Goal: Task Accomplishment & Management: Manage account settings

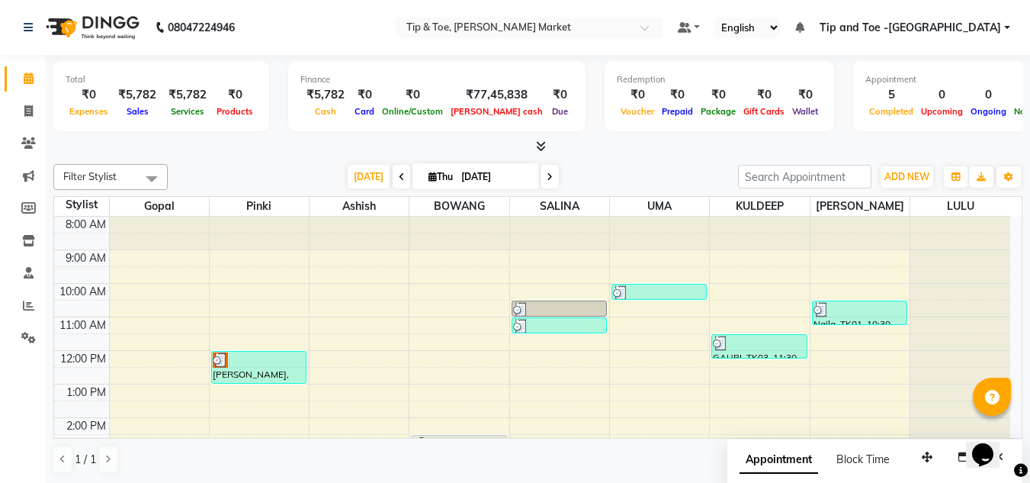
scroll to position [76, 0]
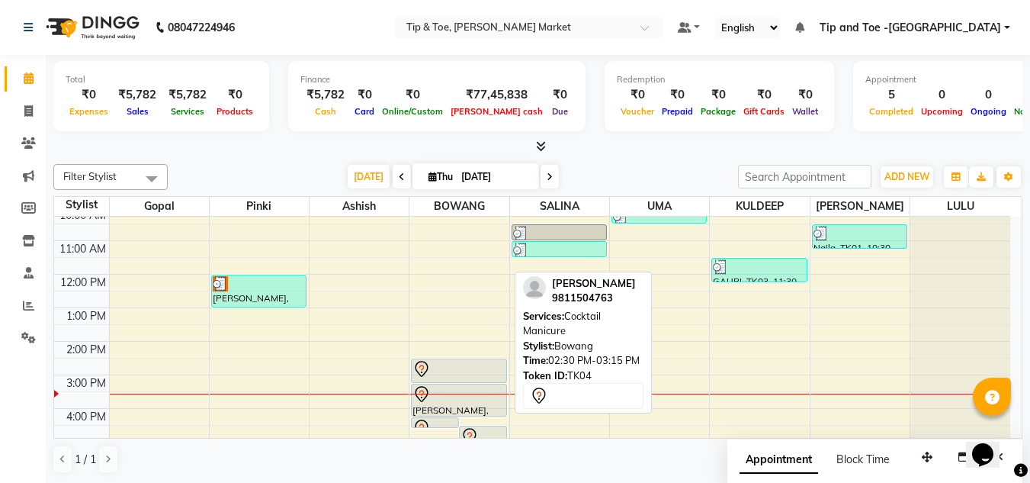
click at [441, 374] on div at bounding box center [458, 369] width 92 height 18
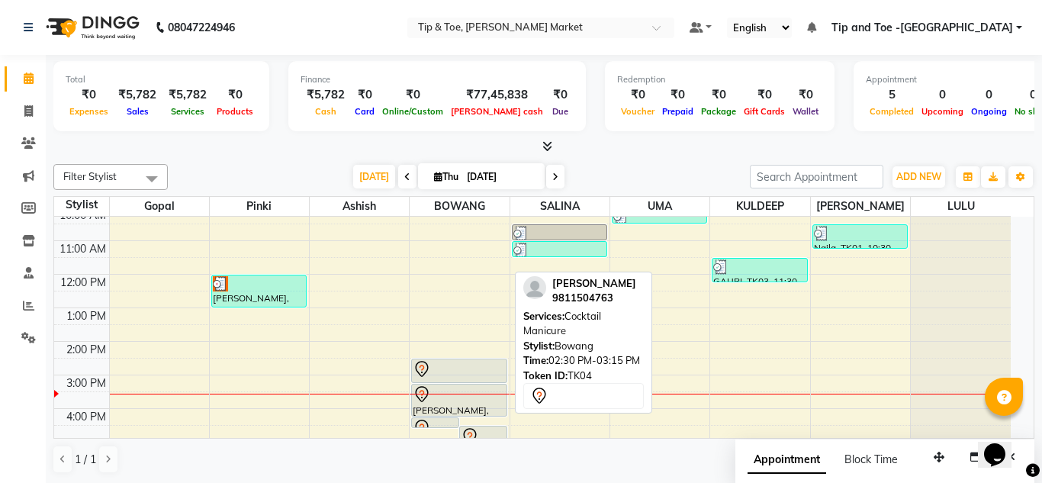
select select "7"
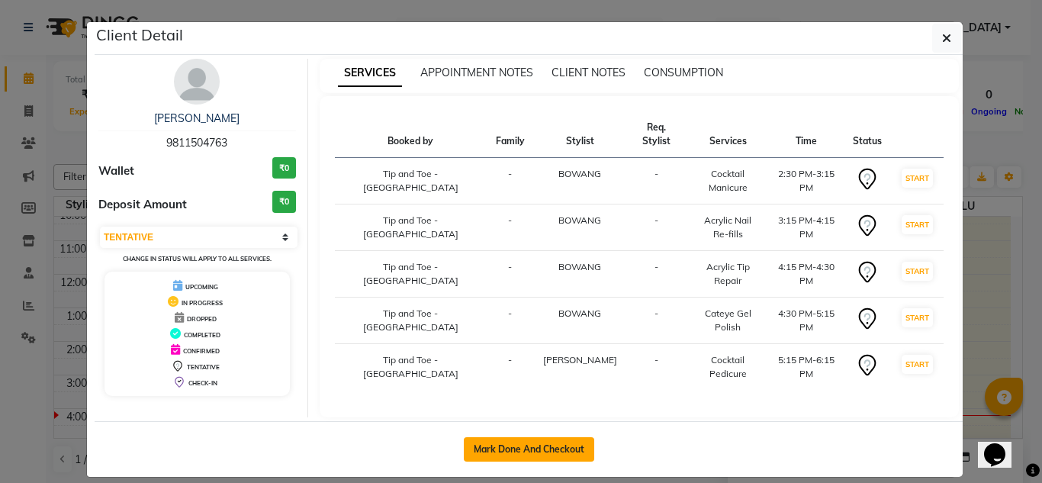
click at [542, 437] on button "Mark Done And Checkout" at bounding box center [529, 449] width 130 height 24
select select "service"
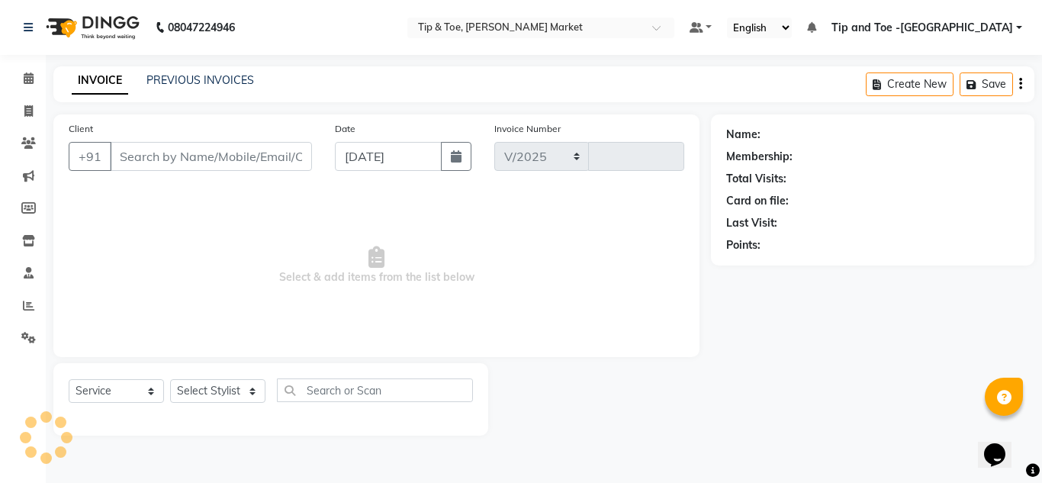
select select "5940"
type input "1333"
type input "9811504763"
select select "90516"
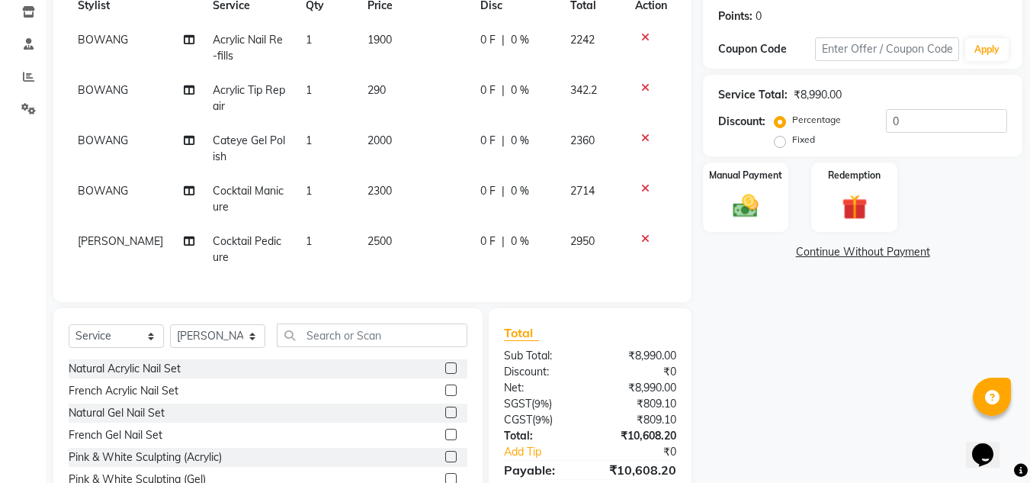
scroll to position [152, 0]
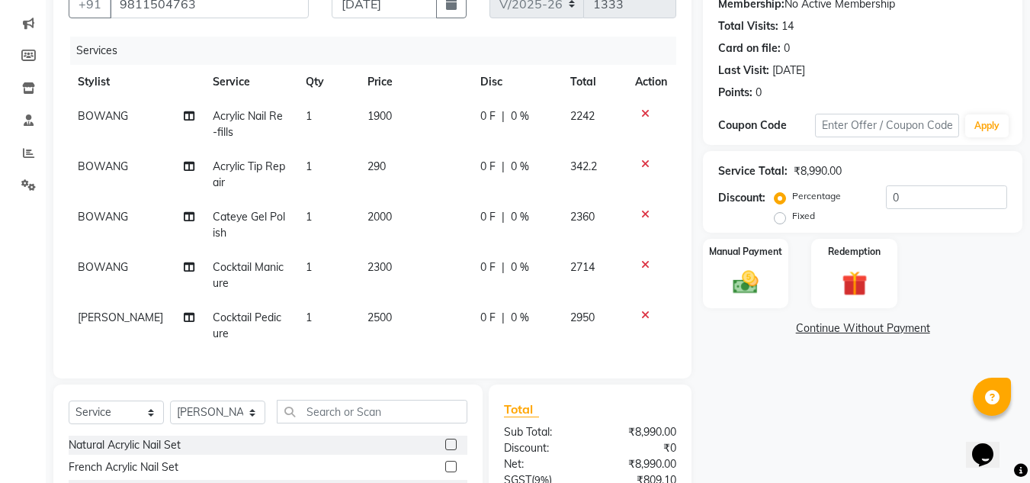
click at [368, 217] on span "2000" at bounding box center [380, 217] width 24 height 14
select select "41981"
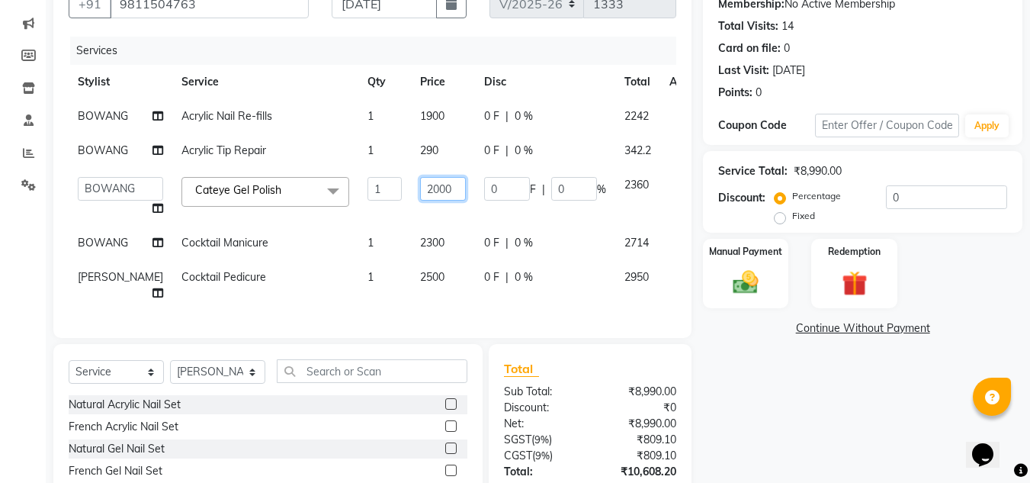
click at [420, 201] on input "2000" at bounding box center [443, 189] width 46 height 24
type input "2500"
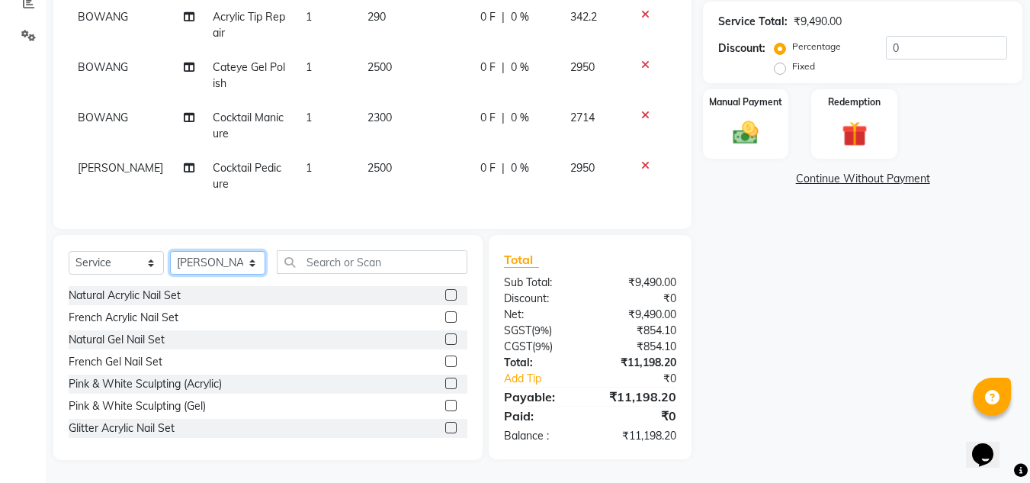
click at [257, 274] on select "Select Stylist Ashish BOWANG Delhi branch login Gopal KULDEEP LULU Pinki SALINA…" at bounding box center [217, 263] width 95 height 24
select select "41968"
click at [170, 259] on select "Select Stylist Ashish BOWANG Delhi branch login Gopal KULDEEP LULU Pinki SALINA…" at bounding box center [217, 263] width 95 height 24
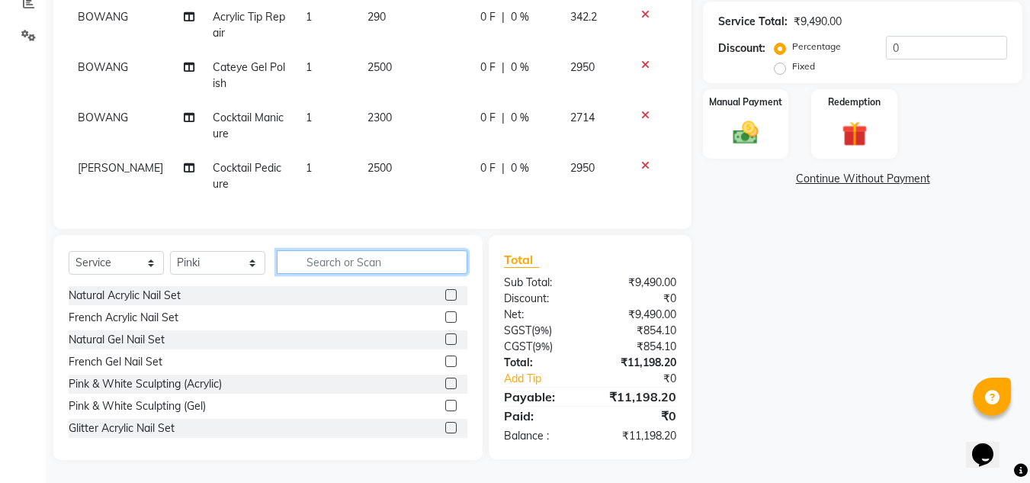
click at [310, 271] on input "text" at bounding box center [372, 262] width 191 height 24
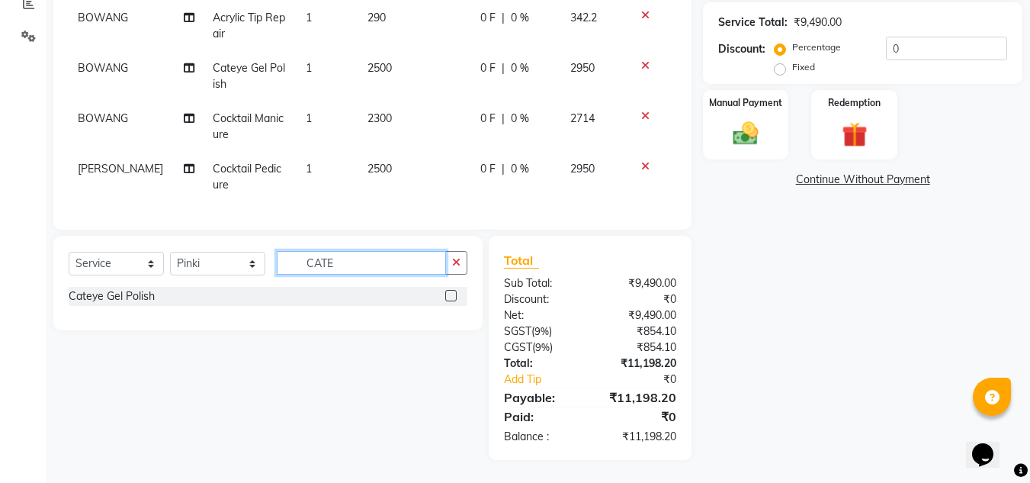
type input "CATE"
click at [451, 301] on label at bounding box center [450, 295] width 11 height 11
click at [451, 301] on input "checkbox" at bounding box center [450, 296] width 10 height 10
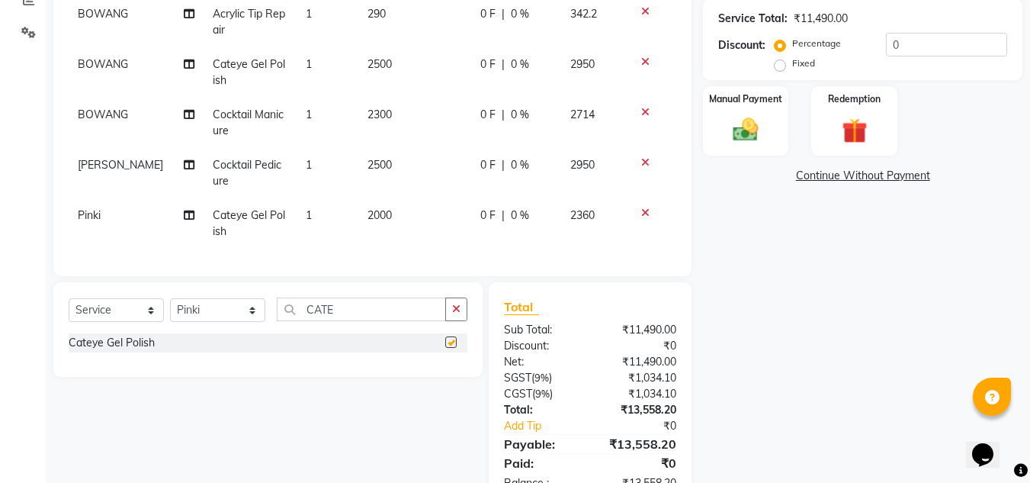
checkbox input "false"
click at [368, 214] on span "2000" at bounding box center [380, 215] width 24 height 14
select select "41968"
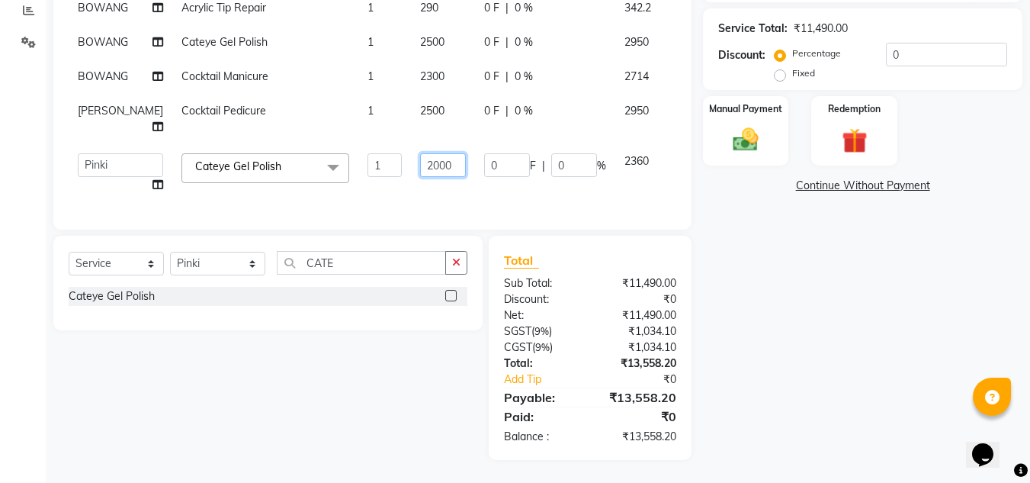
click at [420, 177] on input "2000" at bounding box center [443, 165] width 46 height 24
type input "2500"
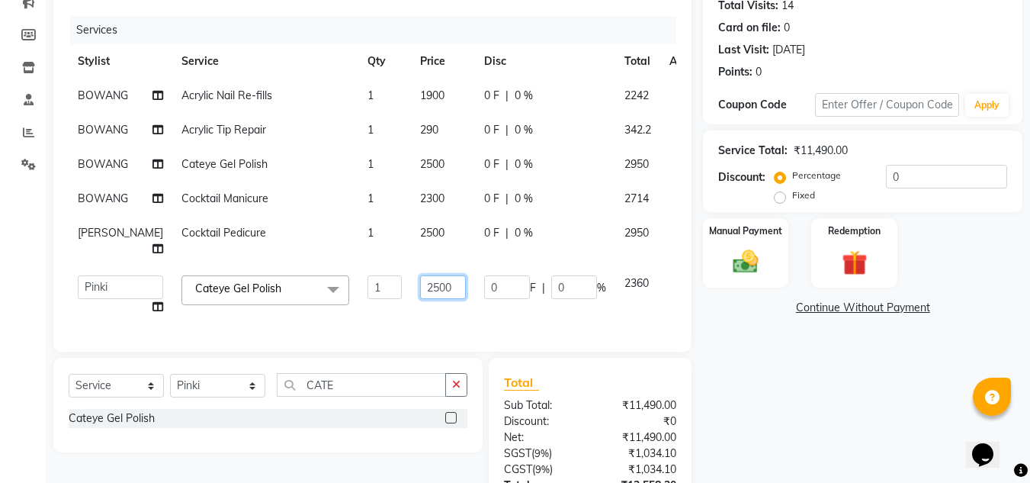
scroll to position [76, 0]
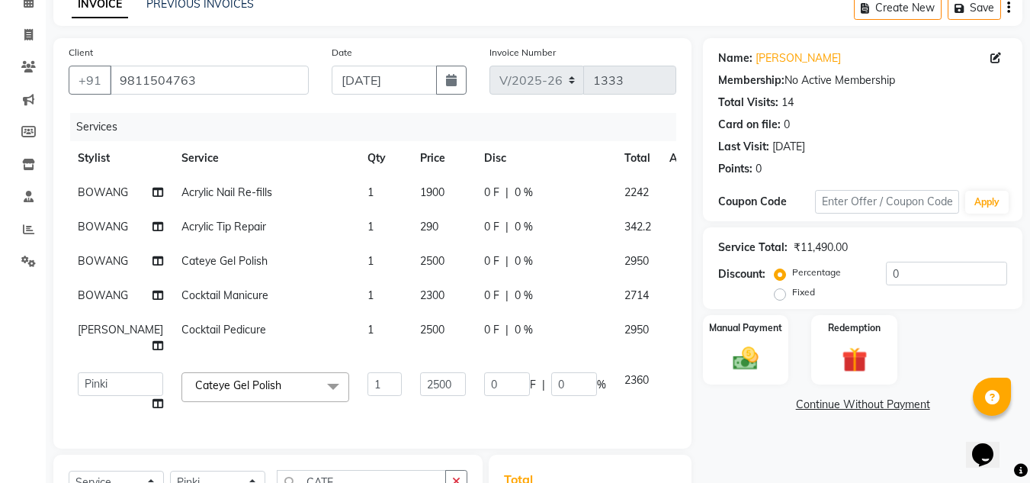
click at [292, 118] on div "Services" at bounding box center [379, 127] width 618 height 28
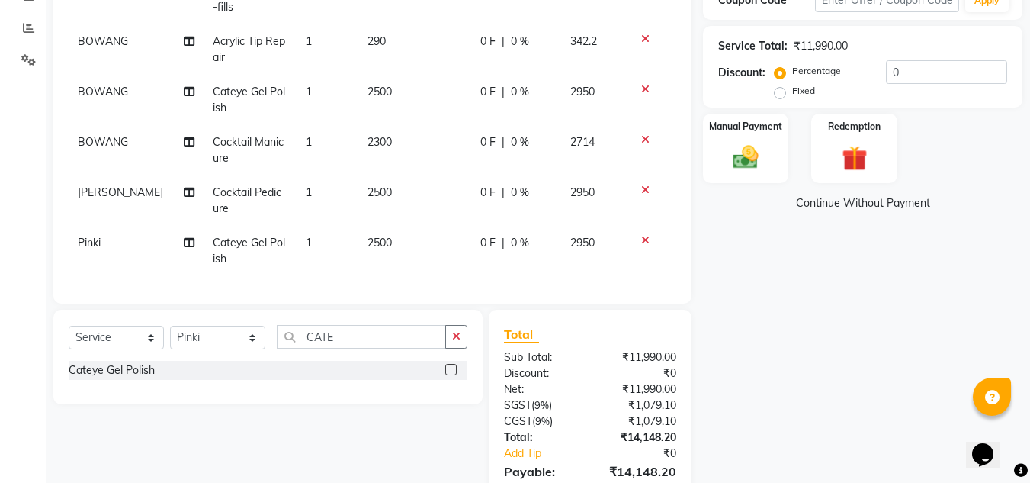
scroll to position [204, 0]
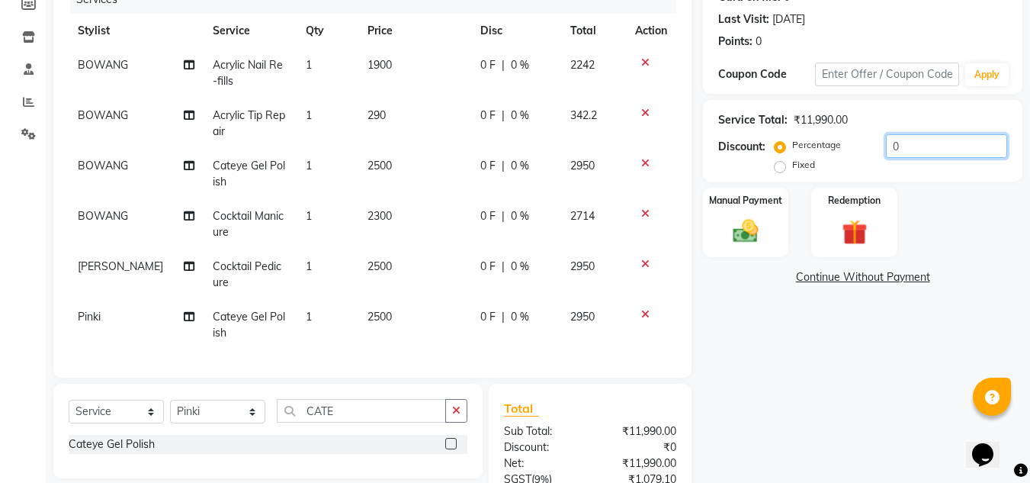
click at [897, 146] on input "0" at bounding box center [946, 146] width 121 height 24
type input "0"
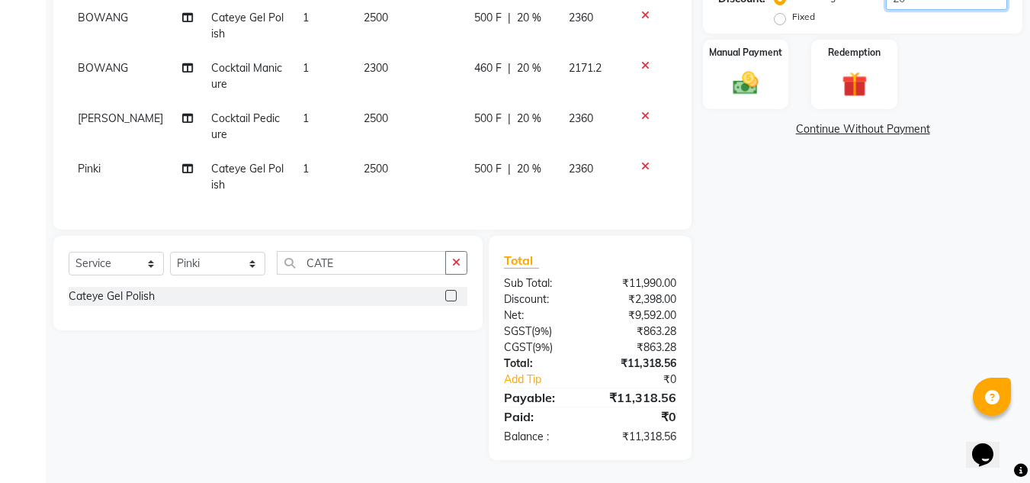
scroll to position [204, 0]
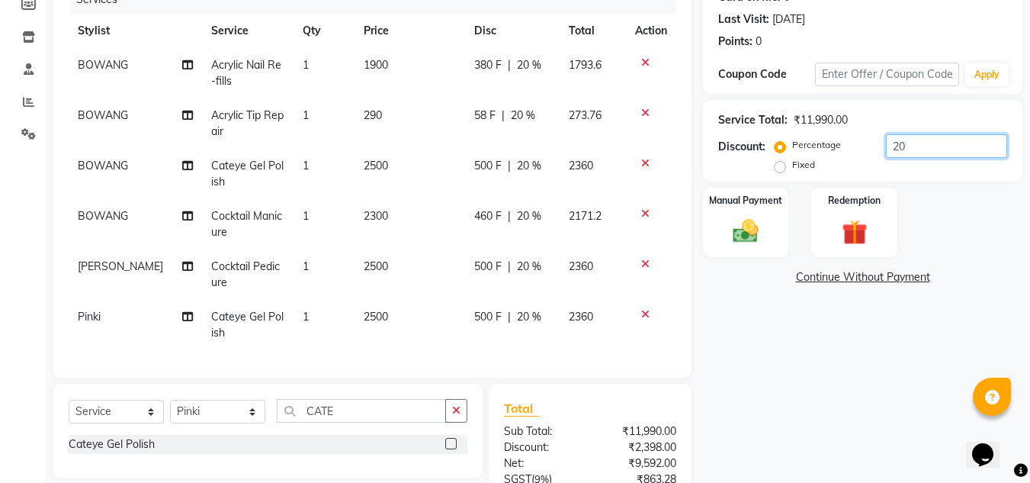
type input "20"
click at [859, 400] on div "Name: Baani Membership: No Active Membership Total Visits: 14 Card on file: 0 L…" at bounding box center [868, 259] width 331 height 697
click at [835, 370] on div "Name: Baani Membership: No Active Membership Total Visits: 14 Card on file: 0 L…" at bounding box center [868, 259] width 331 height 697
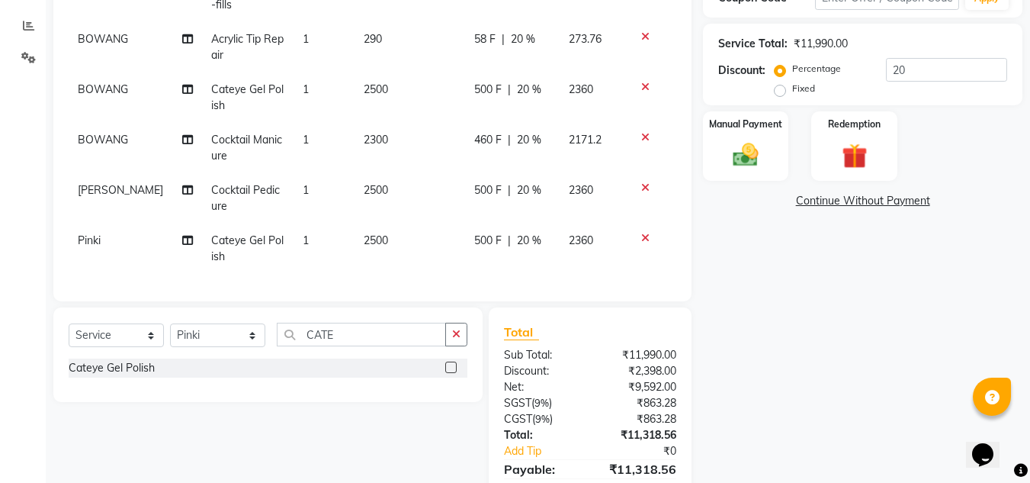
scroll to position [127, 0]
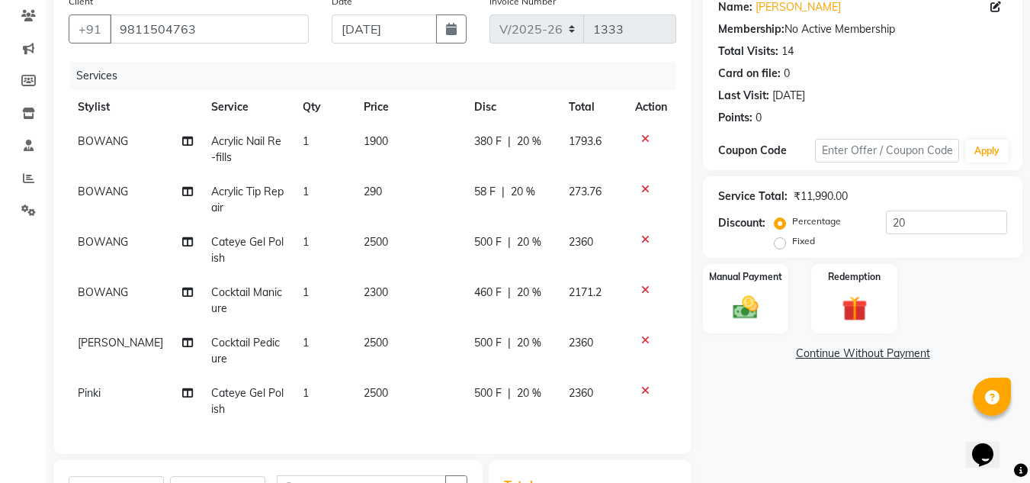
click at [237, 145] on span "Acrylic Nail Re-fills" at bounding box center [246, 149] width 70 height 30
select select "41981"
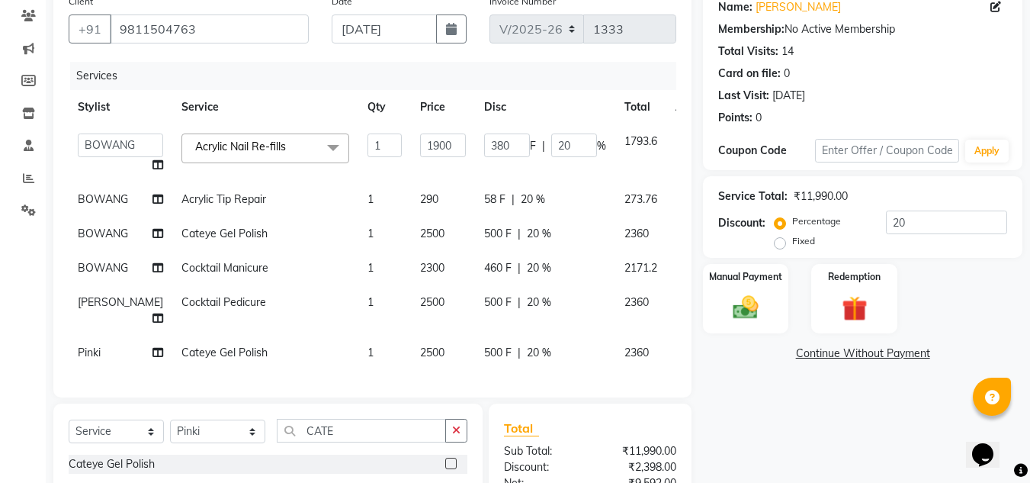
click at [237, 145] on span "Acrylic Nail Re-fills" at bounding box center [240, 147] width 91 height 14
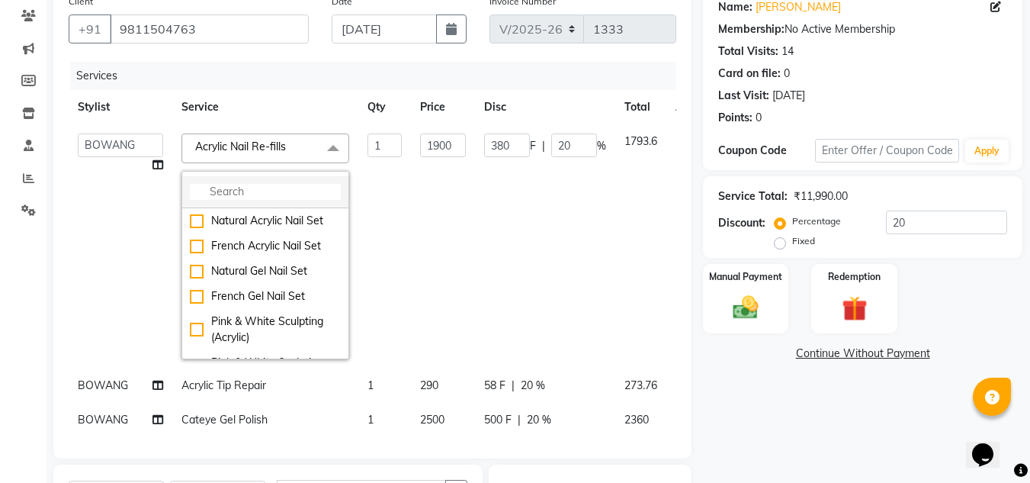
click at [203, 198] on input "multiselect-search" at bounding box center [265, 192] width 151 height 16
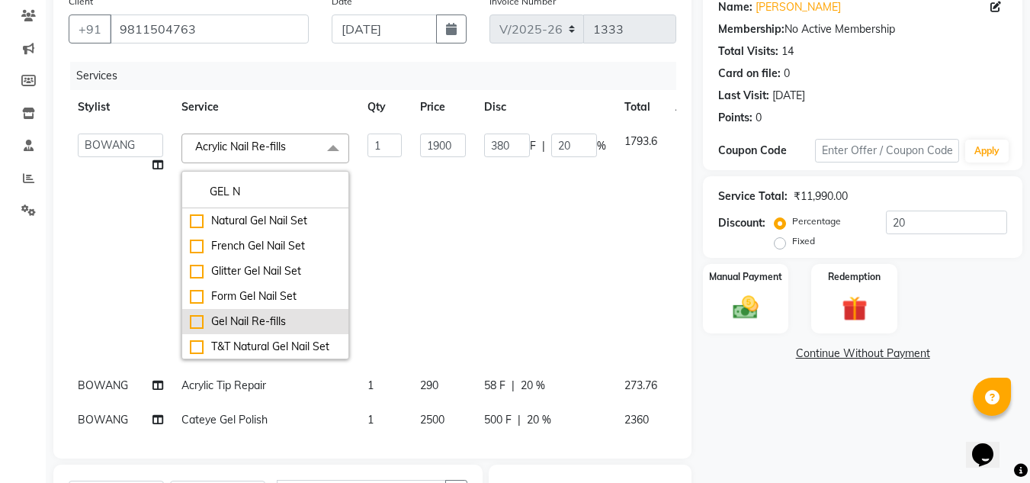
type input "GEL N"
click at [190, 319] on div "Gel Nail Re-fills" at bounding box center [265, 321] width 151 height 16
type input "2100"
type input "420"
checkbox input "true"
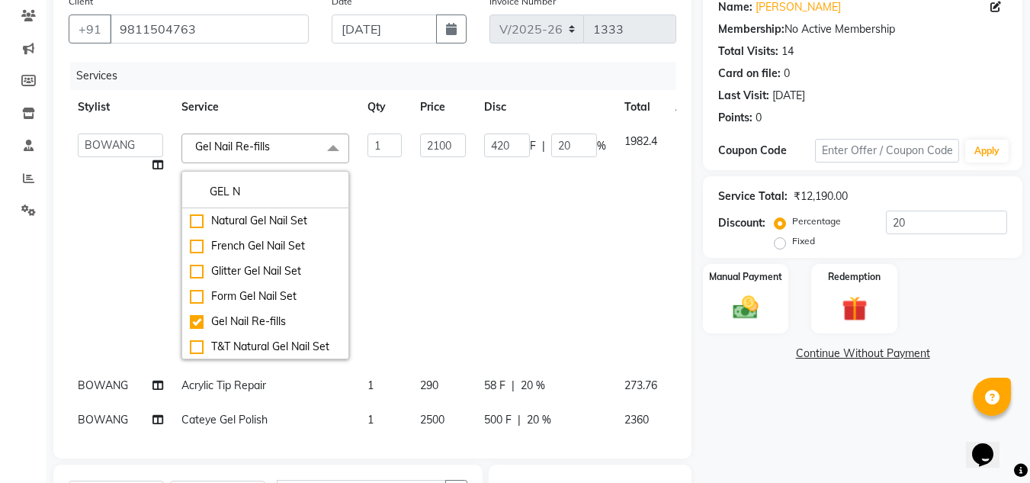
click at [368, 160] on td "1" at bounding box center [384, 246] width 53 height 244
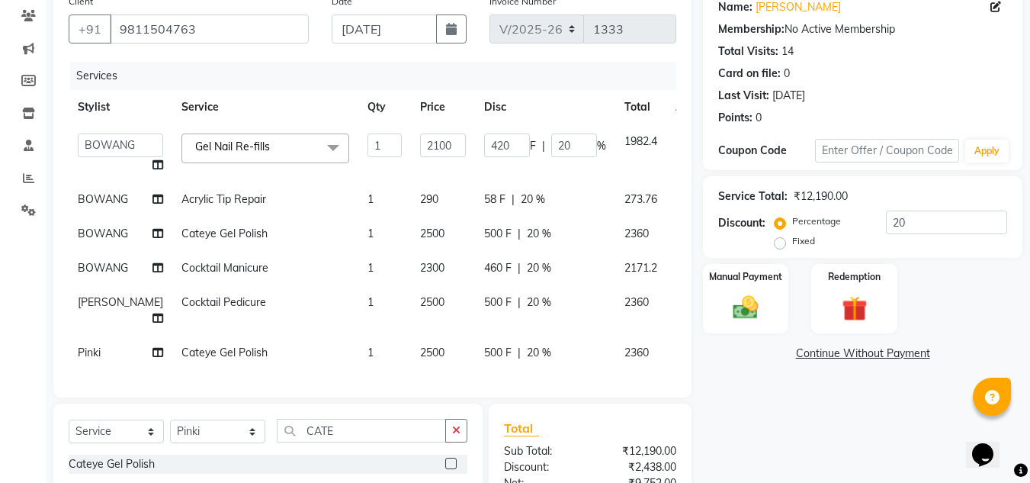
click at [196, 204] on span "Acrylic Tip Repair" at bounding box center [223, 199] width 85 height 14
select select "41981"
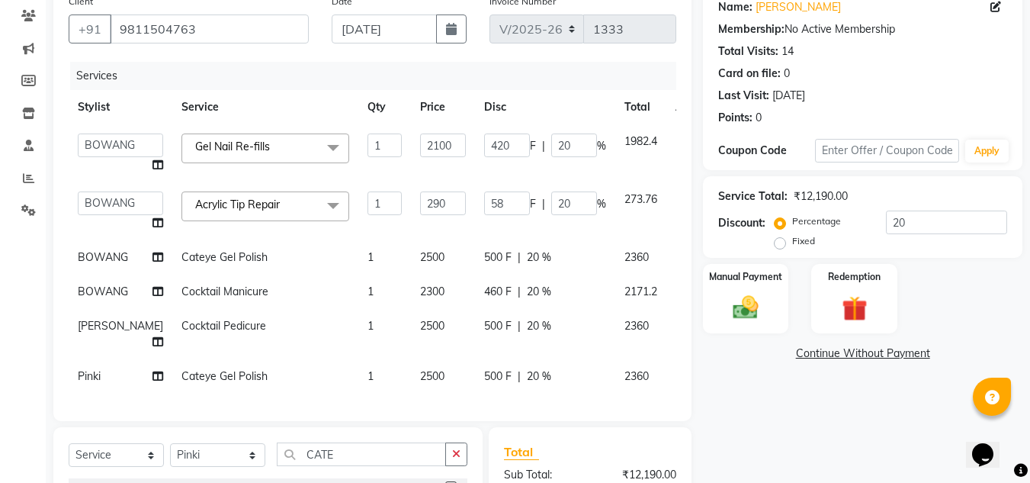
click at [217, 210] on span "Acrylic Tip Repair" at bounding box center [237, 204] width 85 height 14
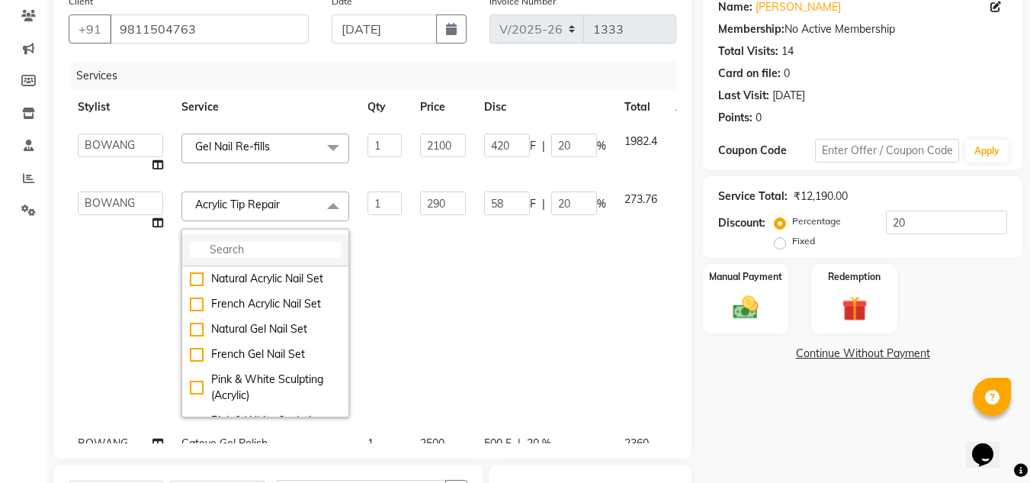
click at [211, 254] on input "multiselect-search" at bounding box center [265, 250] width 151 height 16
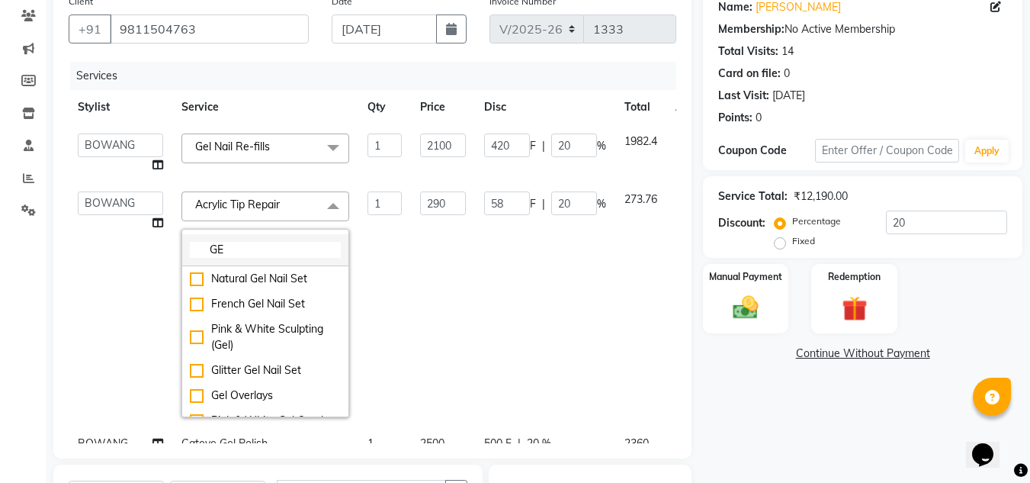
type input "G"
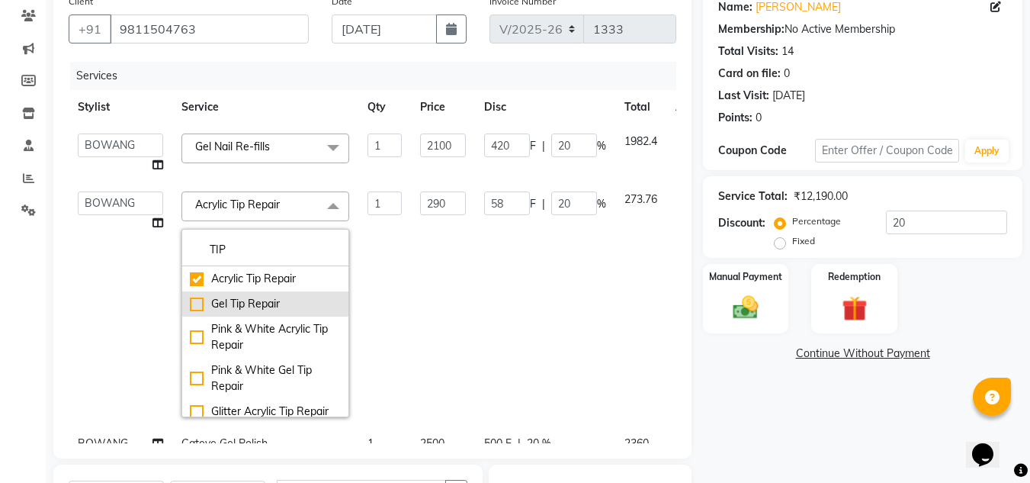
type input "TIP"
click at [212, 300] on div "Gel Tip Repair" at bounding box center [265, 304] width 151 height 16
checkbox input "true"
type input "300"
type input "60"
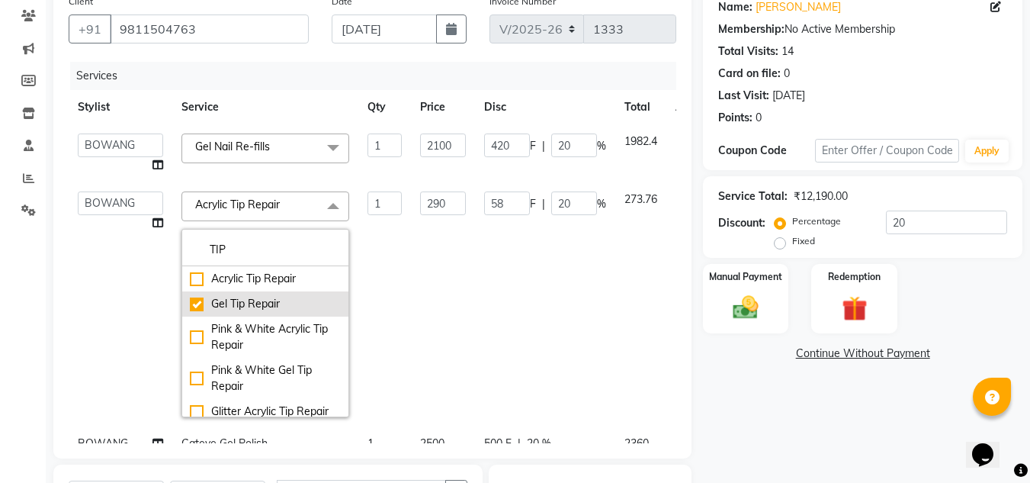
checkbox input "false"
click at [475, 220] on td "60 F | 20 %" at bounding box center [545, 304] width 140 height 244
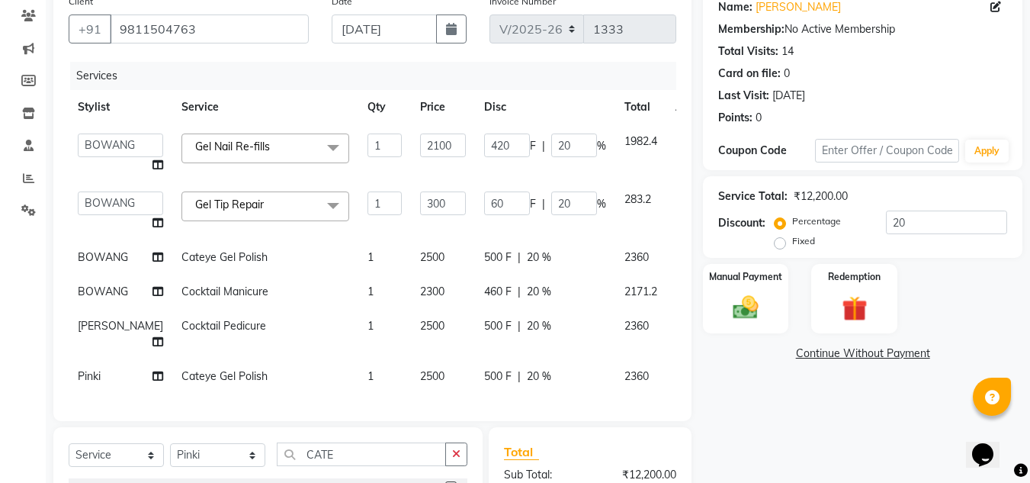
scroll to position [356, 0]
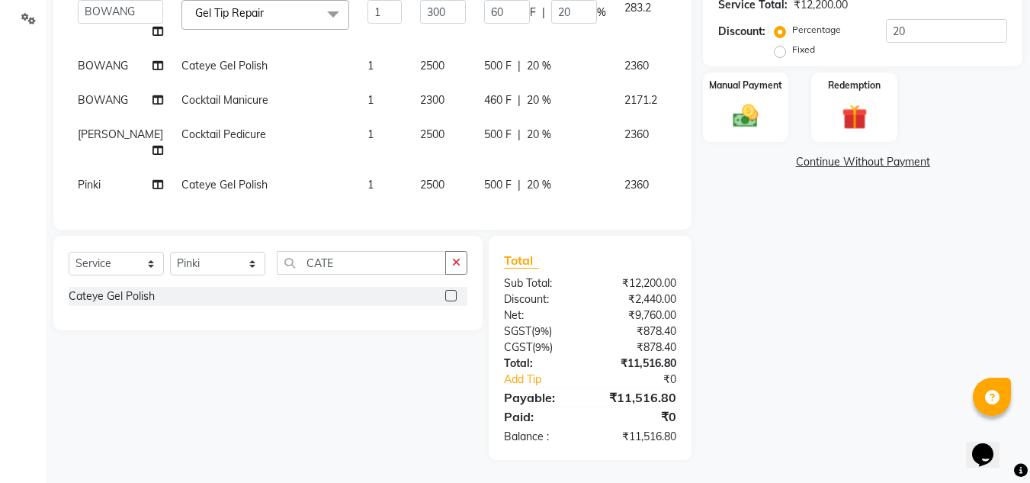
click at [904, 406] on div "Name: Baani Membership: No Active Membership Total Visits: 14 Card on file: 0 L…" at bounding box center [868, 128] width 331 height 664
click at [807, 380] on div "Name: Baani Membership: No Active Membership Total Visits: 14 Card on file: 0 L…" at bounding box center [868, 128] width 331 height 664
click at [752, 101] on img at bounding box center [745, 116] width 43 height 30
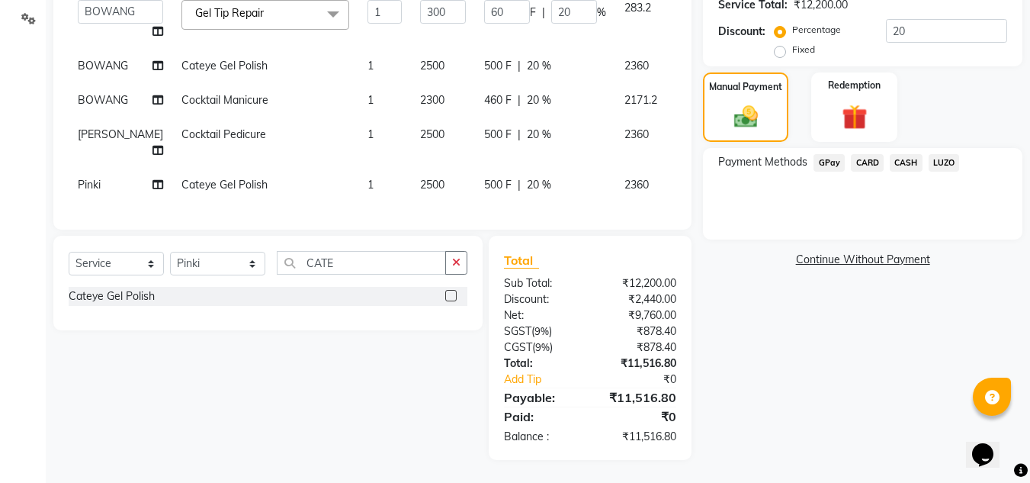
click at [903, 154] on span "CASH" at bounding box center [906, 163] width 33 height 18
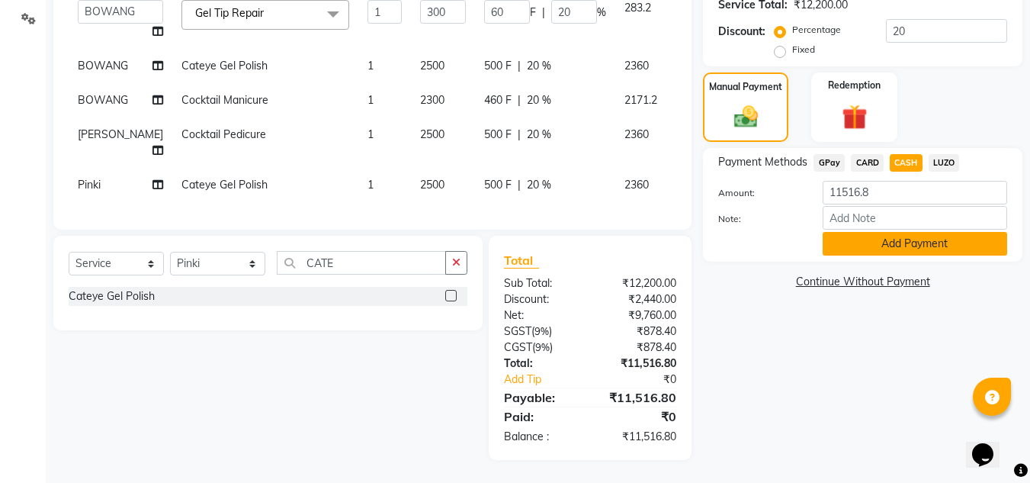
click at [910, 232] on button "Add Payment" at bounding box center [915, 244] width 185 height 24
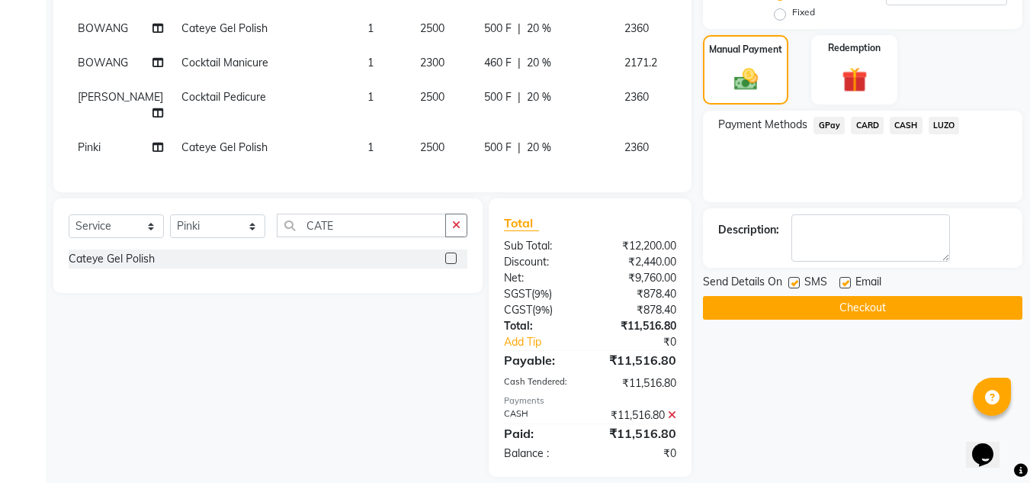
click at [881, 306] on button "Checkout" at bounding box center [862, 308] width 319 height 24
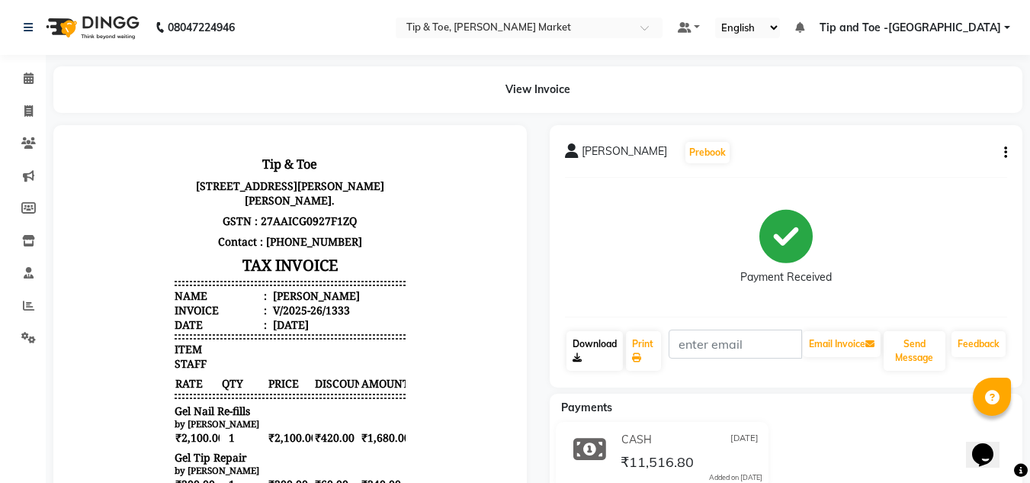
click at [589, 351] on link "Download" at bounding box center [595, 351] width 56 height 40
click at [647, 349] on link "Print" at bounding box center [643, 351] width 35 height 40
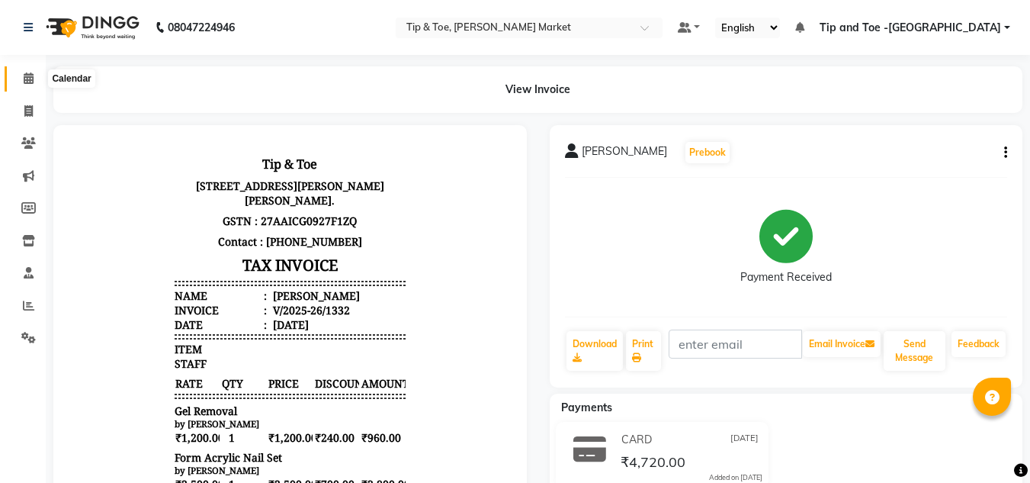
click at [24, 81] on icon at bounding box center [29, 77] width 10 height 11
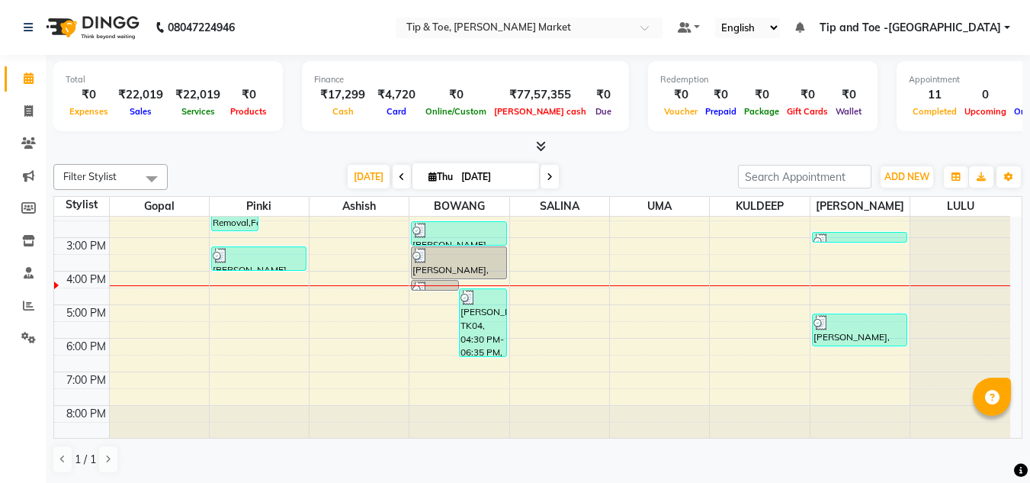
scroll to position [214, 0]
click at [432, 345] on div "8:00 AM 9:00 AM 10:00 AM 11:00 AM 12:00 PM 1:00 PM 2:00 PM 3:00 PM 4:00 PM 5:00…" at bounding box center [532, 219] width 956 height 435
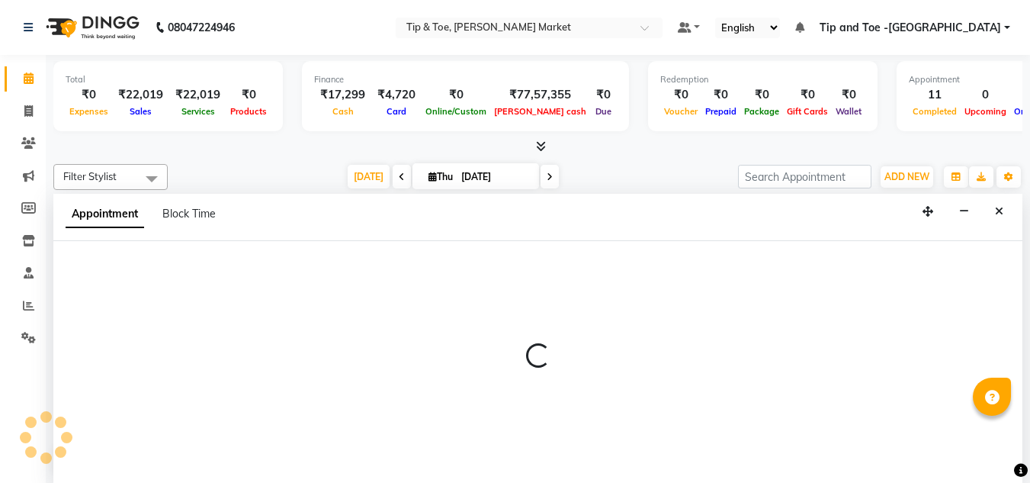
scroll to position [1, 0]
select select "41981"
select select "1080"
select select "tentative"
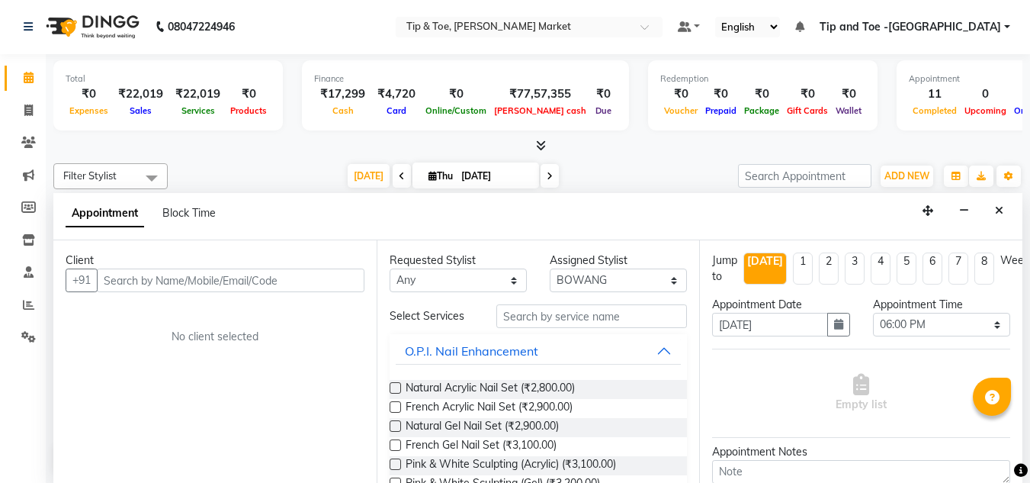
click at [248, 283] on input "text" at bounding box center [231, 280] width 268 height 24
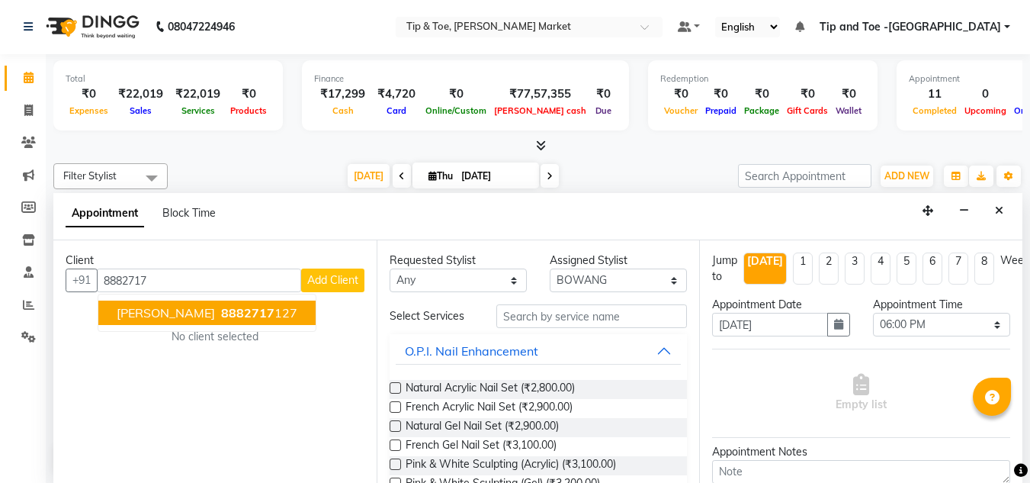
click at [218, 309] on ngb-highlight "8882717 127" at bounding box center [257, 312] width 79 height 15
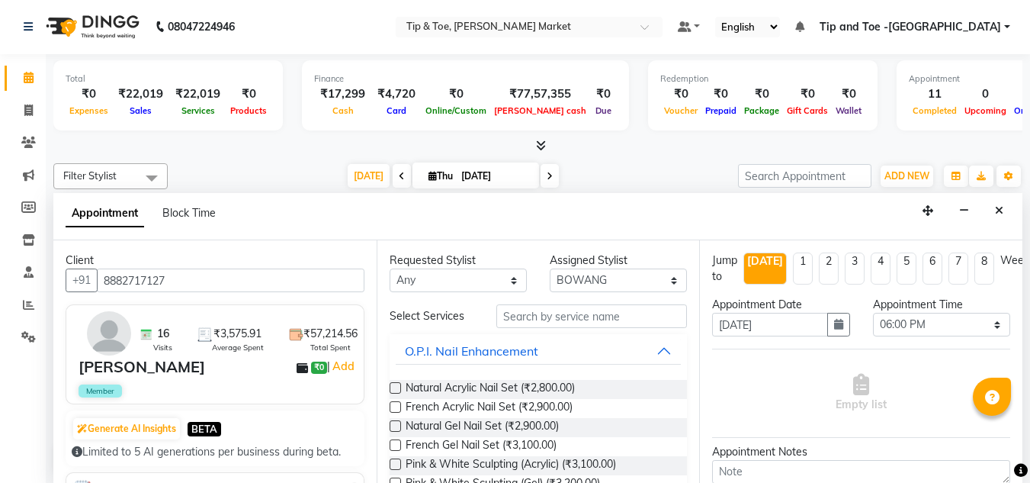
type input "8882717127"
click at [544, 319] on input "text" at bounding box center [591, 316] width 191 height 24
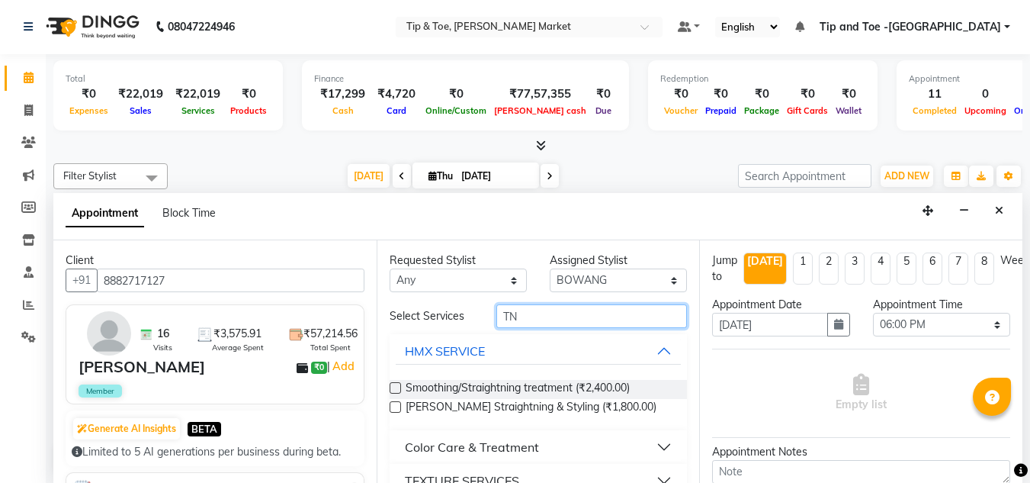
type input "T"
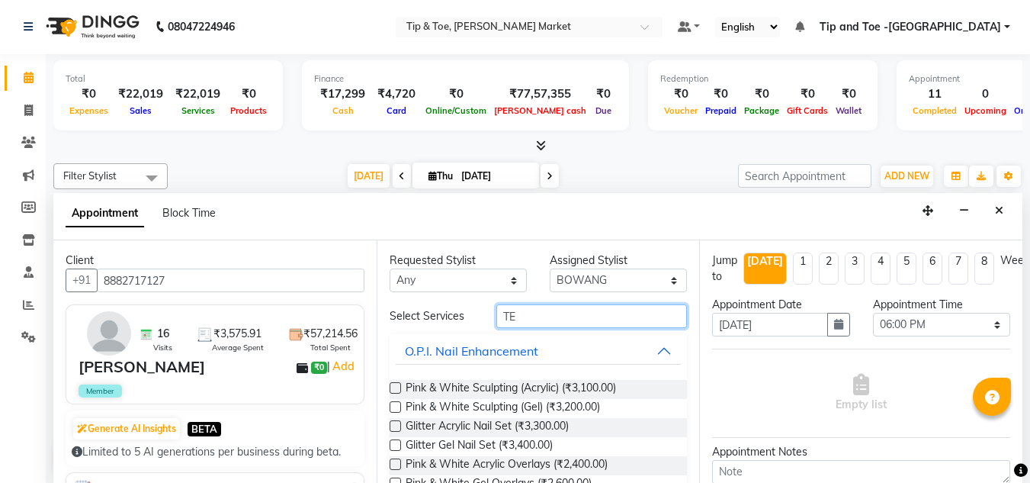
type input "T"
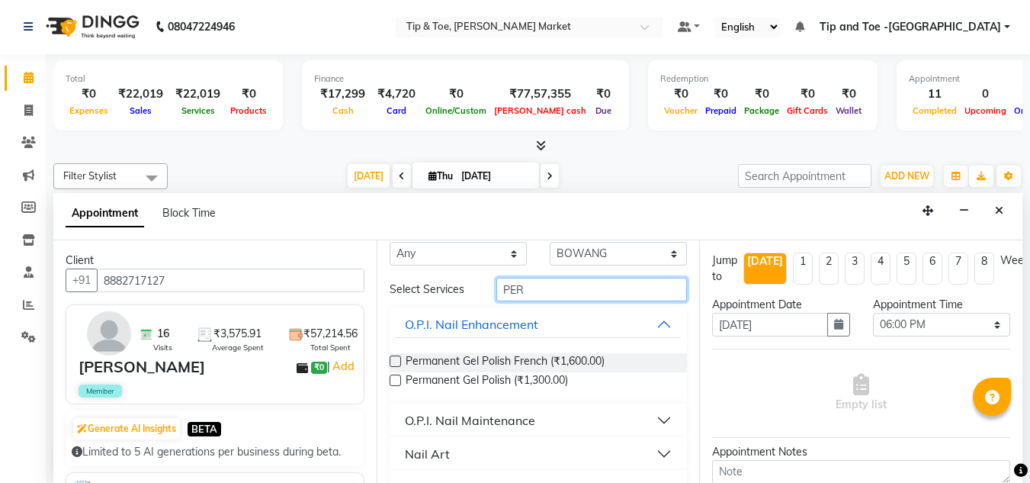
scroll to position [0, 0]
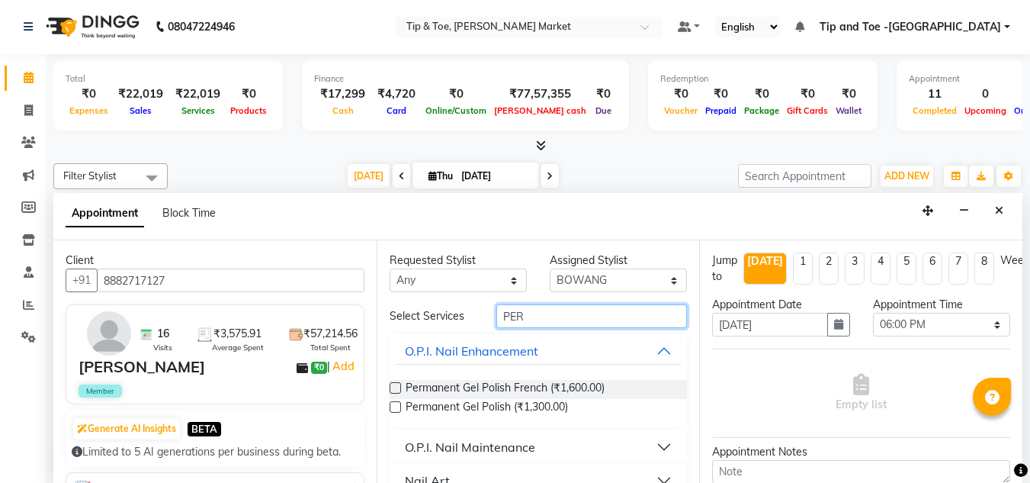
click at [533, 315] on input "PER" at bounding box center [591, 316] width 191 height 24
type input "P"
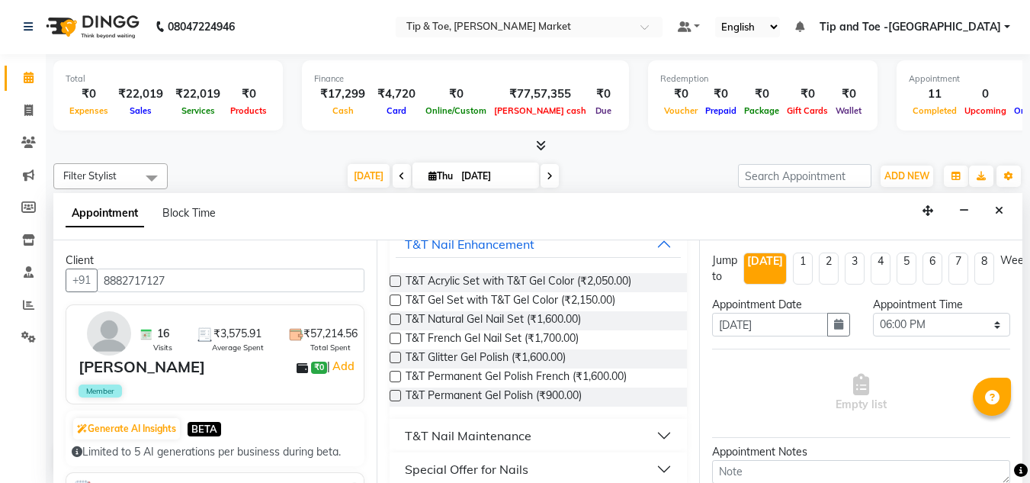
scroll to position [122, 0]
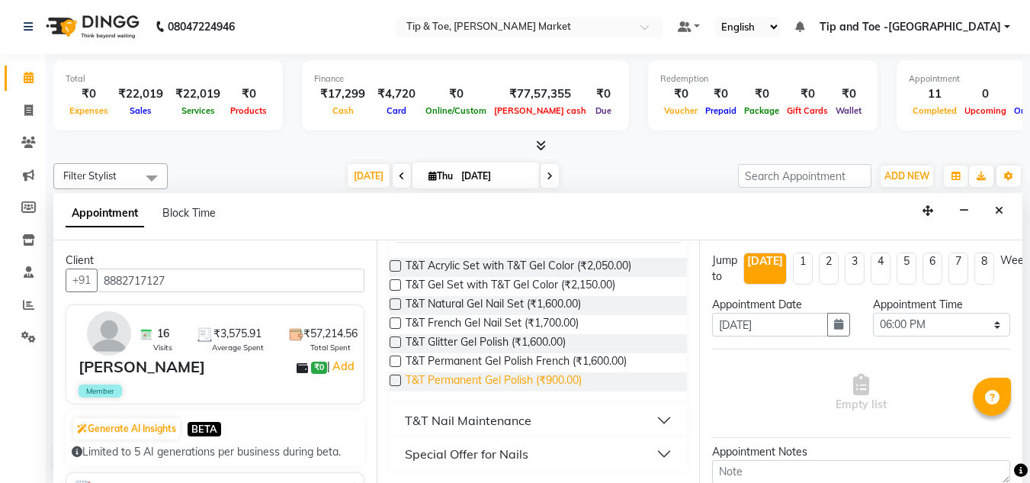
type input "T&T GE"
click at [539, 379] on span "T&T Permanent Gel Polish (₹900.00)" at bounding box center [494, 381] width 176 height 19
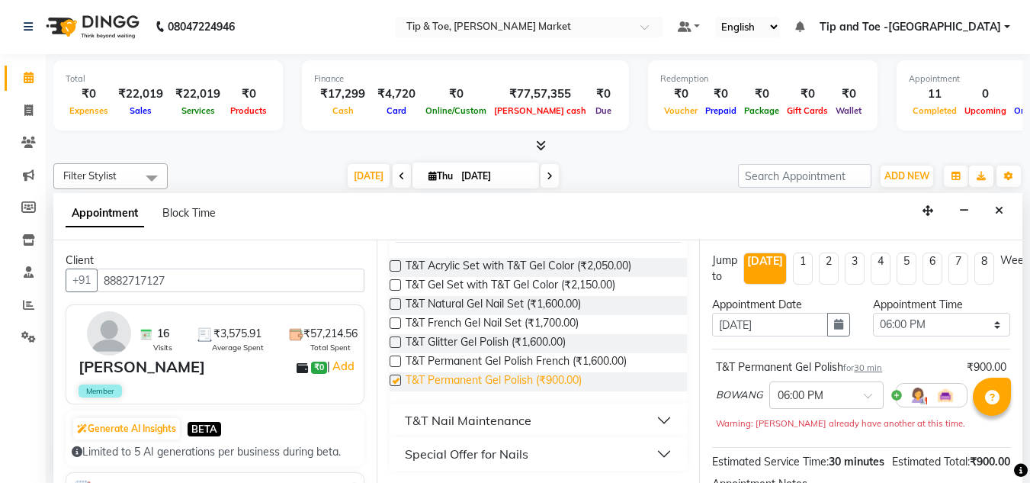
checkbox input "false"
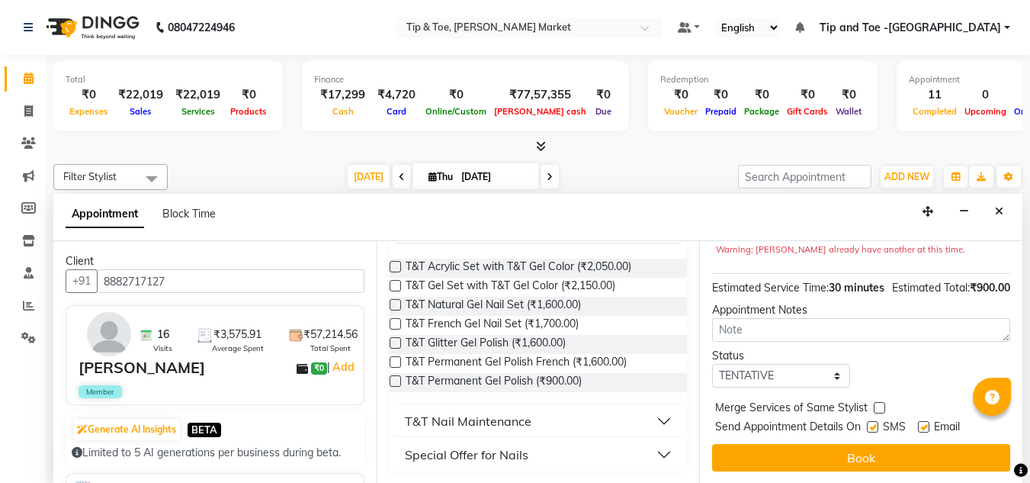
scroll to position [1, 0]
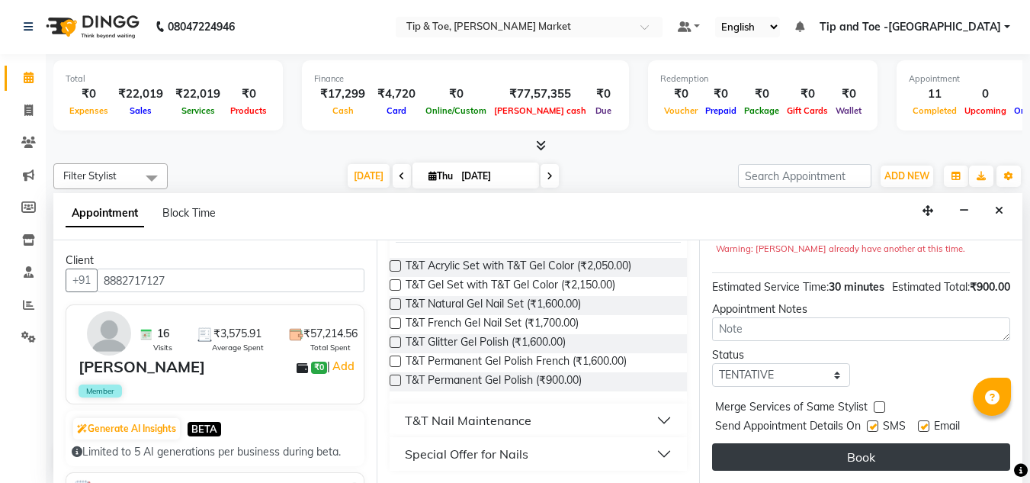
click at [775, 448] on button "Book" at bounding box center [861, 456] width 298 height 27
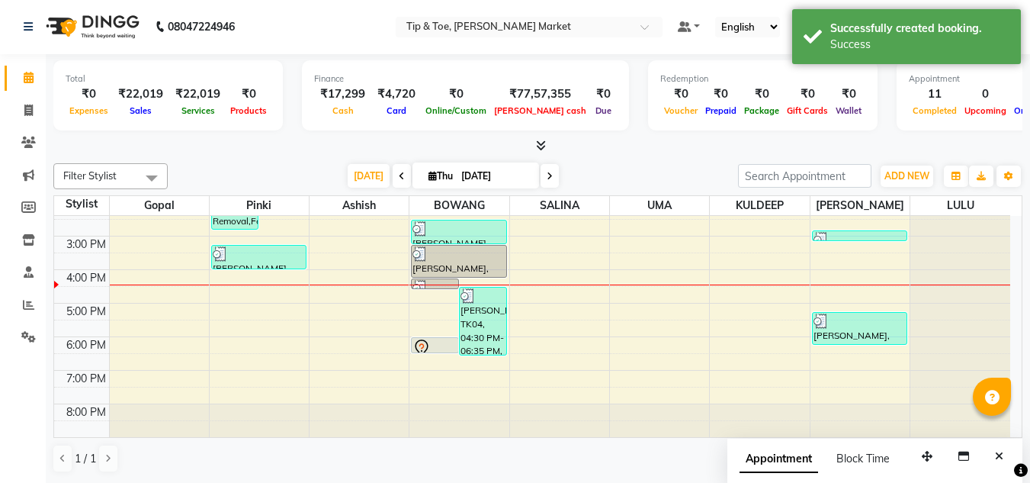
scroll to position [0, 0]
click at [542, 287] on div "8:00 AM 9:00 AM 10:00 AM 11:00 AM 12:00 PM 1:00 PM 2:00 PM 3:00 PM 4:00 PM 5:00…" at bounding box center [532, 219] width 956 height 435
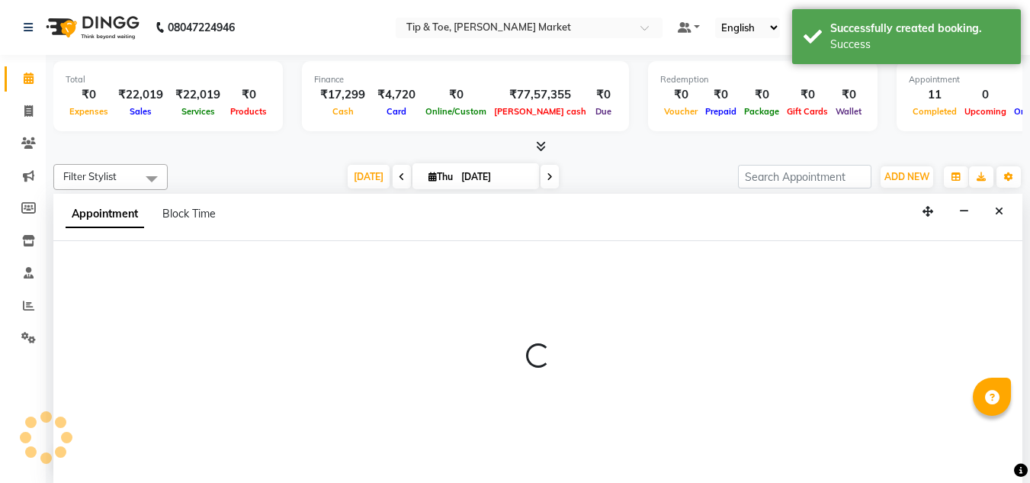
scroll to position [1, 0]
select select "41987"
select select "990"
select select "tentative"
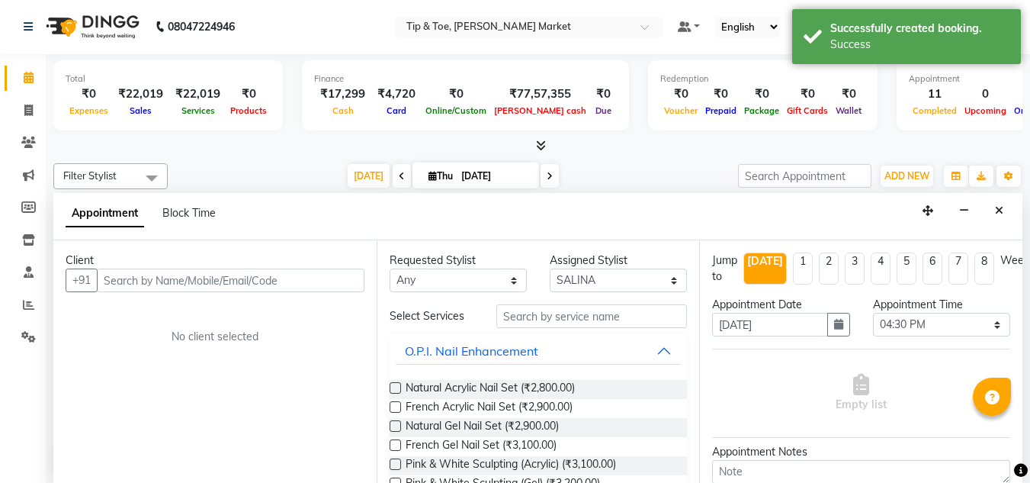
click at [191, 274] on input "text" at bounding box center [231, 280] width 268 height 24
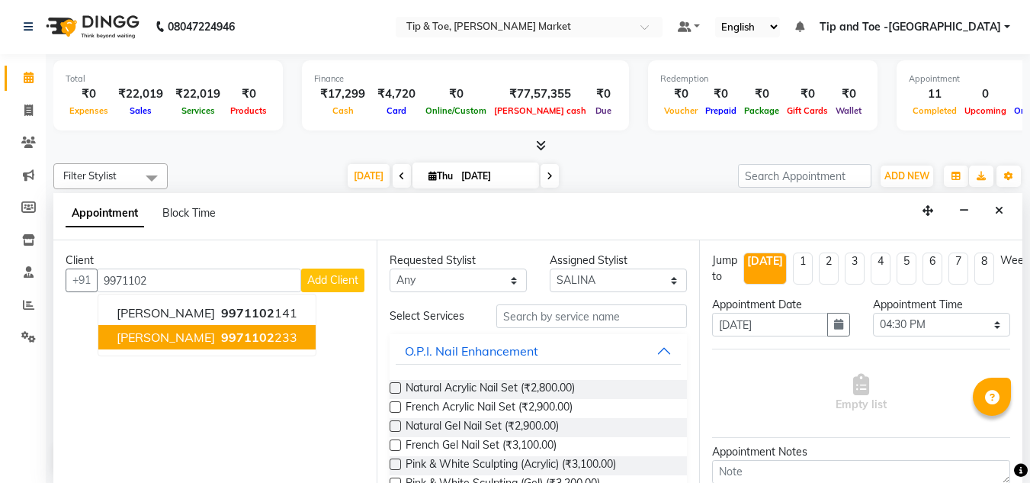
click at [221, 334] on span "9971102" at bounding box center [247, 336] width 53 height 15
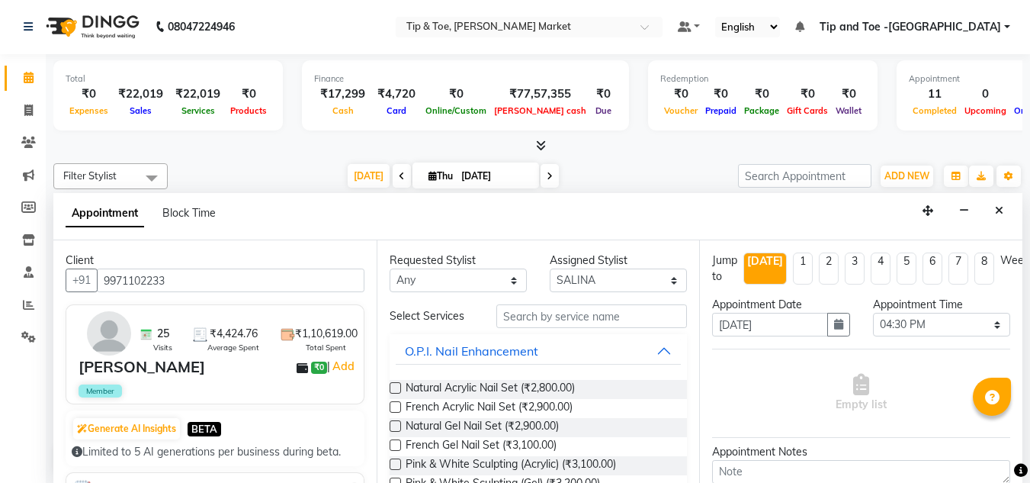
type input "9971102233"
click at [528, 323] on input "text" at bounding box center [591, 316] width 191 height 24
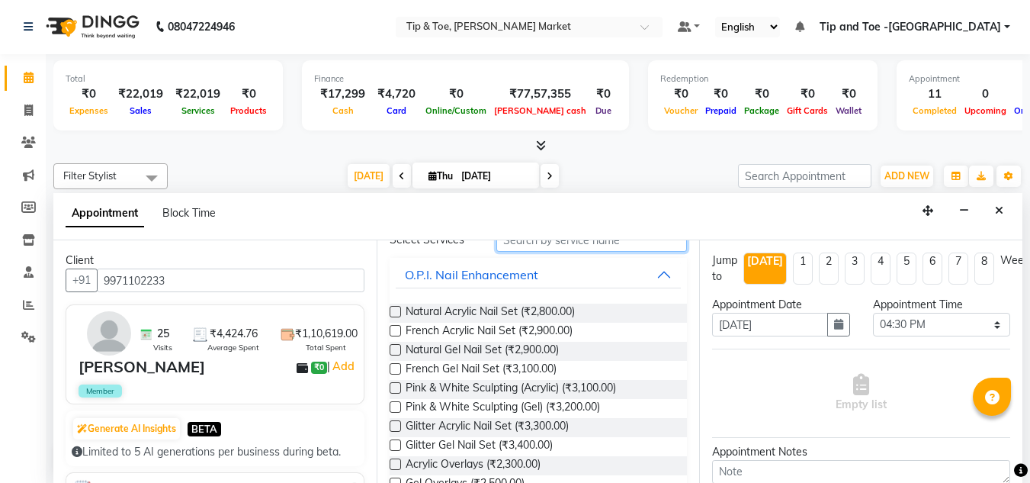
scroll to position [0, 0]
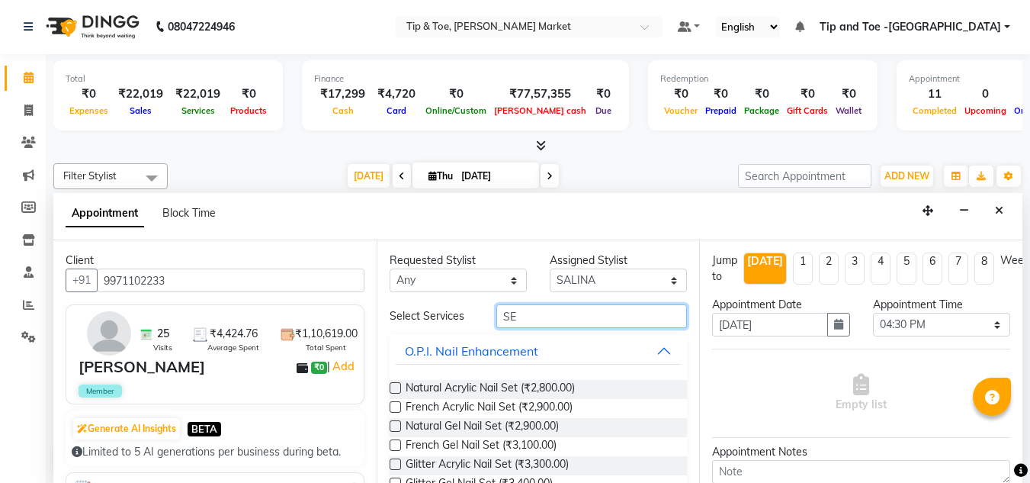
type input "S"
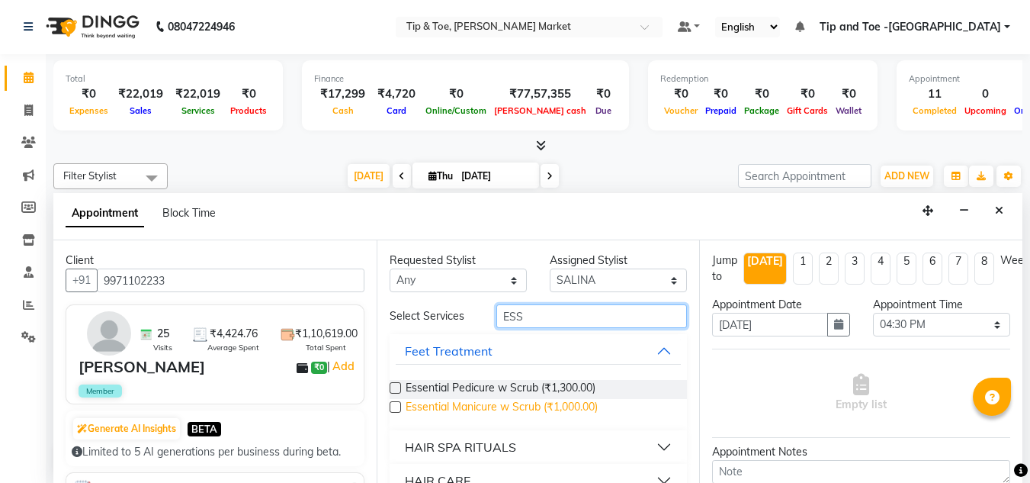
type input "ESS"
click at [470, 403] on span "Essential Manicure w Scrub (₹1,000.00)" at bounding box center [502, 408] width 192 height 19
checkbox input "false"
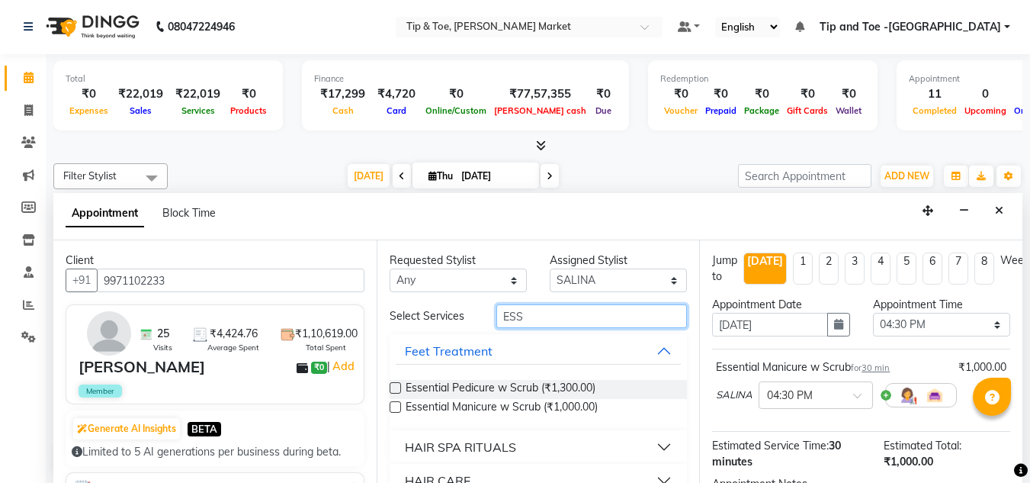
click at [521, 323] on input "ESS" at bounding box center [591, 316] width 191 height 24
type input "E"
type input "PER"
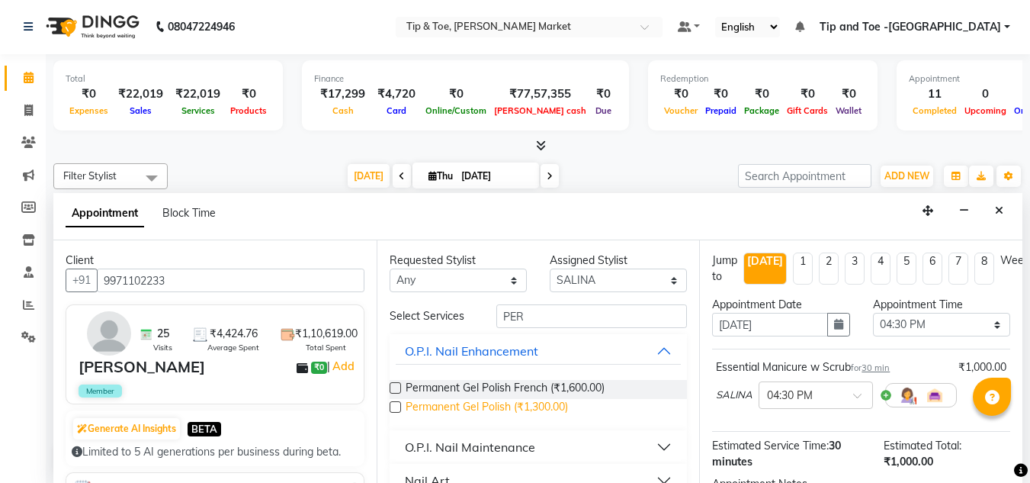
click at [502, 405] on span "Permanent Gel Polish (₹1,300.00)" at bounding box center [487, 408] width 162 height 19
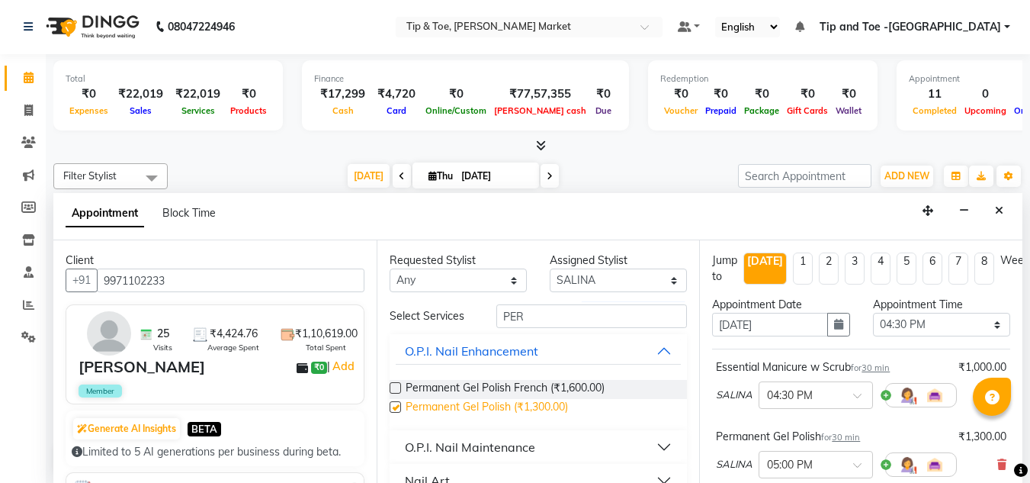
checkbox input "false"
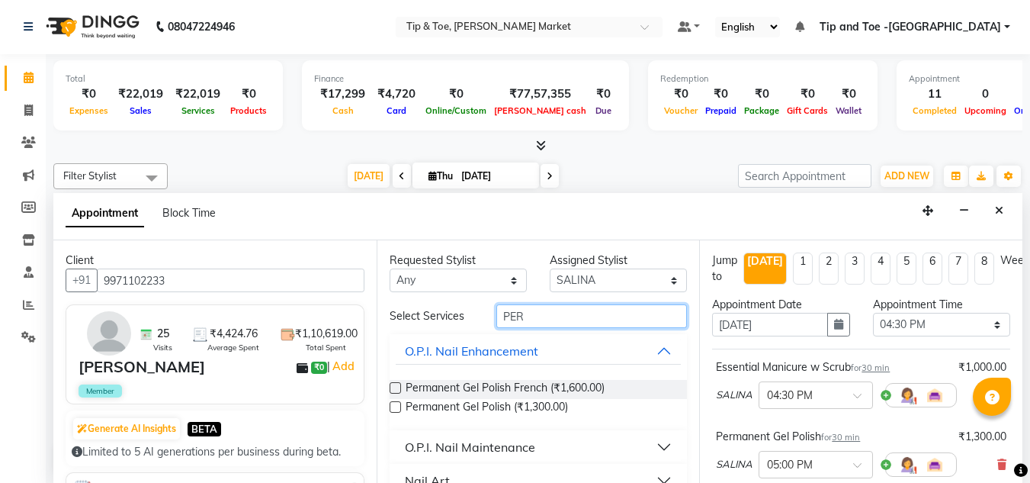
click at [528, 315] on input "PER" at bounding box center [591, 316] width 191 height 24
type input "P"
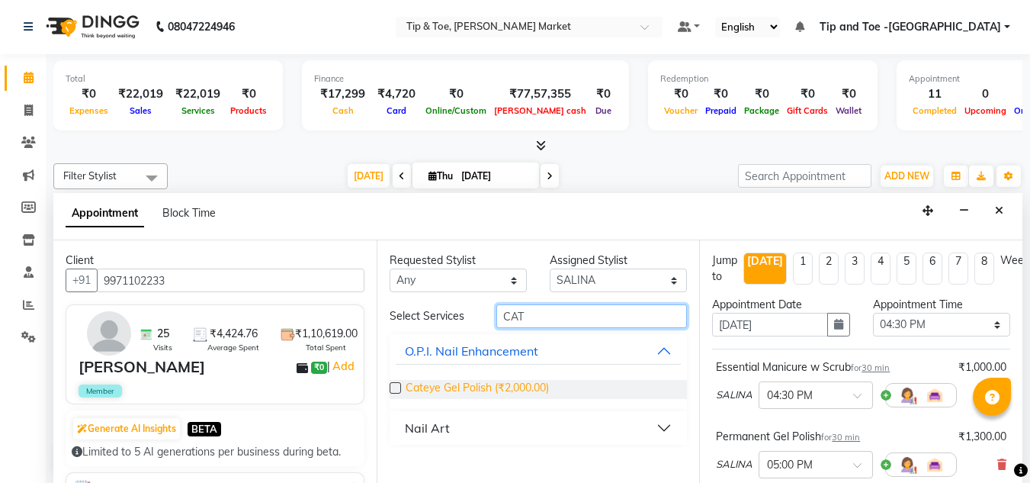
type input "CAT"
click at [491, 386] on span "Cateye Gel Polish (₹2,000.00)" at bounding box center [477, 389] width 143 height 19
checkbox input "false"
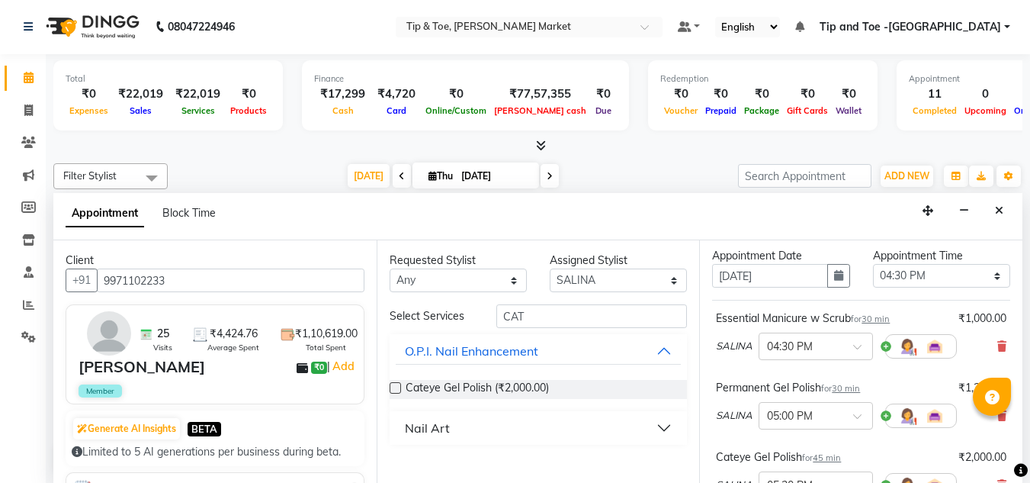
scroll to position [152, 0]
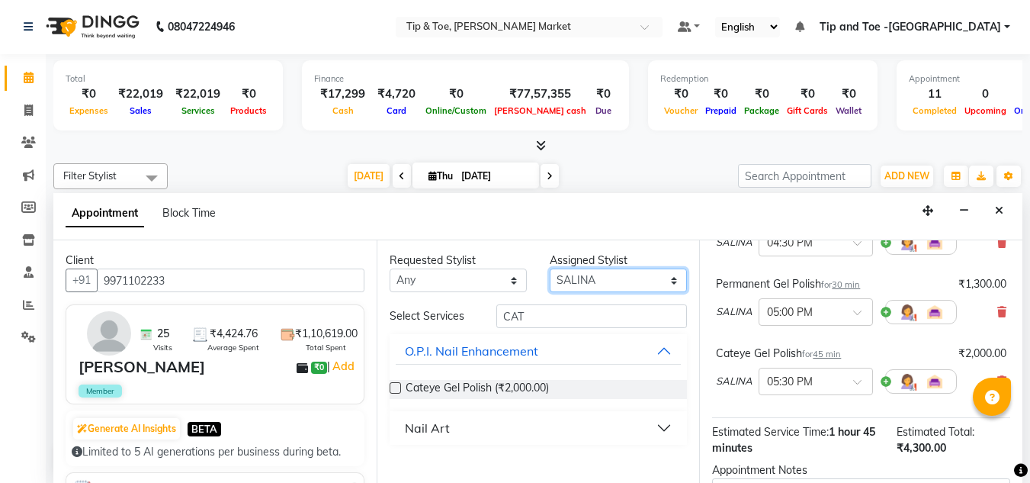
click at [602, 282] on select "Select [PERSON_NAME] [PERSON_NAME] [PERSON_NAME] [PERSON_NAME]" at bounding box center [618, 280] width 137 height 24
select select "64200"
click at [550, 268] on select "Select [PERSON_NAME] [PERSON_NAME] [PERSON_NAME] [PERSON_NAME]" at bounding box center [618, 280] width 137 height 24
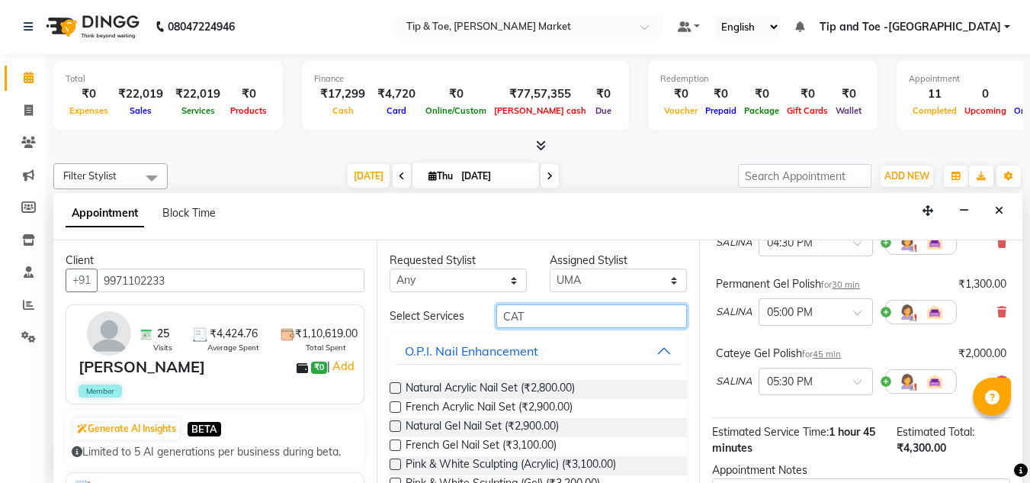
click at [521, 313] on input "CAT" at bounding box center [591, 316] width 191 height 24
type input "C"
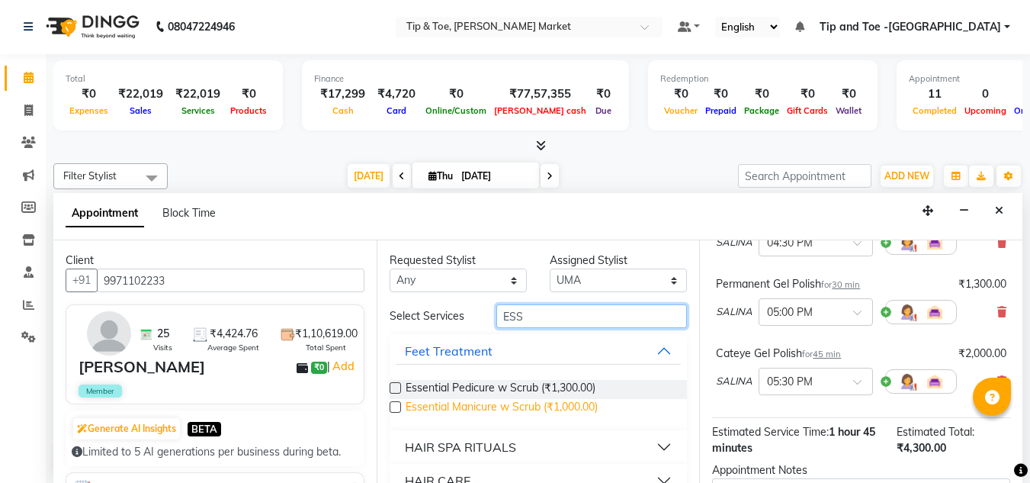
type input "ESS"
click at [487, 402] on span "Essential Manicure w Scrub (₹1,000.00)" at bounding box center [502, 408] width 192 height 19
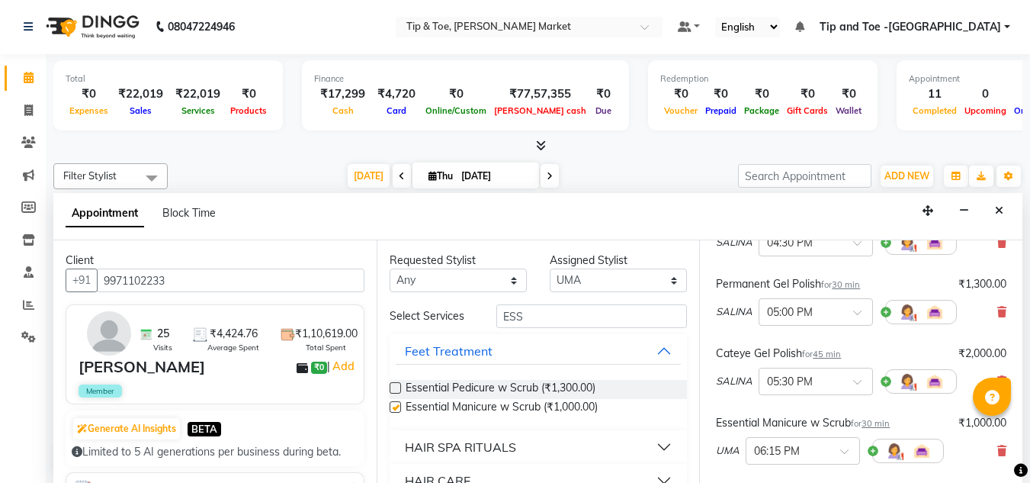
checkbox input "false"
click at [582, 284] on select "Select [PERSON_NAME] [PERSON_NAME] [PERSON_NAME] [PERSON_NAME]" at bounding box center [618, 280] width 137 height 24
select select "75418"
click at [550, 268] on select "Select [PERSON_NAME] [PERSON_NAME] [PERSON_NAME] [PERSON_NAME]" at bounding box center [618, 280] width 137 height 24
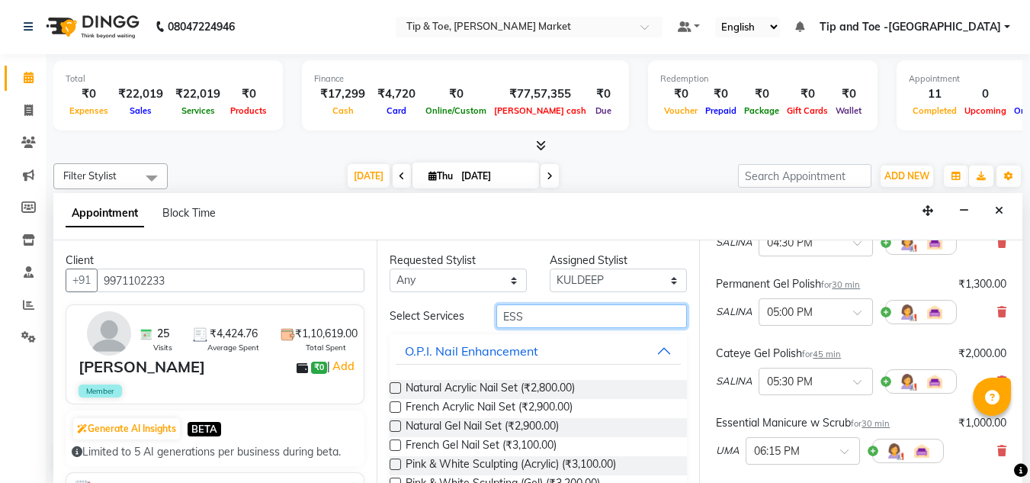
click at [526, 313] on input "ESS" at bounding box center [591, 316] width 191 height 24
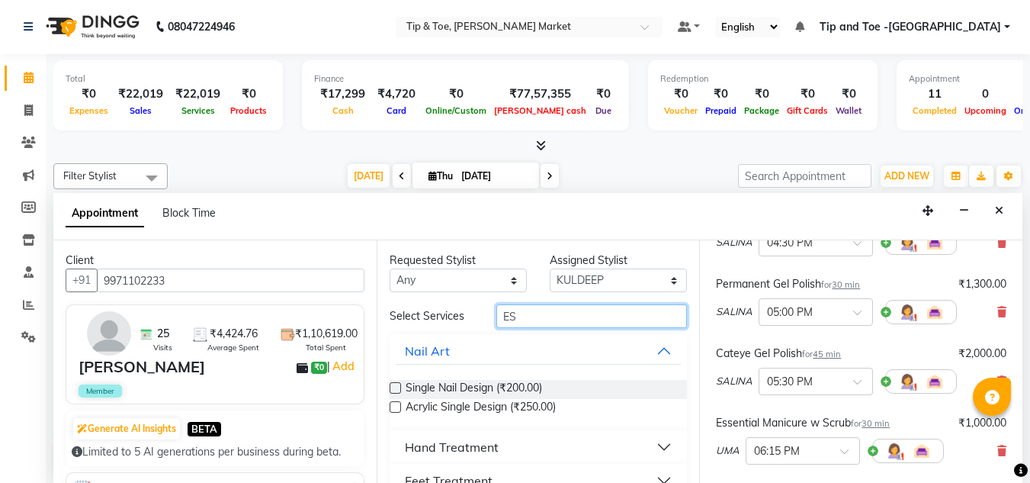
type input "E"
type input "ESS"
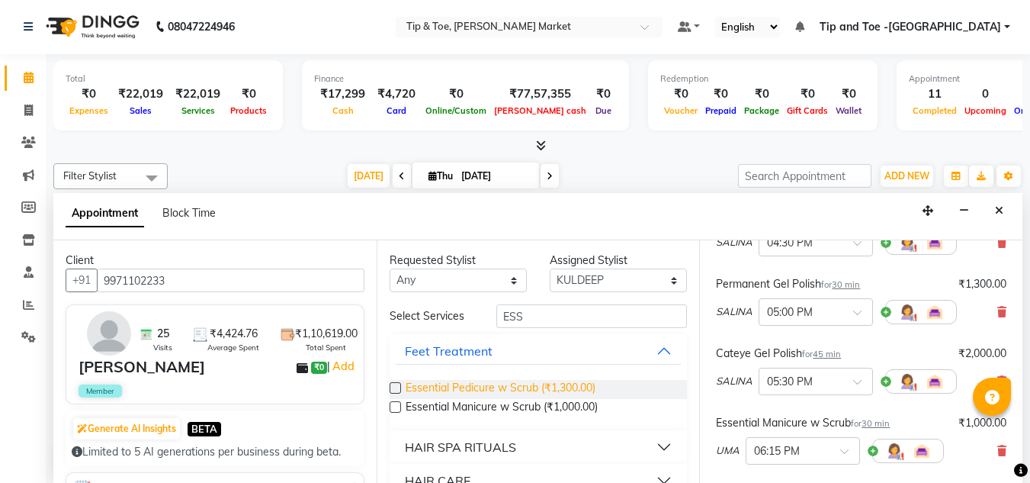
click at [493, 382] on span "Essential Pedicure w Scrub (₹1,300.00)" at bounding box center [501, 389] width 190 height 19
checkbox input "false"
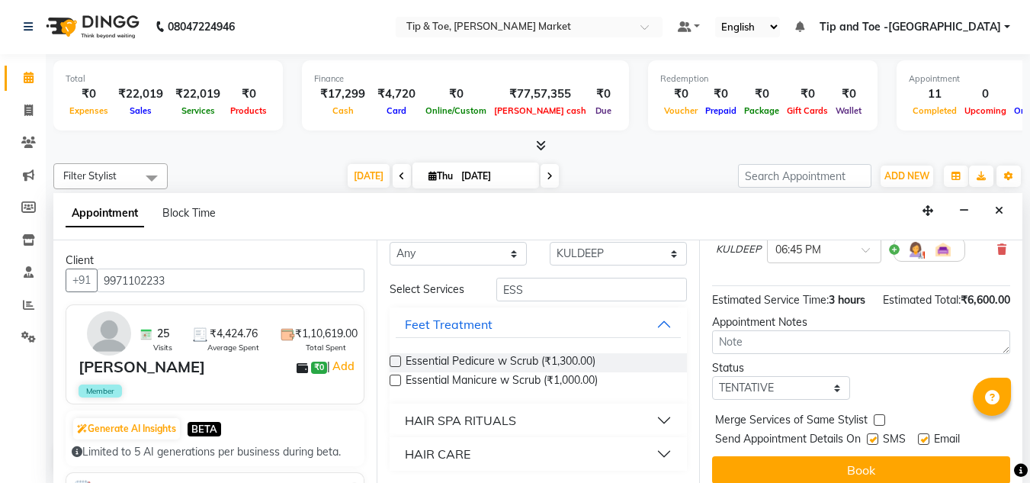
scroll to position [464, 0]
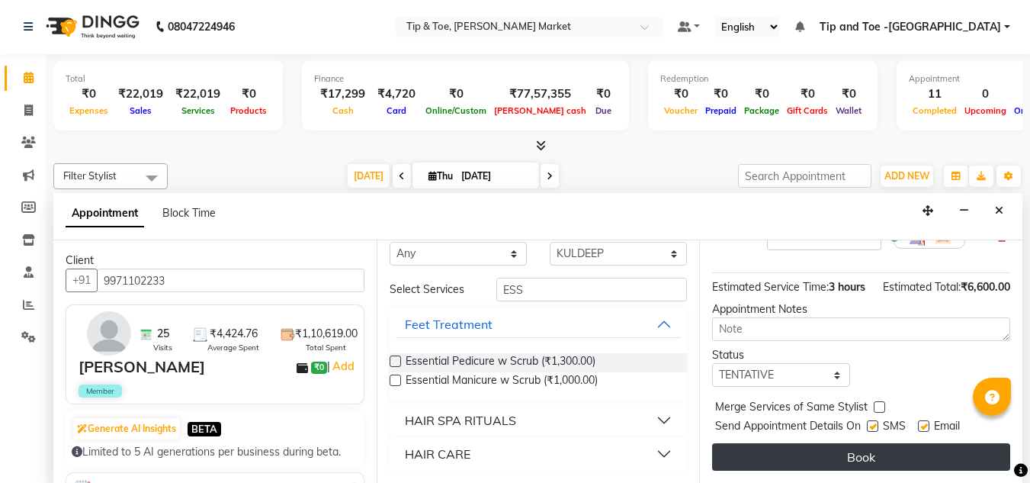
click at [852, 443] on button "Book" at bounding box center [861, 456] width 298 height 27
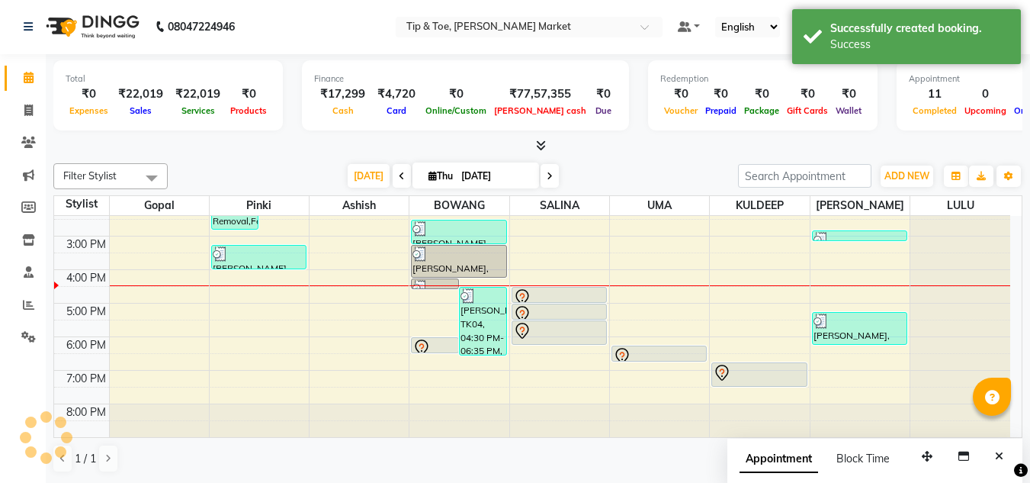
scroll to position [0, 0]
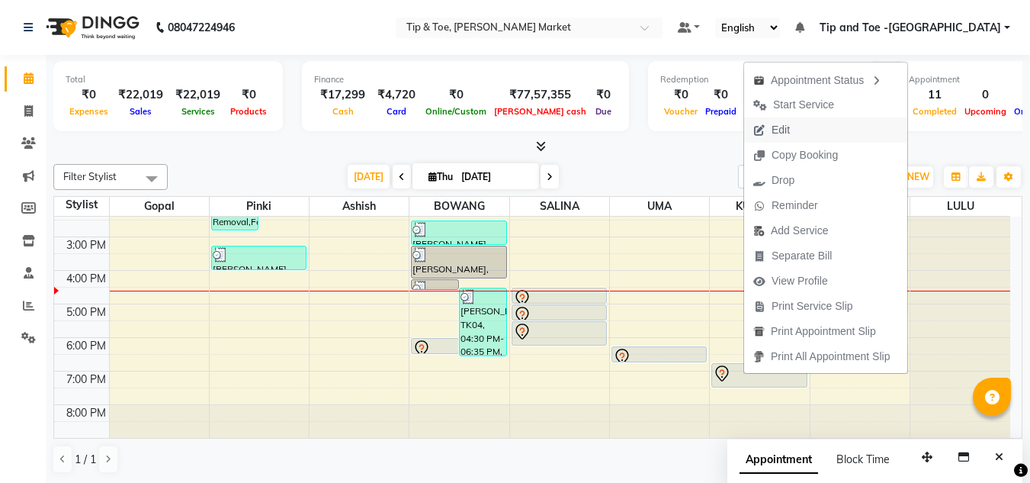
click at [778, 127] on span "Edit" at bounding box center [781, 130] width 18 height 16
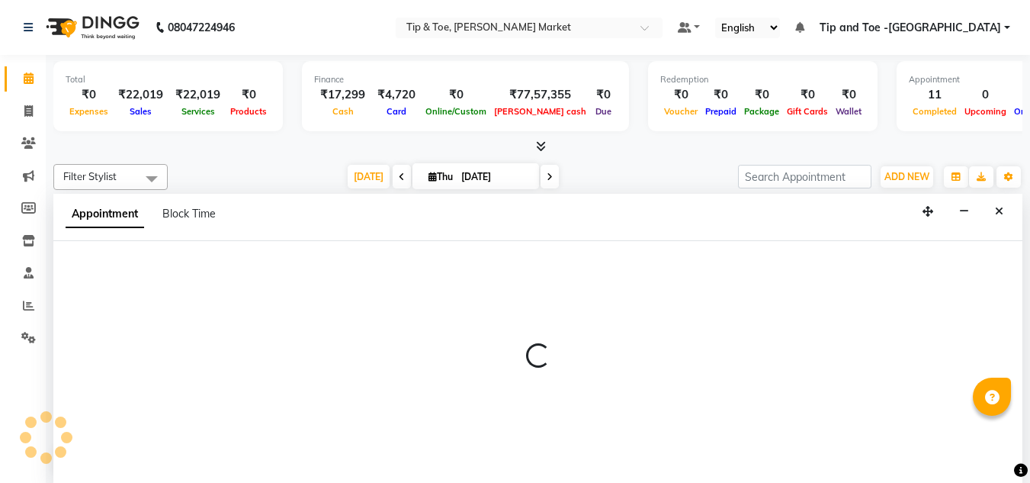
scroll to position [1, 0]
select select "tentative"
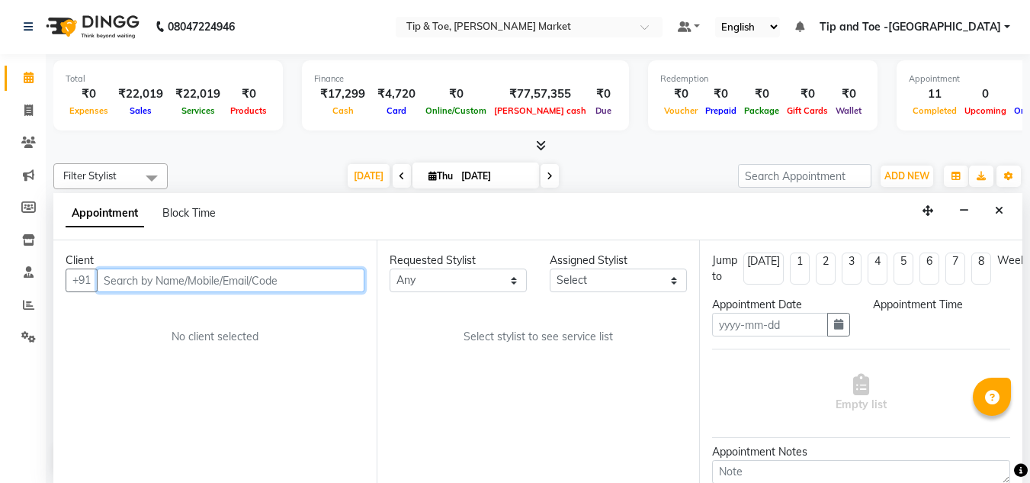
type input "[DATE]"
select select "75418"
select select "990"
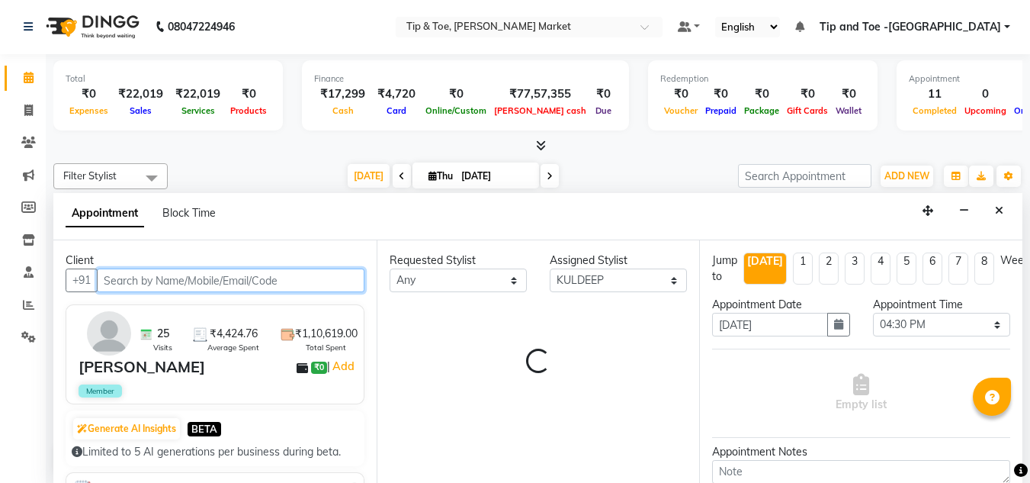
select select "2880"
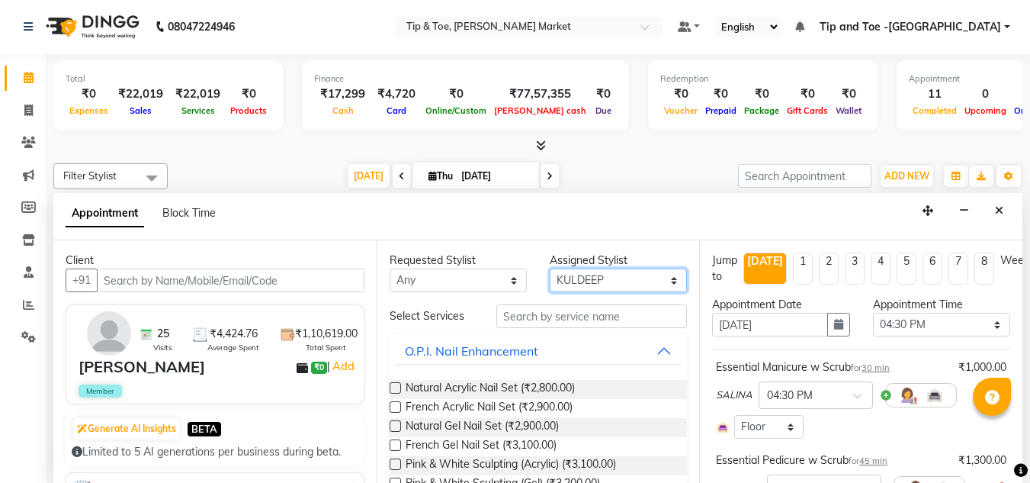
click at [605, 281] on select "Select [PERSON_NAME] [PERSON_NAME] [PERSON_NAME] [PERSON_NAME]" at bounding box center [618, 280] width 137 height 24
select select "90516"
click at [550, 268] on select "Select [PERSON_NAME] [PERSON_NAME] [PERSON_NAME] [PERSON_NAME]" at bounding box center [618, 280] width 137 height 24
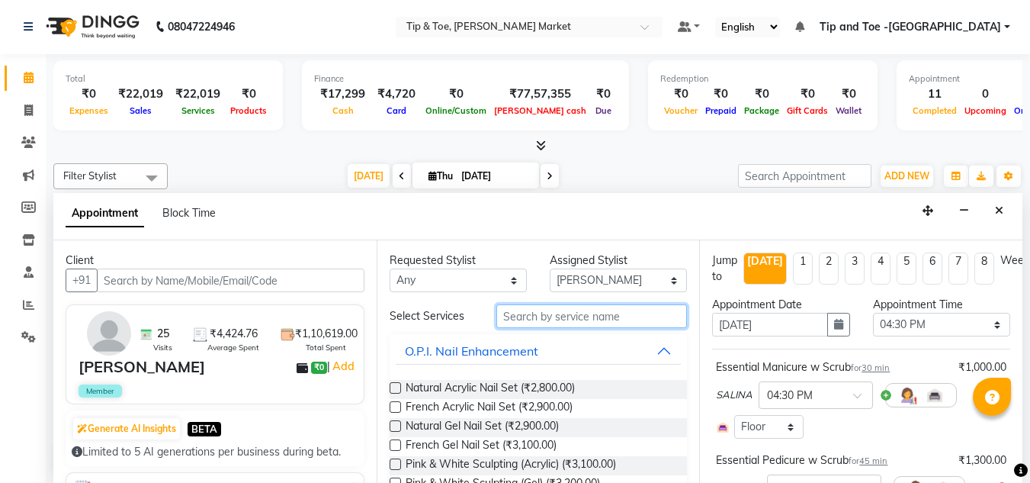
click at [587, 313] on input "text" at bounding box center [591, 316] width 191 height 24
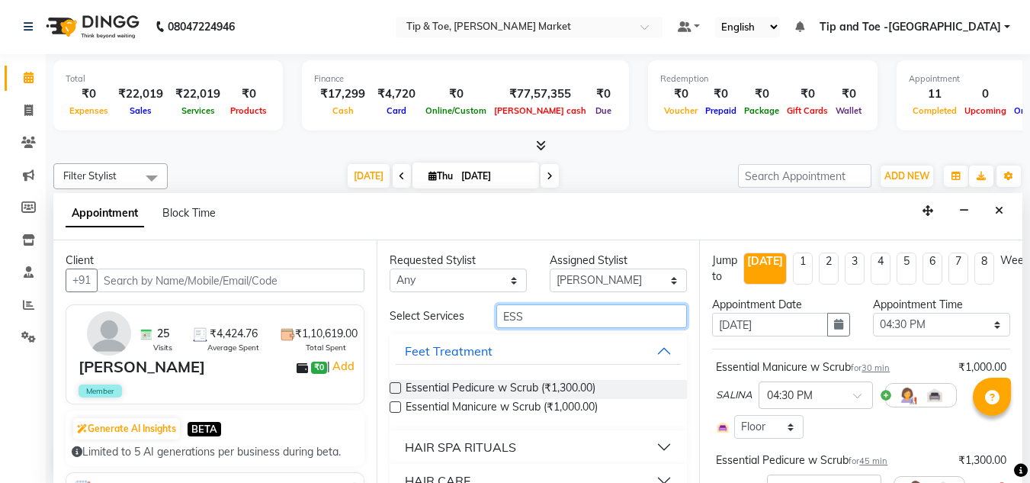
type input "ESS"
click at [451, 377] on div "Essential Pedicure w Scrub (₹1,300.00) Essential Manicure w Scrub (₹1,000.00)" at bounding box center [539, 399] width 298 height 63
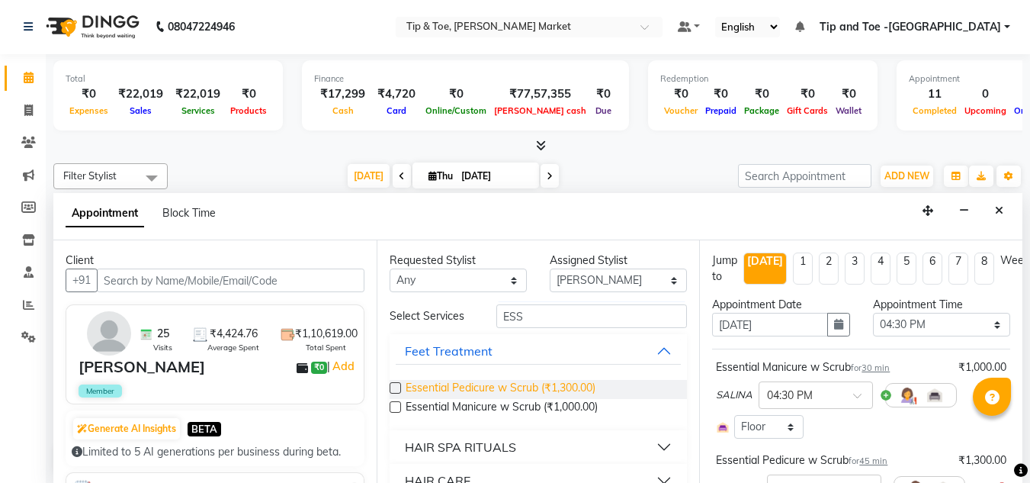
click at [451, 384] on span "Essential Pedicure w Scrub (₹1,300.00)" at bounding box center [501, 389] width 190 height 19
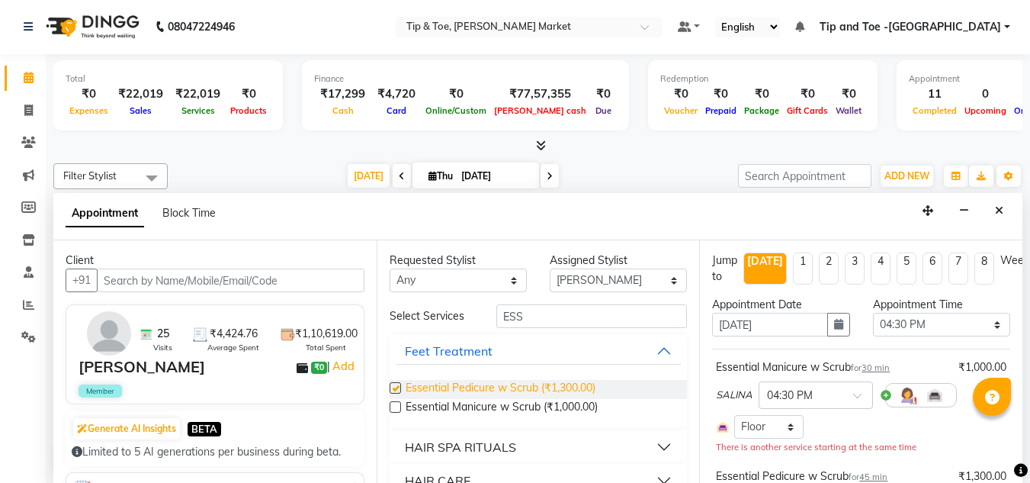
checkbox input "false"
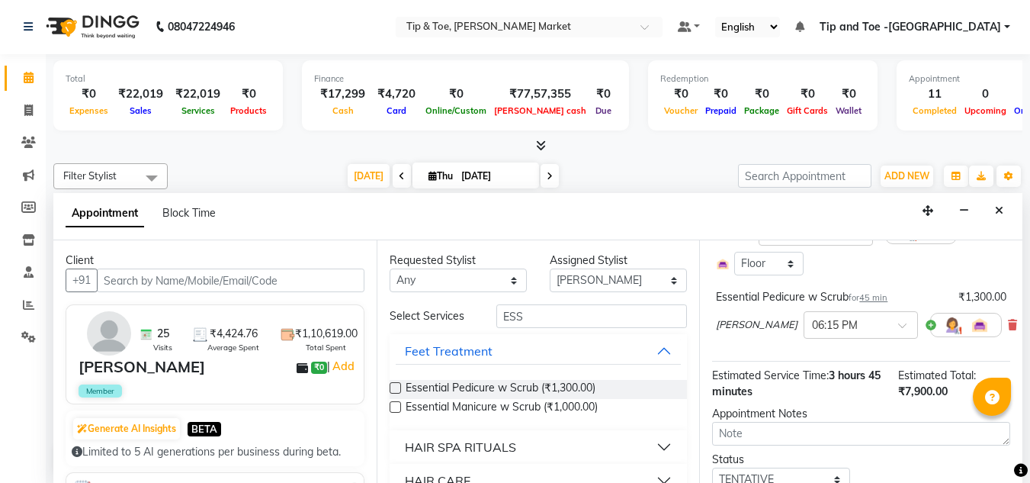
scroll to position [623, 0]
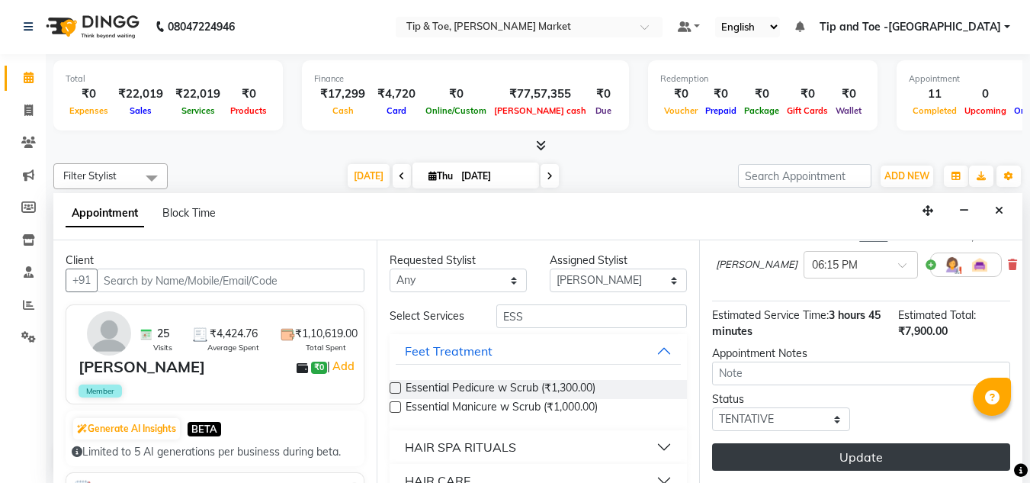
click at [807, 443] on button "Update" at bounding box center [861, 456] width 298 height 27
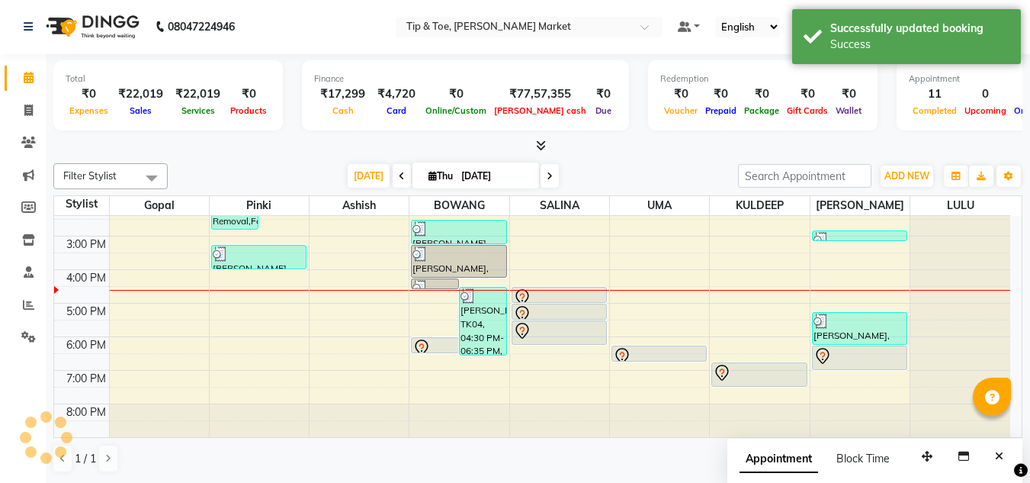
scroll to position [0, 0]
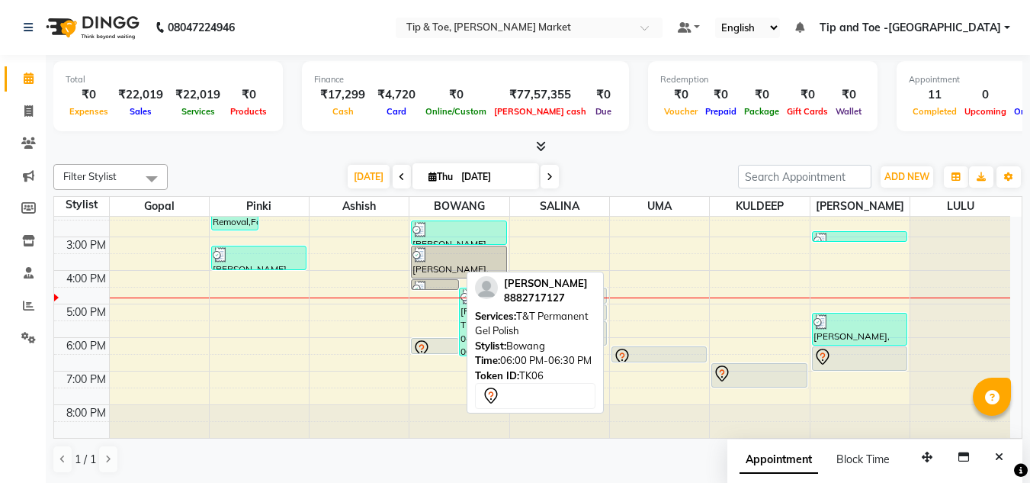
click at [423, 348] on icon at bounding box center [421, 348] width 18 height 18
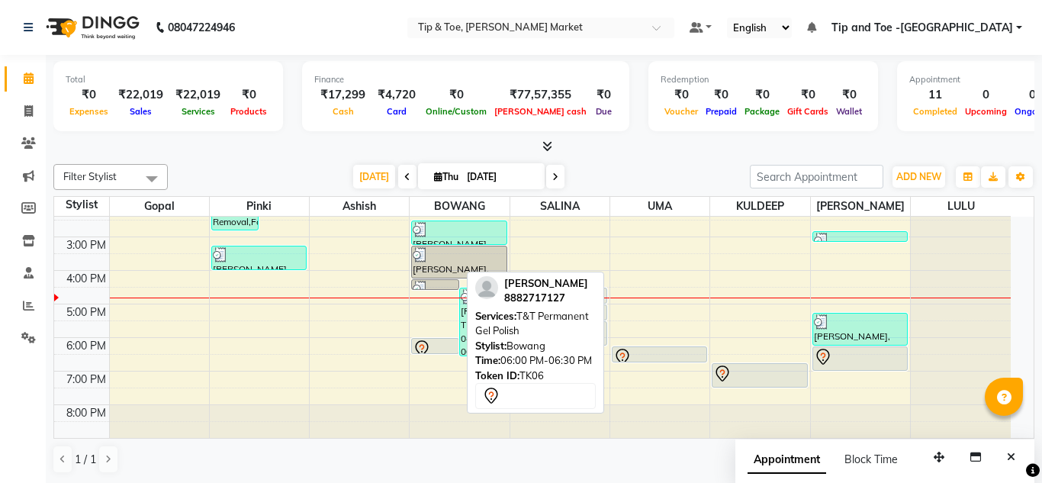
select select "7"
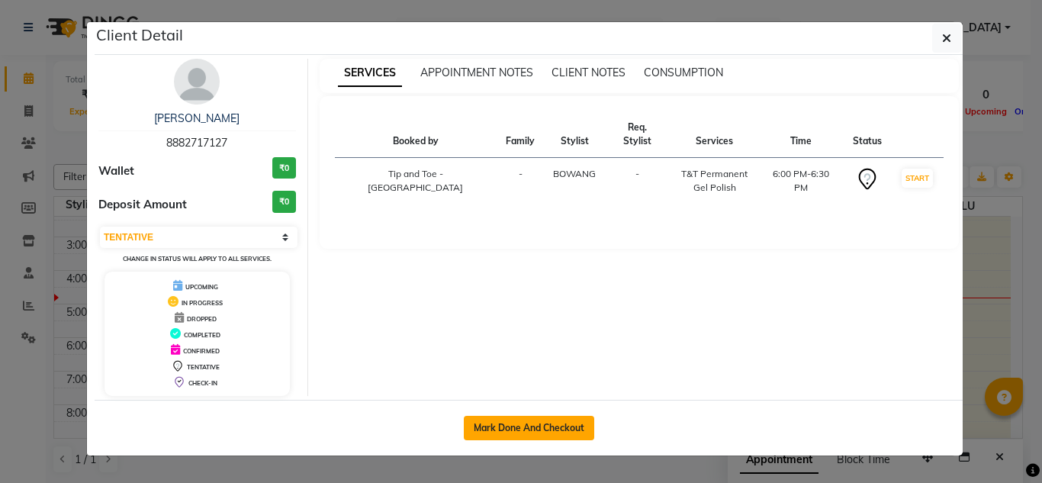
click at [531, 425] on button "Mark Done And Checkout" at bounding box center [529, 428] width 130 height 24
select select "service"
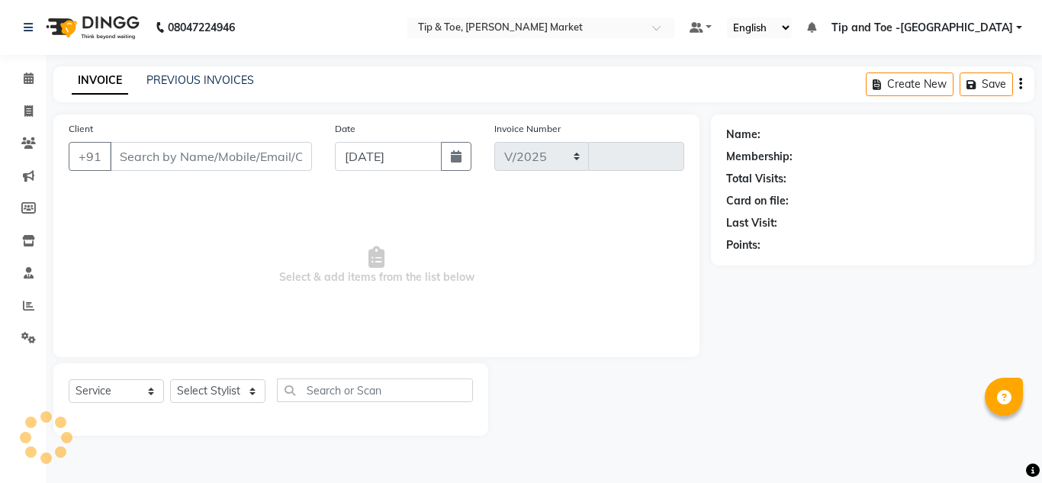
select select "5940"
type input "1334"
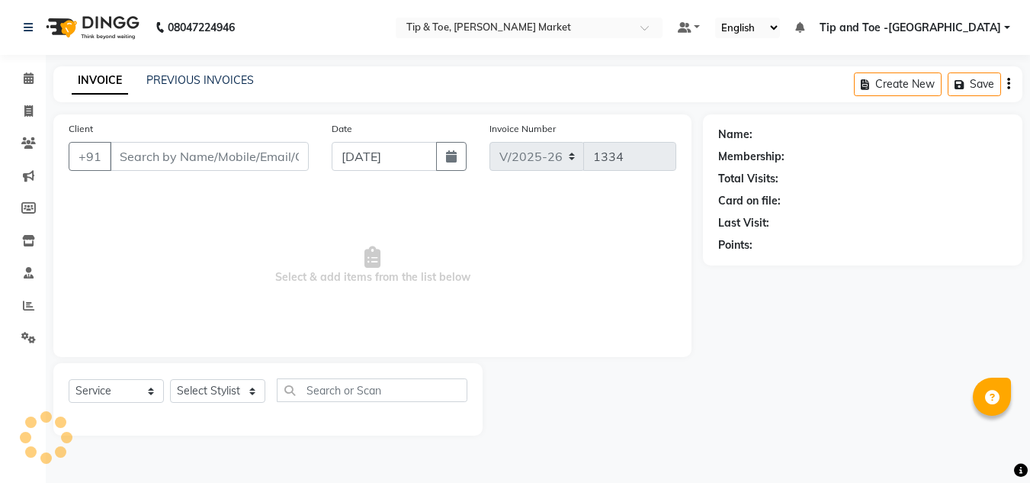
type input "8882717127"
select select "41981"
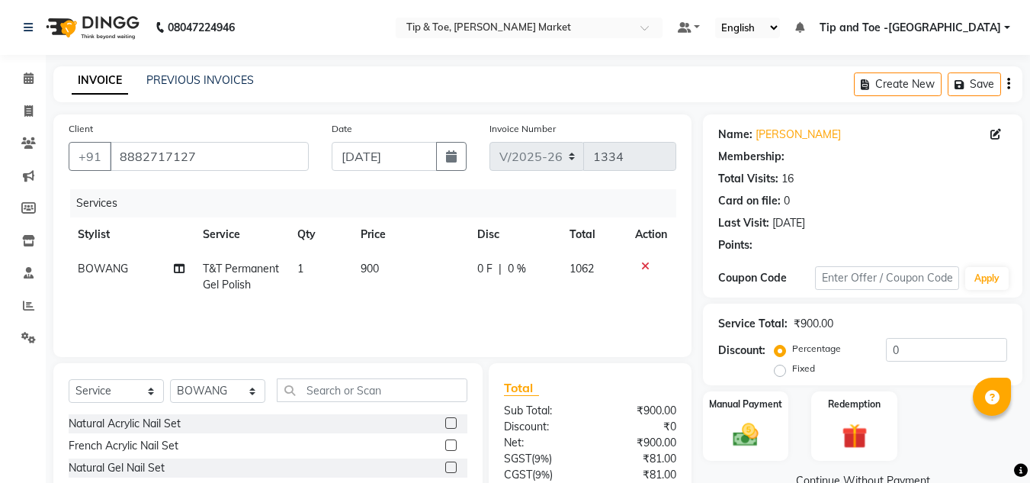
select select "1: Object"
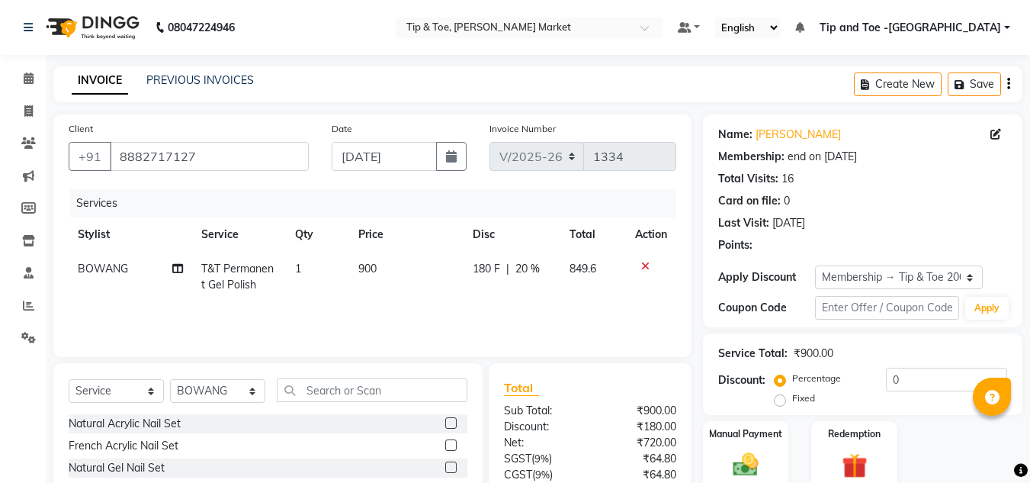
type input "20"
click at [258, 266] on span "T&T Permanent Gel Polish" at bounding box center [237, 277] width 72 height 30
select select "41981"
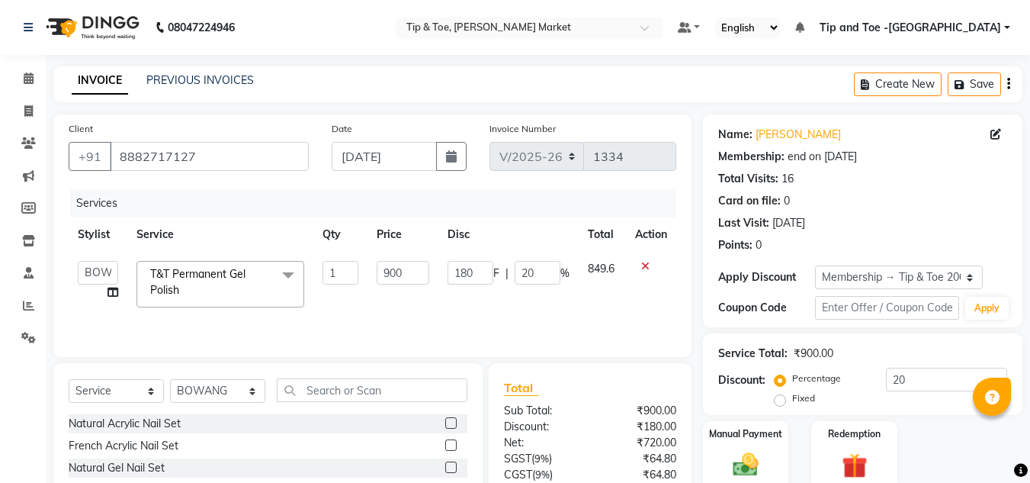
click at [268, 278] on span "T&T Permanent Gel Polish x" at bounding box center [213, 282] width 134 height 33
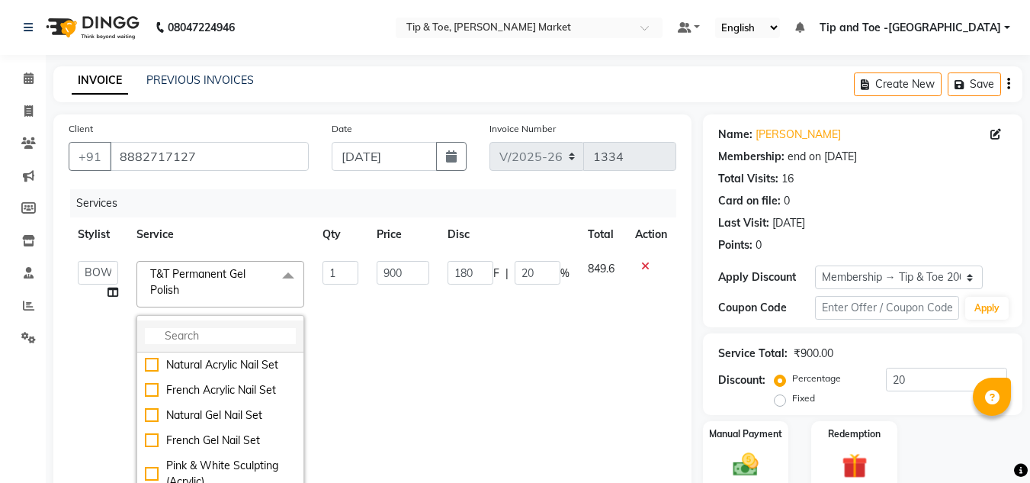
click at [236, 335] on input "multiselect-search" at bounding box center [220, 336] width 151 height 16
type input "GLIT"
click at [214, 463] on div "Glitter Gel Polish" at bounding box center [220, 465] width 151 height 16
type input "1600"
type input "320"
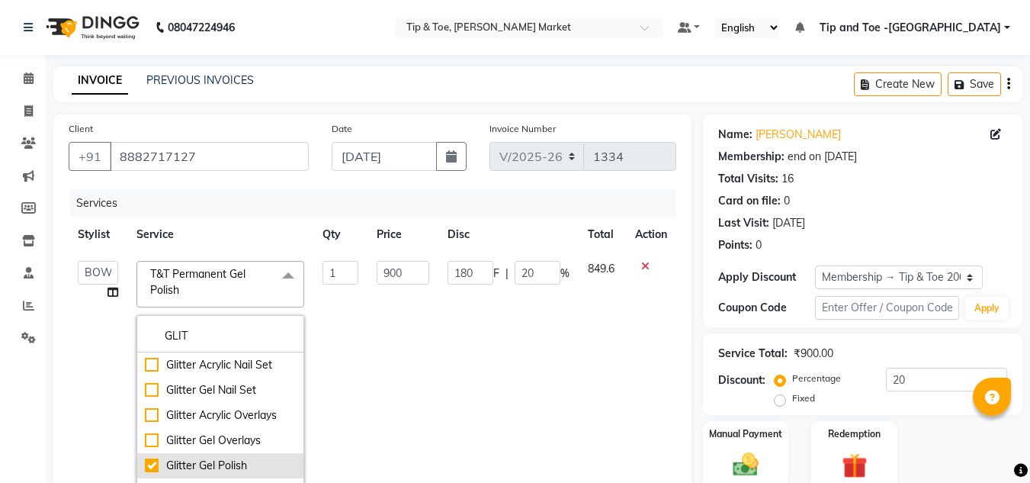
checkbox input "true"
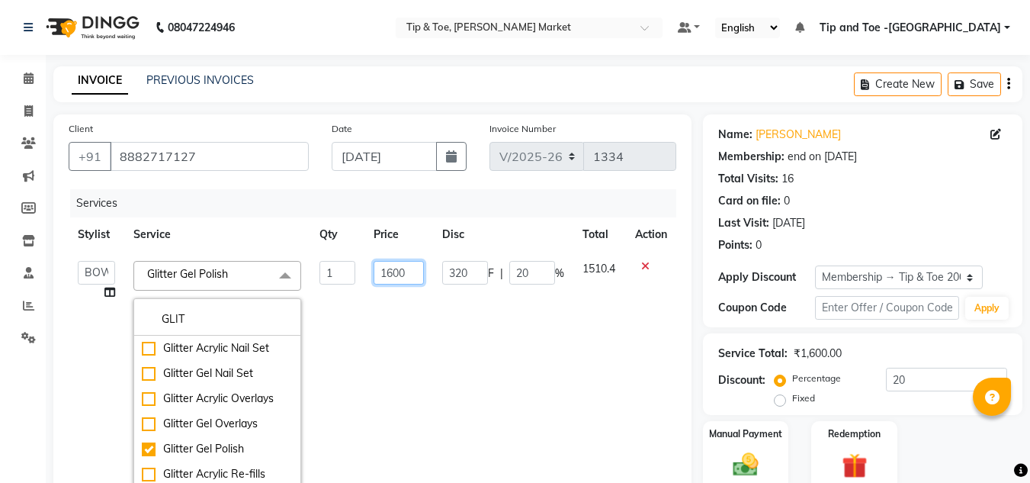
click at [390, 271] on input "1600" at bounding box center [399, 273] width 50 height 24
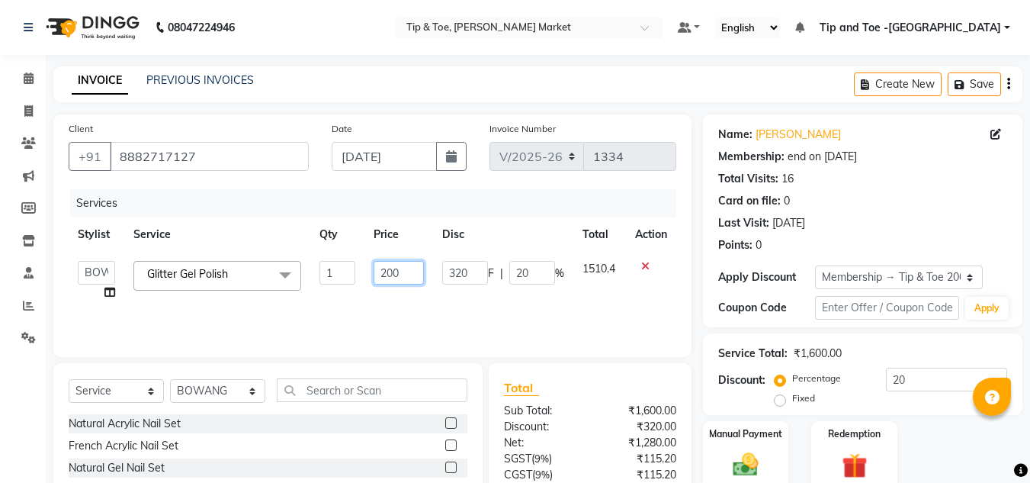
type input "2000"
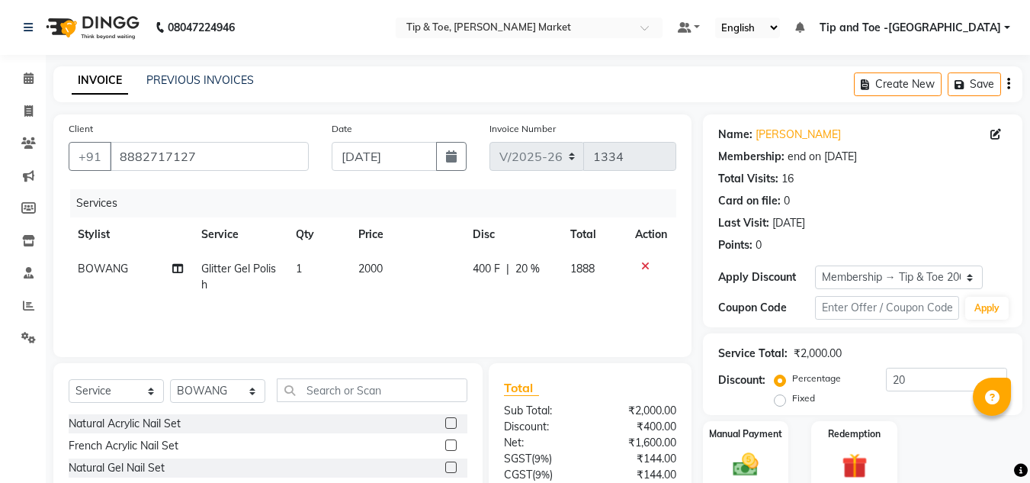
click at [396, 301] on td "2000" at bounding box center [406, 277] width 115 height 50
select select "41981"
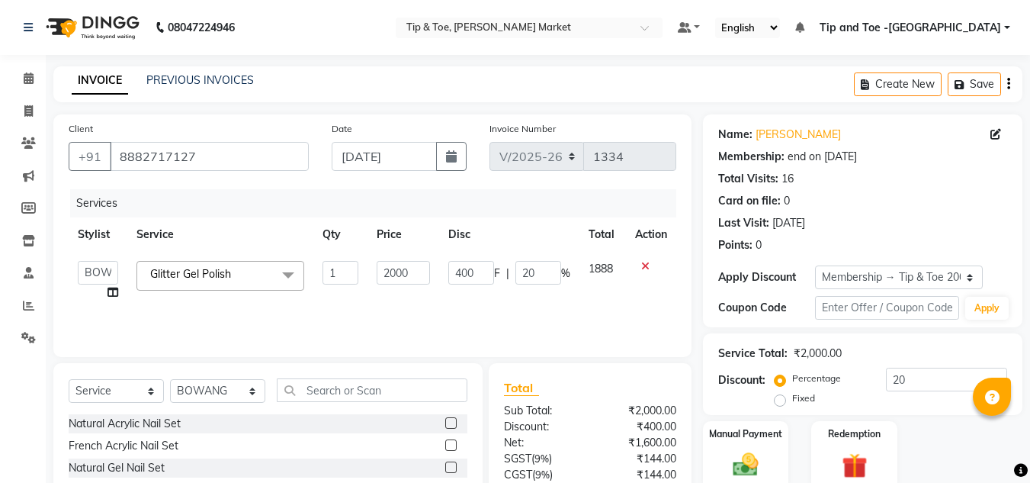
scroll to position [128, 0]
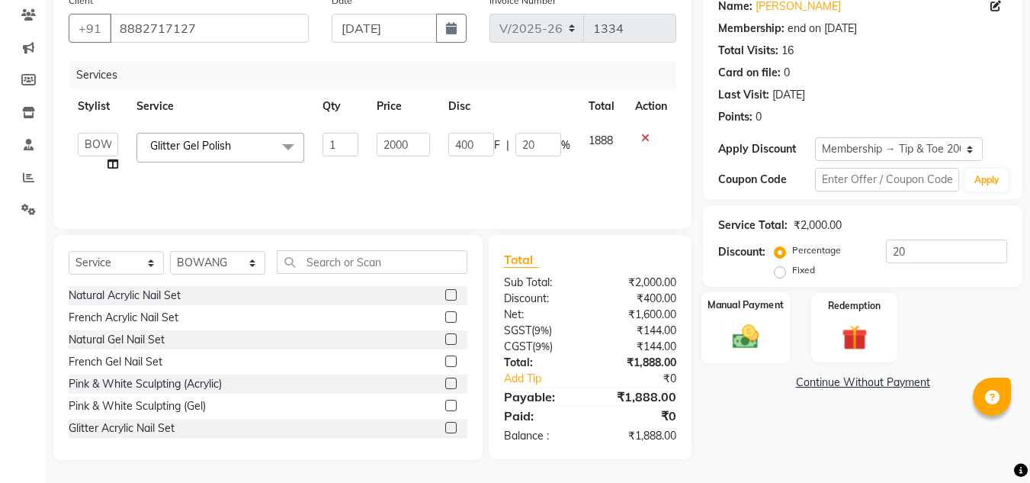
click at [743, 299] on label "Manual Payment" at bounding box center [746, 304] width 76 height 14
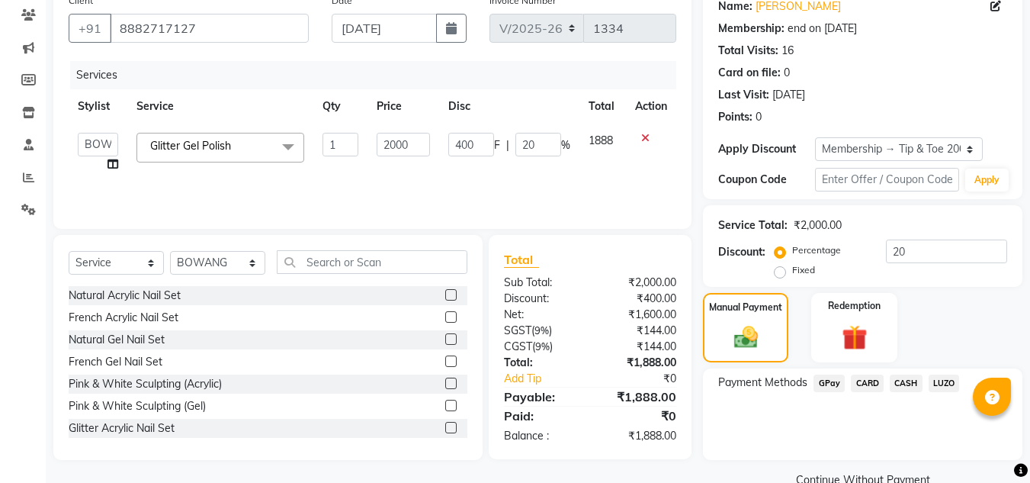
click at [913, 376] on span "CASH" at bounding box center [906, 383] width 33 height 18
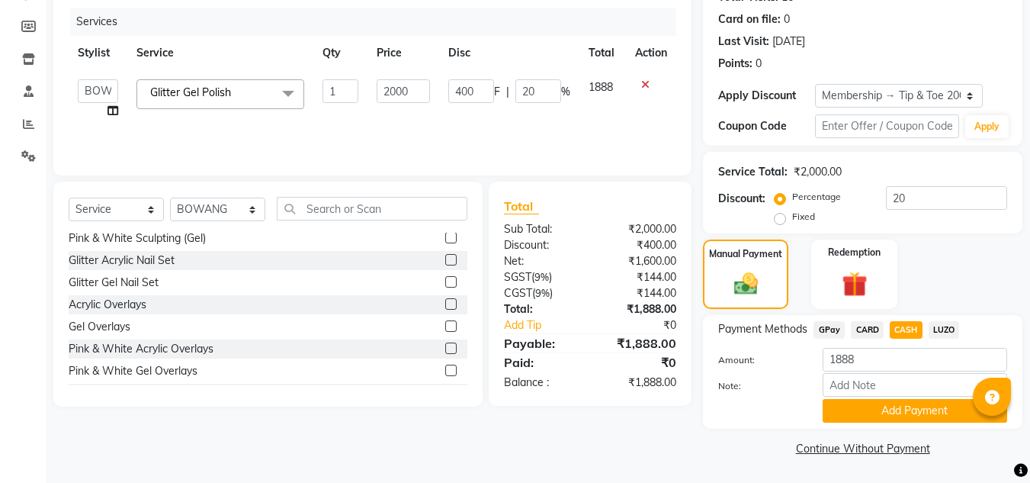
scroll to position [229, 0]
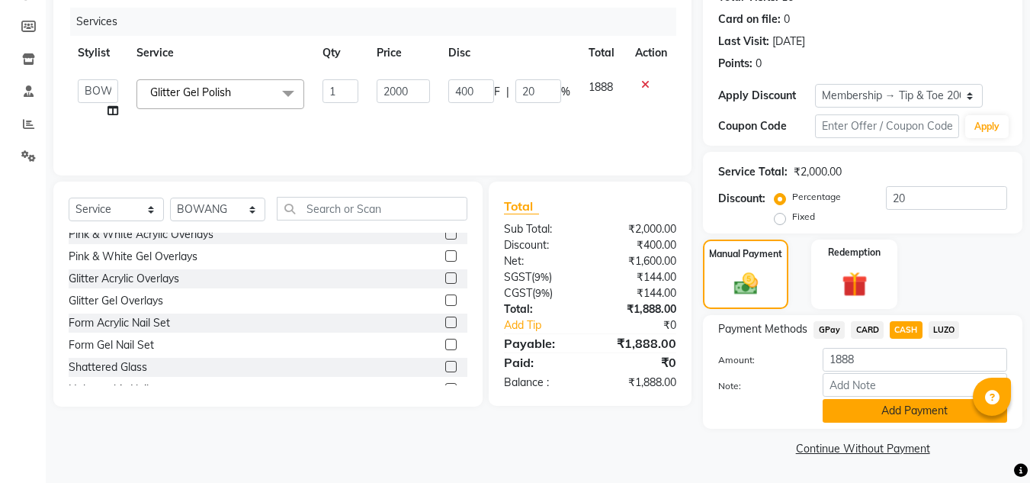
click at [881, 403] on button "Add Payment" at bounding box center [915, 411] width 185 height 24
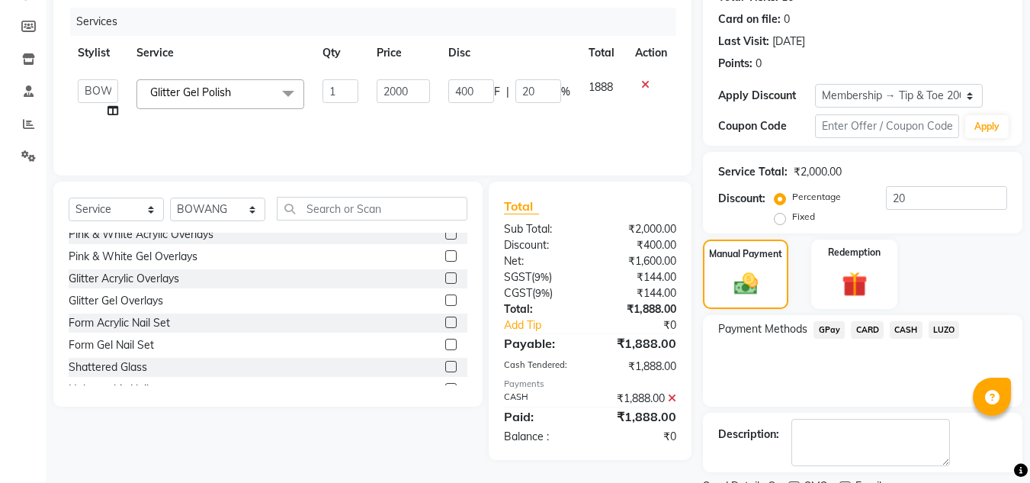
scroll to position [246, 0]
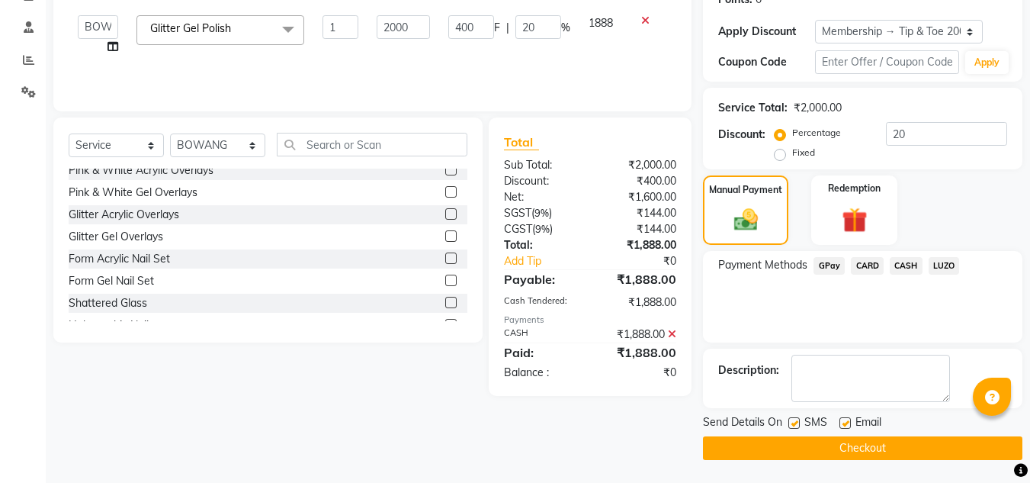
click at [751, 453] on button "Checkout" at bounding box center [862, 448] width 319 height 24
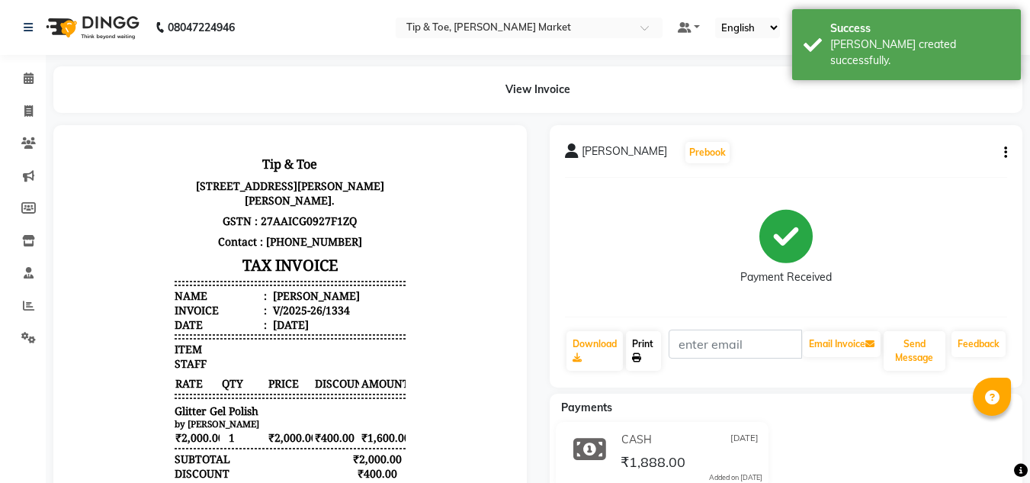
click at [645, 350] on link "Print" at bounding box center [643, 351] width 35 height 40
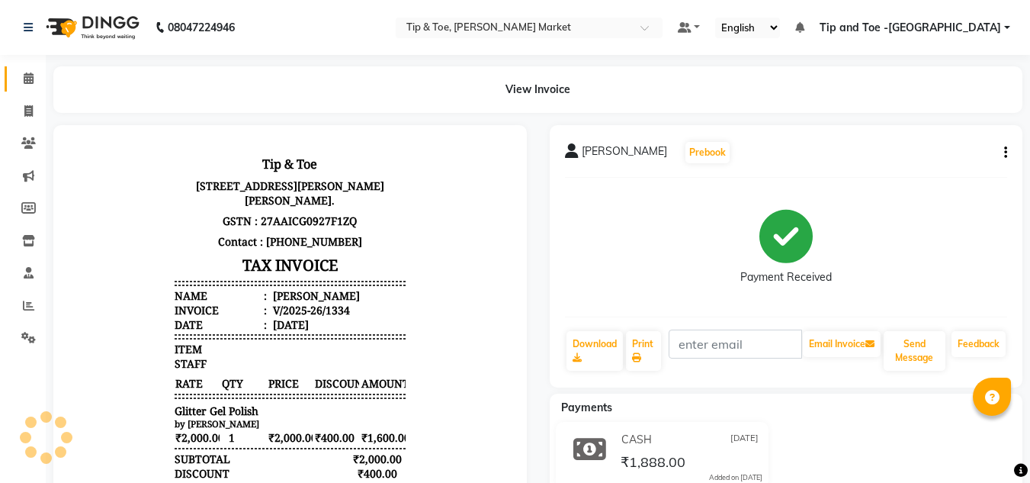
drag, startPoint x: 27, startPoint y: 74, endPoint x: 209, endPoint y: 2, distance: 195.4
click at [27, 74] on icon at bounding box center [29, 77] width 10 height 11
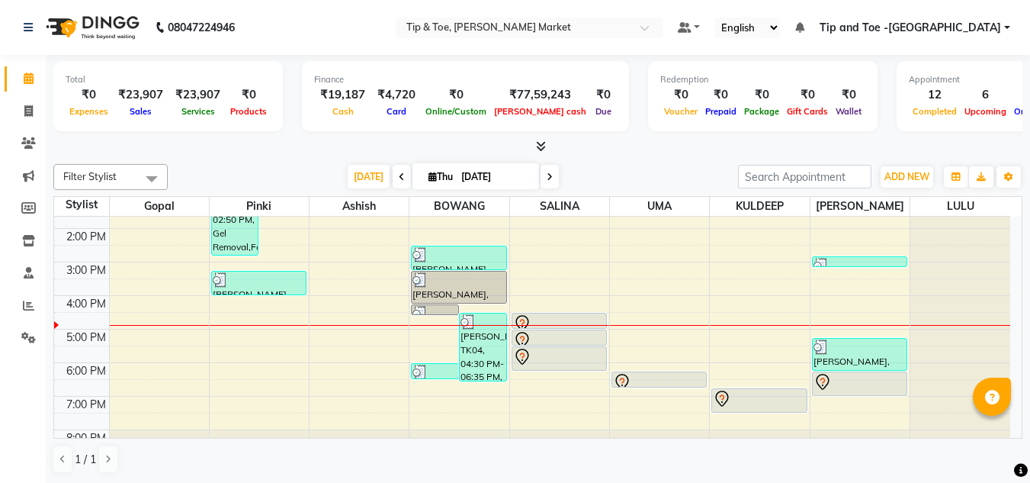
scroll to position [214, 0]
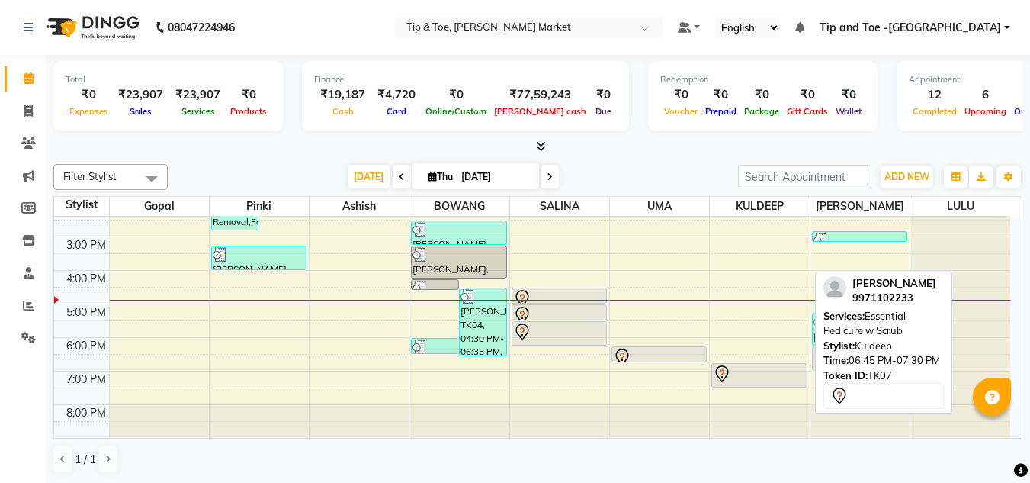
click at [732, 375] on div at bounding box center [759, 373] width 92 height 18
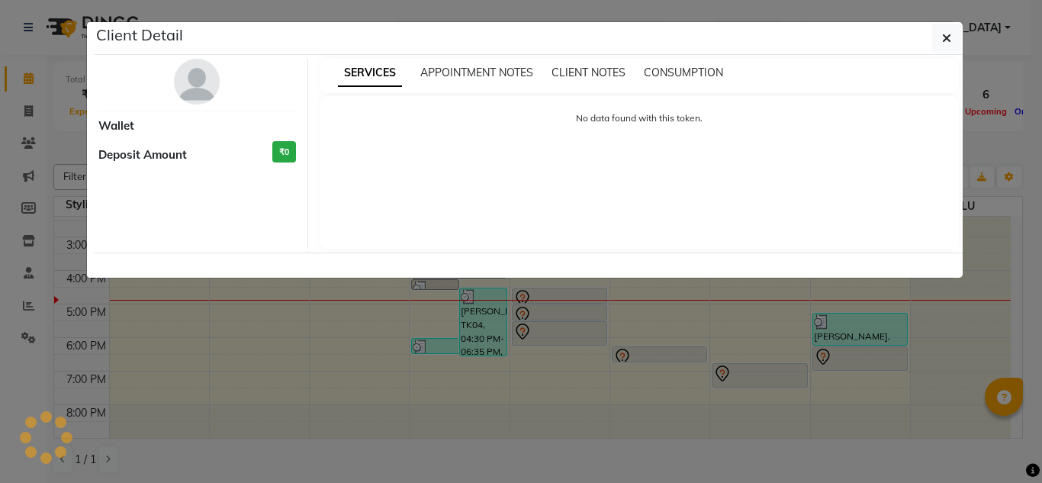
select select "7"
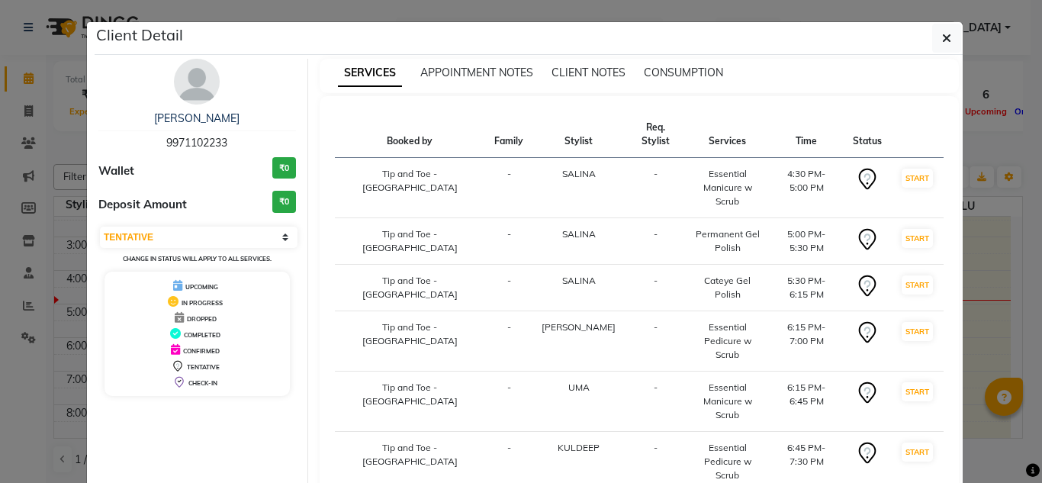
select select "service"
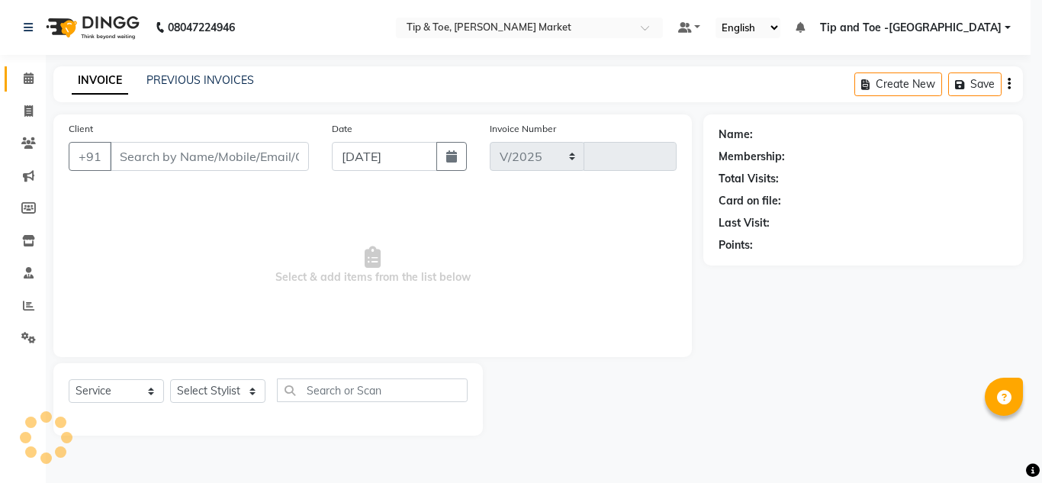
select select "5940"
type input "1335"
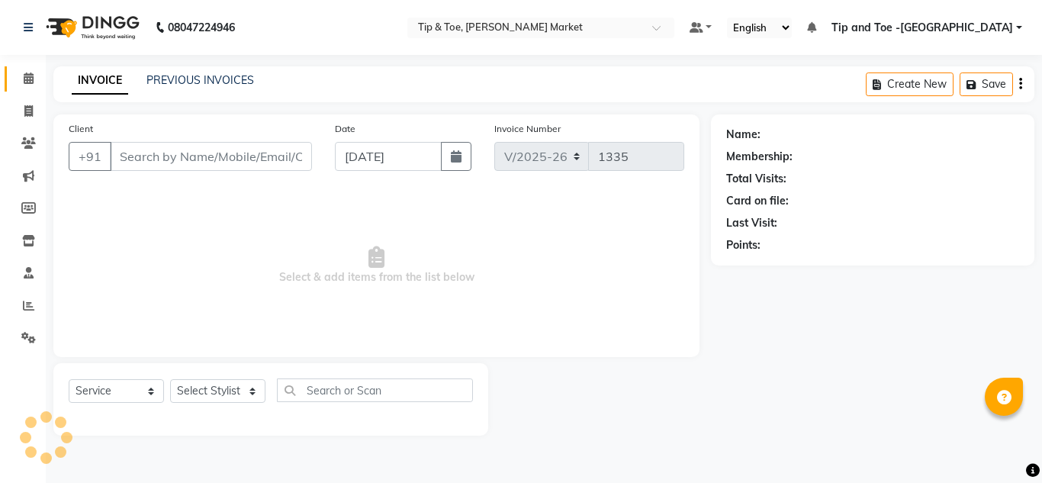
type input "9971102233"
select select "90516"
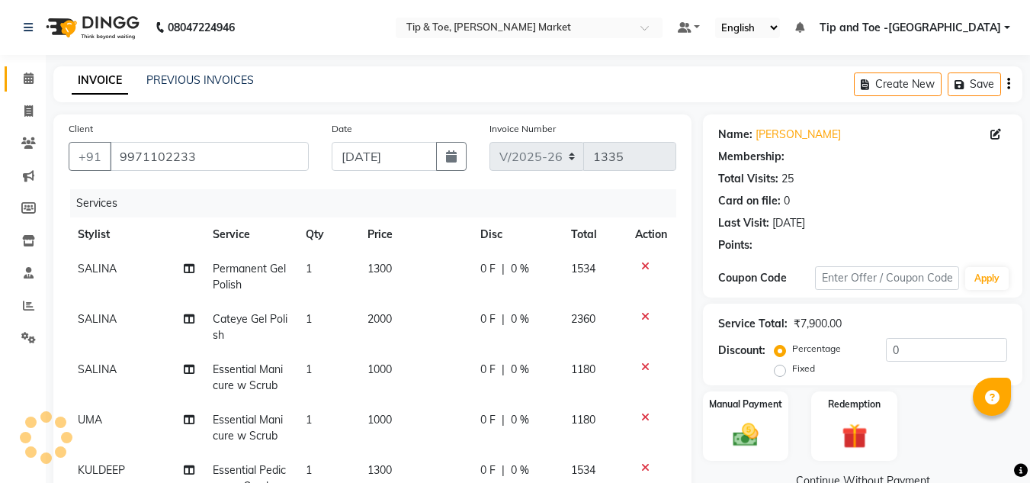
select select "1: Object"
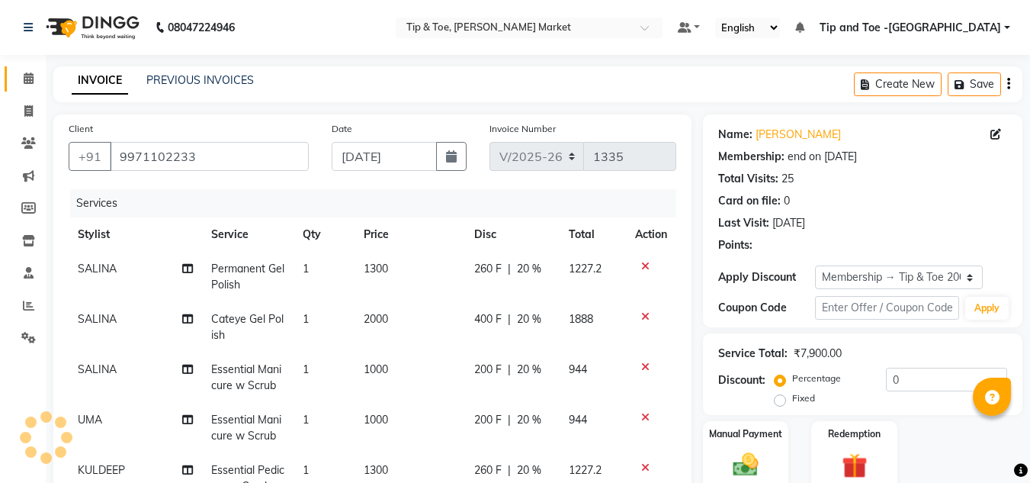
type input "20"
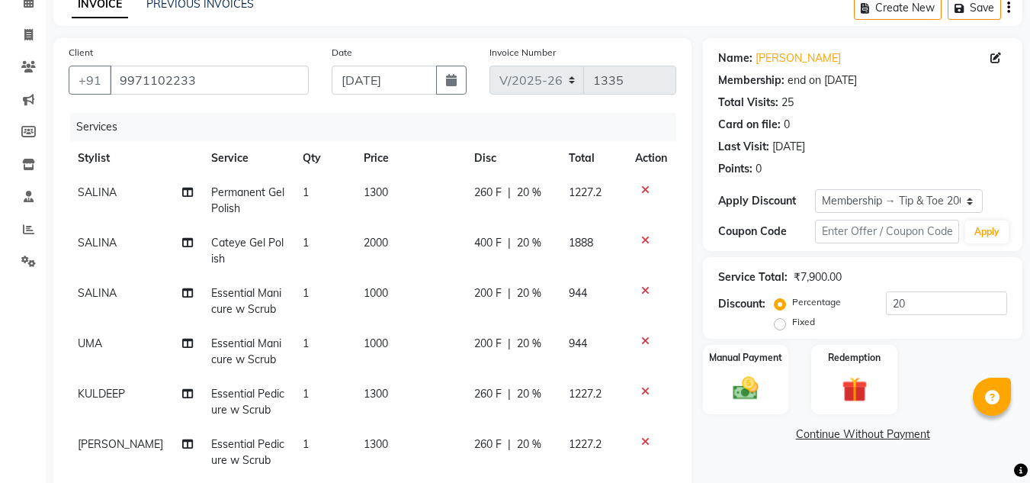
click at [366, 236] on span "2000" at bounding box center [376, 243] width 24 height 14
select select "41987"
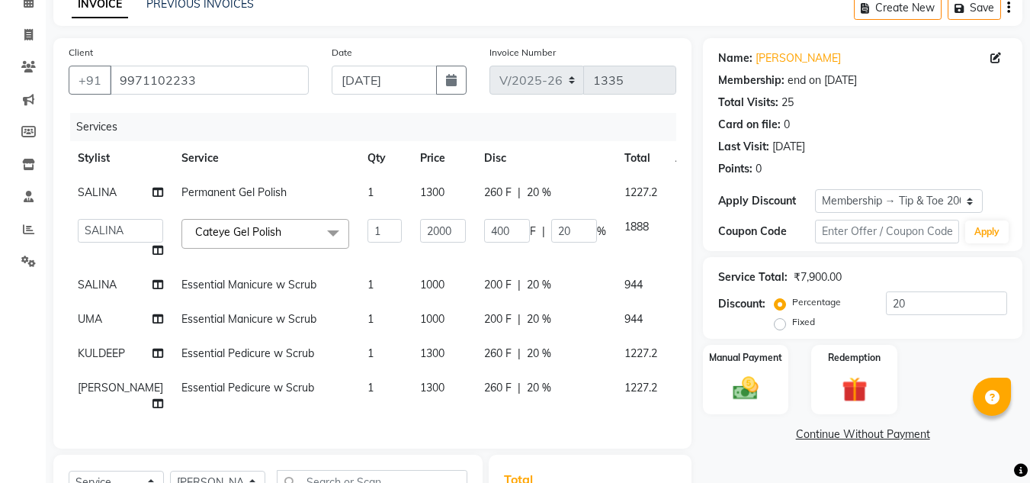
scroll to position [0, 0]
click at [420, 242] on input "2000" at bounding box center [443, 231] width 46 height 24
type input "2500"
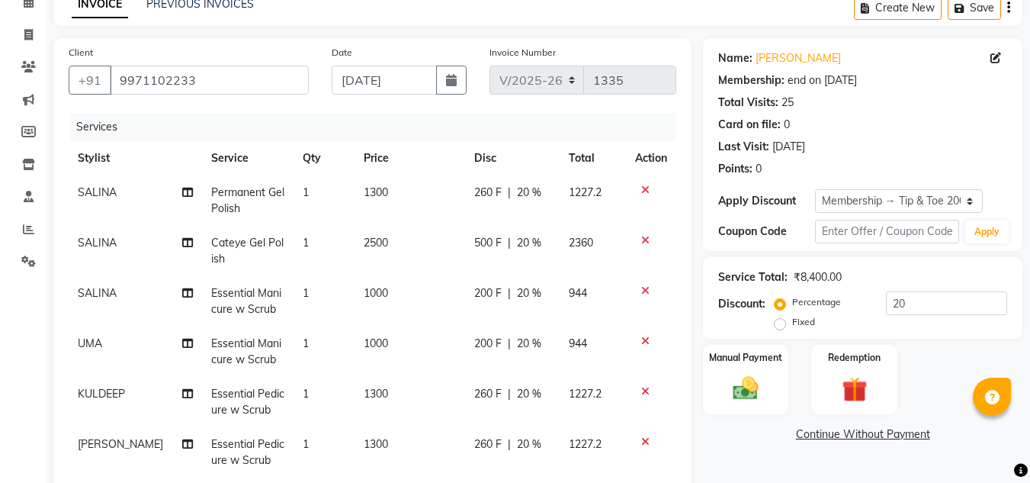
click at [392, 307] on td "1000" at bounding box center [410, 301] width 111 height 50
select select "41987"
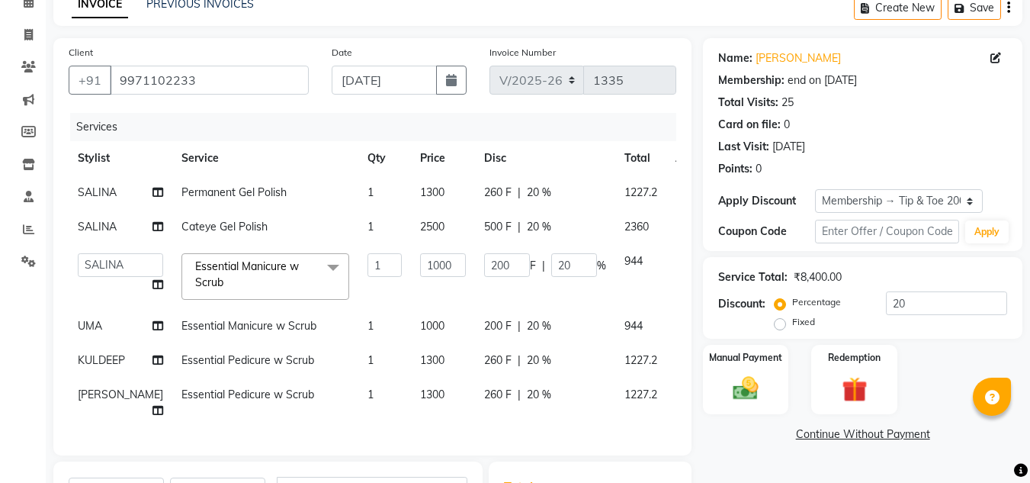
click at [411, 309] on td "1000" at bounding box center [443, 276] width 64 height 65
click at [206, 401] on span "Essential Pedicure w Scrub" at bounding box center [247, 394] width 133 height 14
select select "90516"
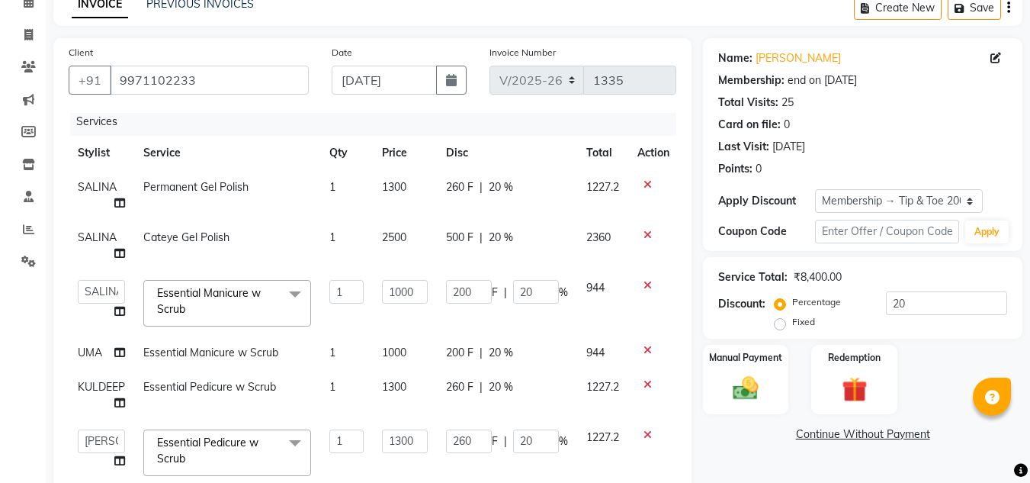
click at [295, 442] on span at bounding box center [295, 443] width 30 height 29
click at [294, 441] on span at bounding box center [295, 443] width 30 height 29
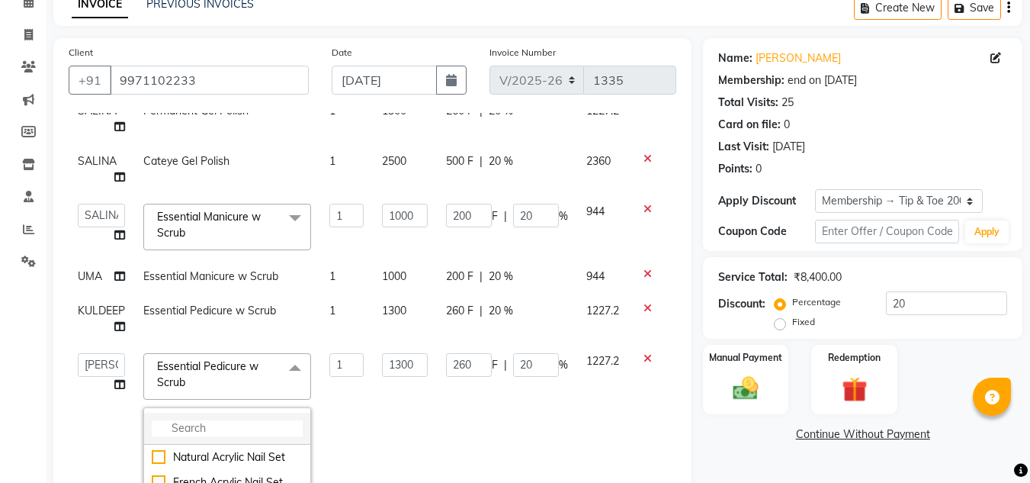
click at [216, 428] on input "multiselect-search" at bounding box center [227, 428] width 151 height 16
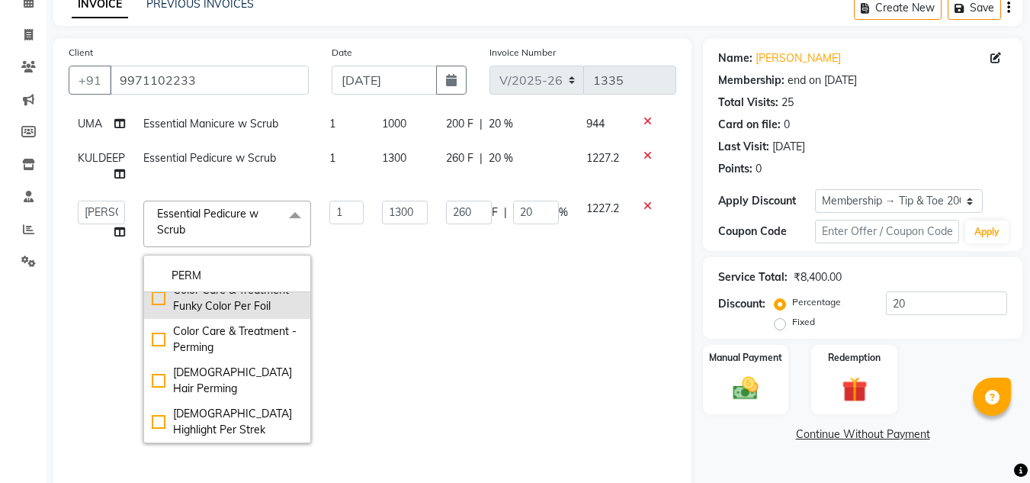
scroll to position [147, 0]
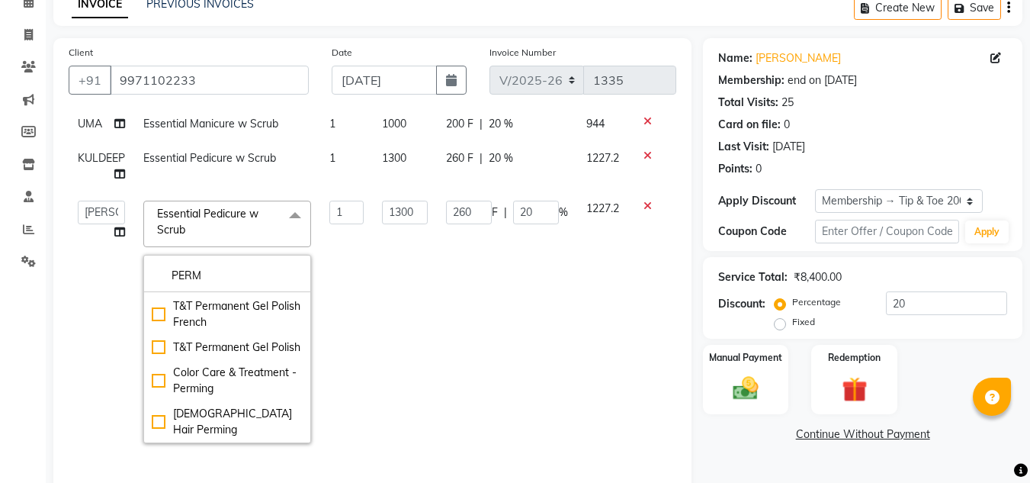
type input "PERM"
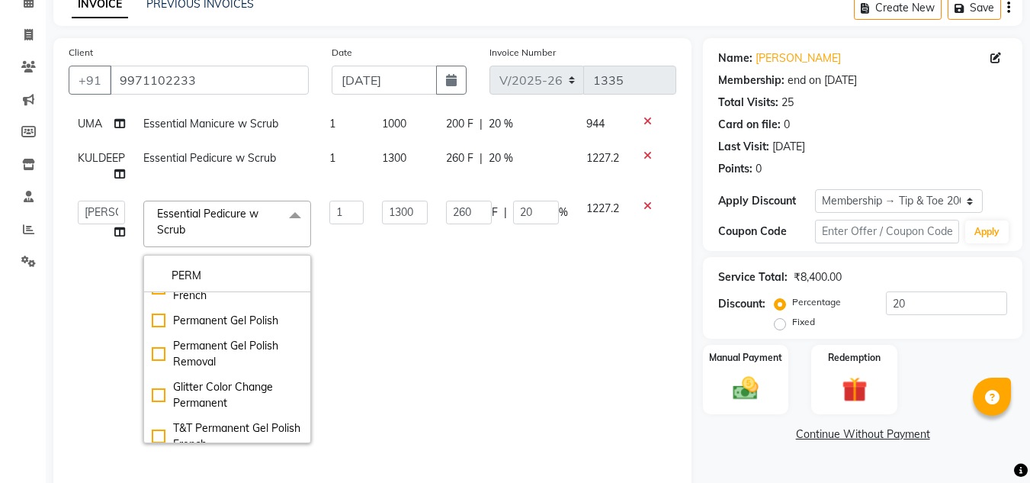
scroll to position [0, 0]
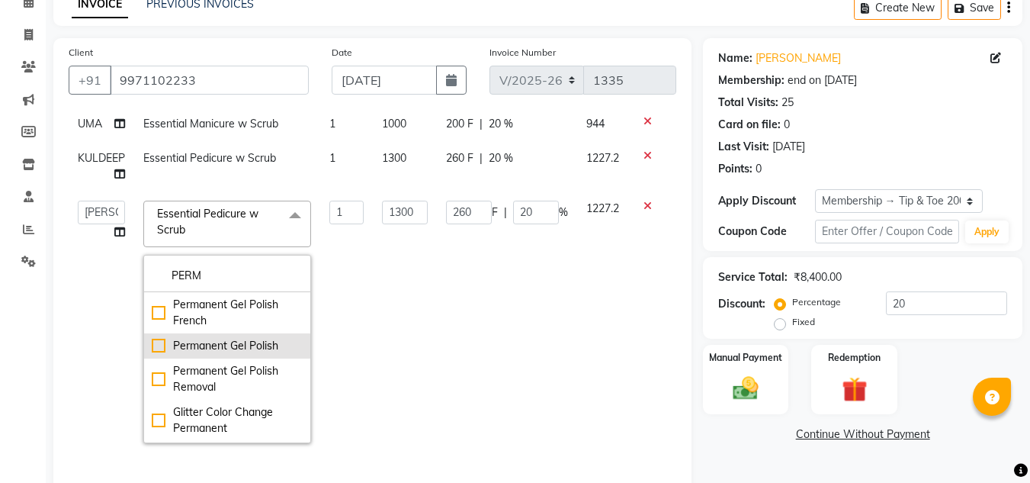
click at [245, 345] on div "Permanent Gel Polish" at bounding box center [227, 346] width 151 height 16
checkbox input "true"
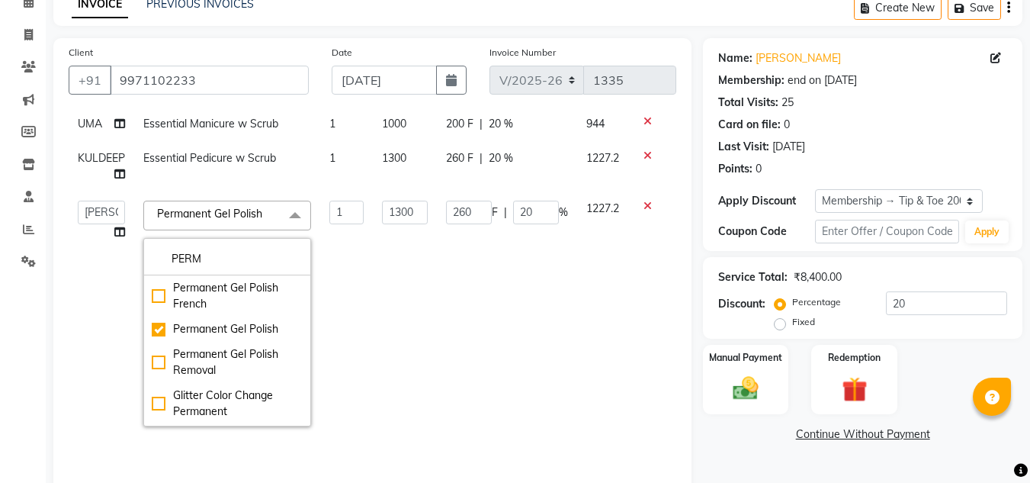
click at [474, 333] on td "260 F | 20 %" at bounding box center [507, 313] width 140 height 244
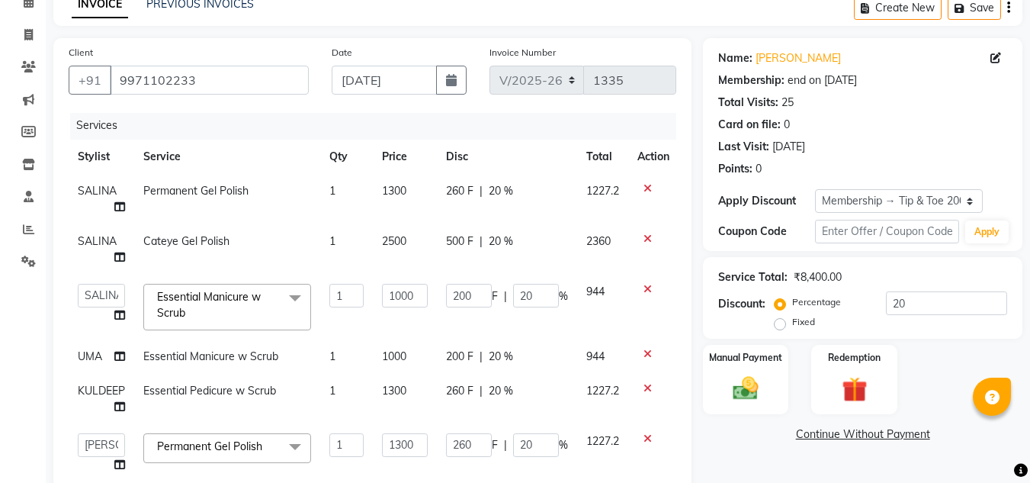
scroll to position [305, 0]
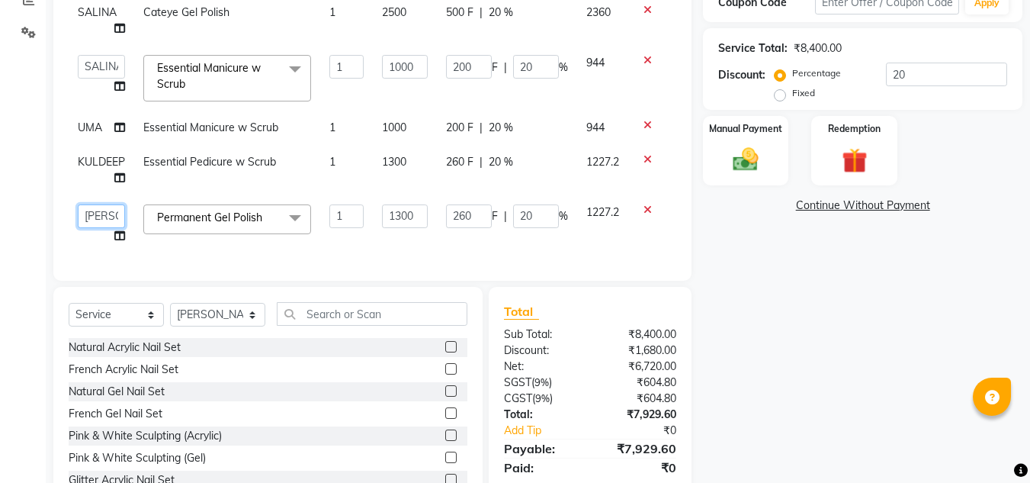
click at [94, 204] on select "Ashish BOWANG [GEOGRAPHIC_DATA] branch login Gopal KULDEEP [PERSON_NAME] [PERSO…" at bounding box center [101, 216] width 47 height 24
select select "41981"
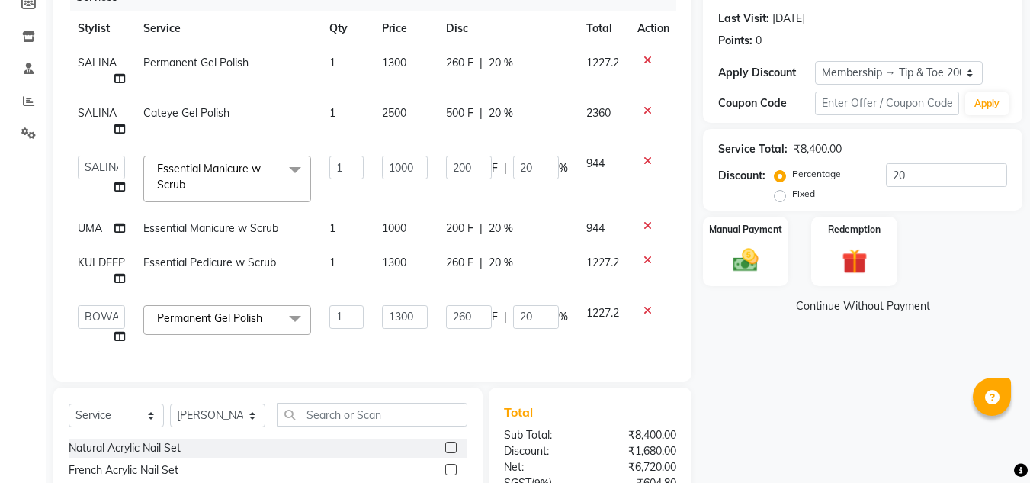
scroll to position [357, 0]
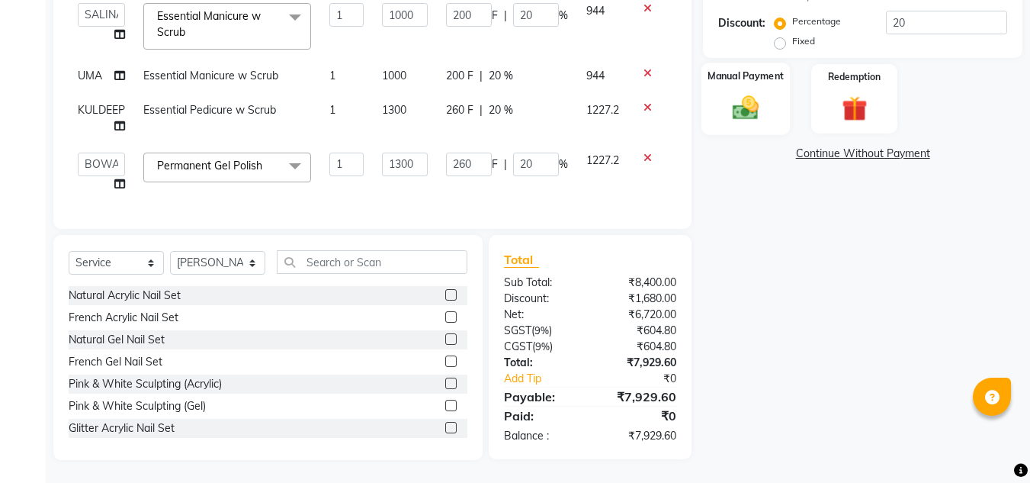
click at [736, 75] on label "Manual Payment" at bounding box center [746, 76] width 76 height 14
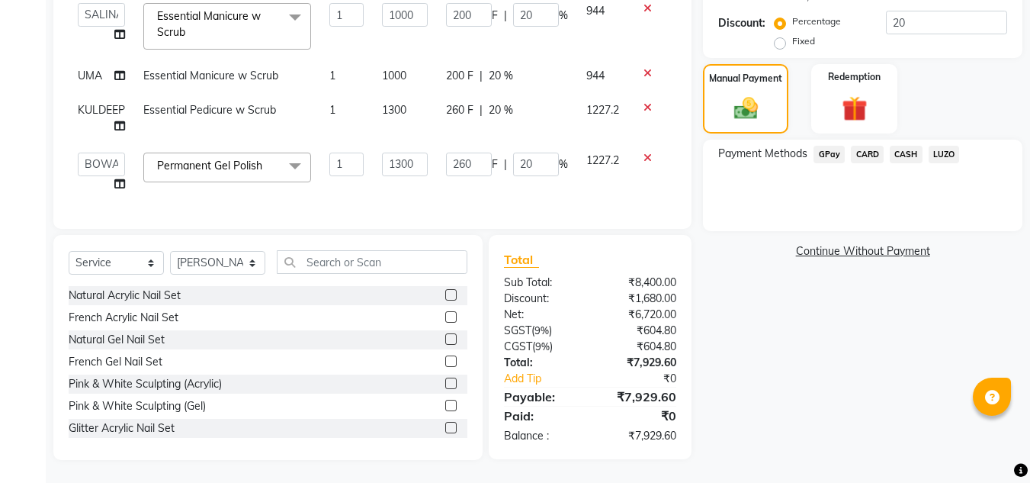
click at [866, 156] on span "CARD" at bounding box center [867, 155] width 33 height 18
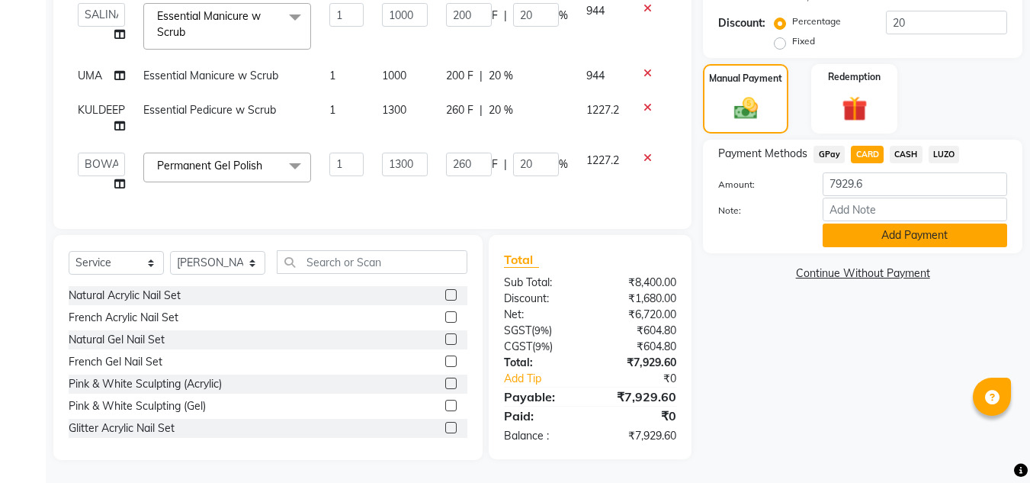
click at [868, 237] on button "Add Payment" at bounding box center [915, 235] width 185 height 24
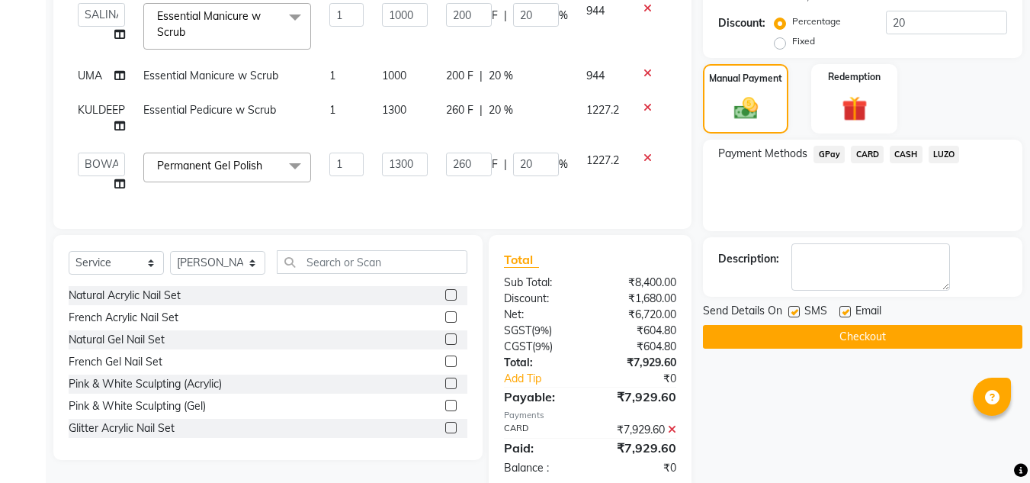
click at [831, 334] on button "Checkout" at bounding box center [862, 337] width 319 height 24
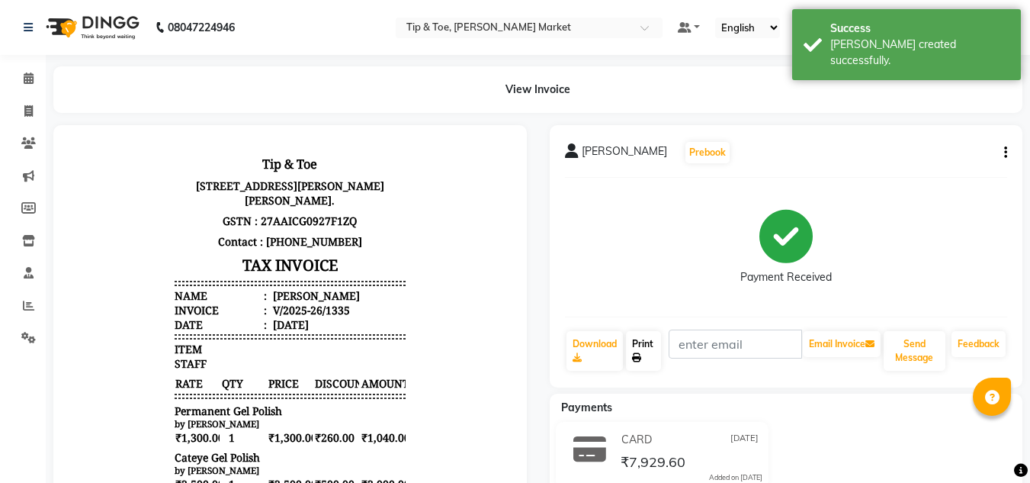
click at [643, 345] on link "Print" at bounding box center [643, 351] width 35 height 40
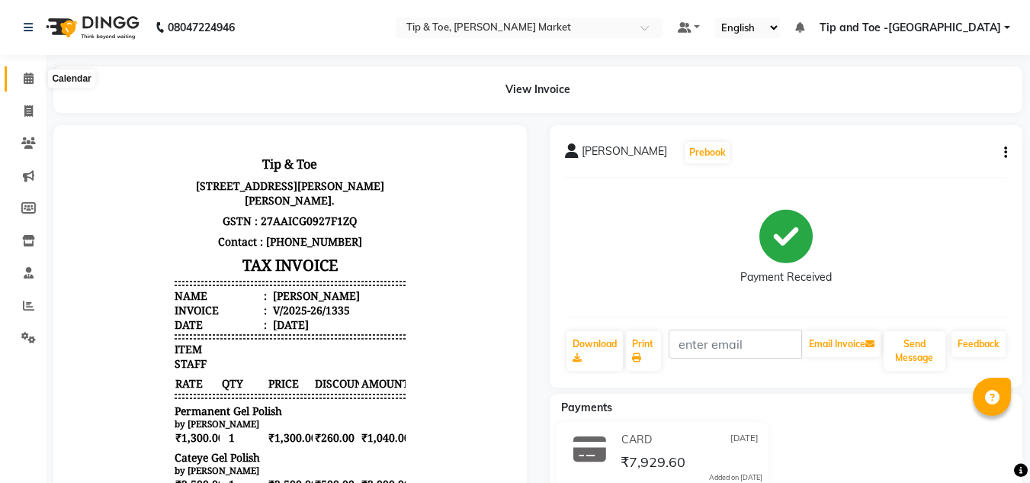
click at [25, 74] on icon at bounding box center [29, 77] width 10 height 11
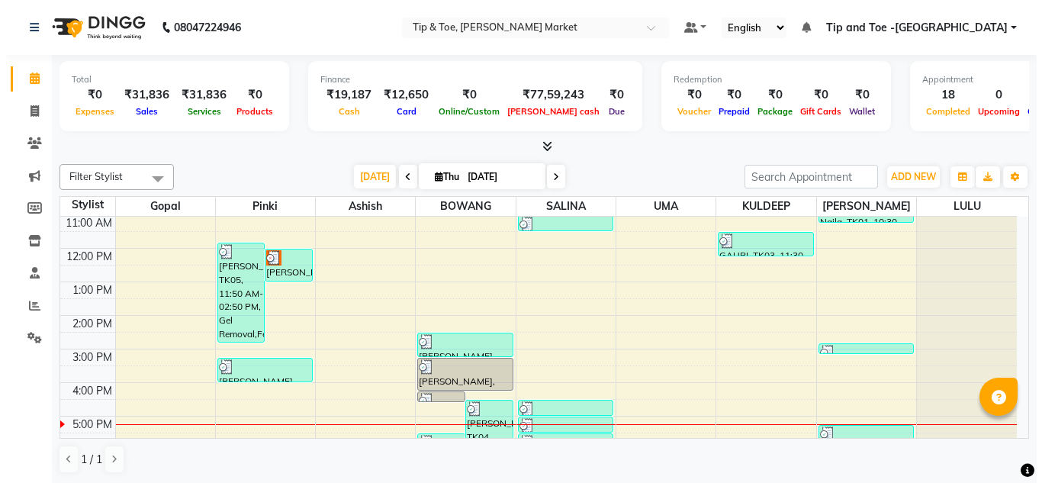
scroll to position [214, 0]
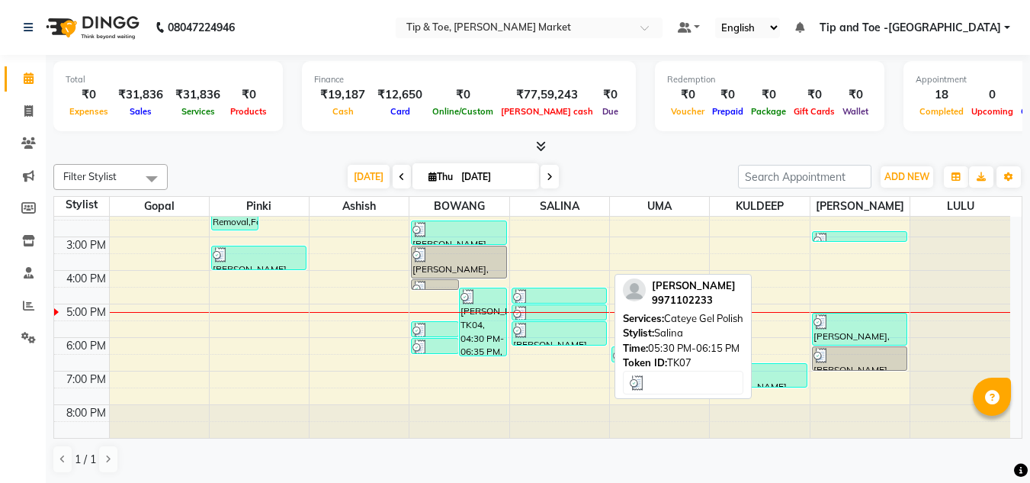
click at [552, 332] on div at bounding box center [559, 330] width 92 height 15
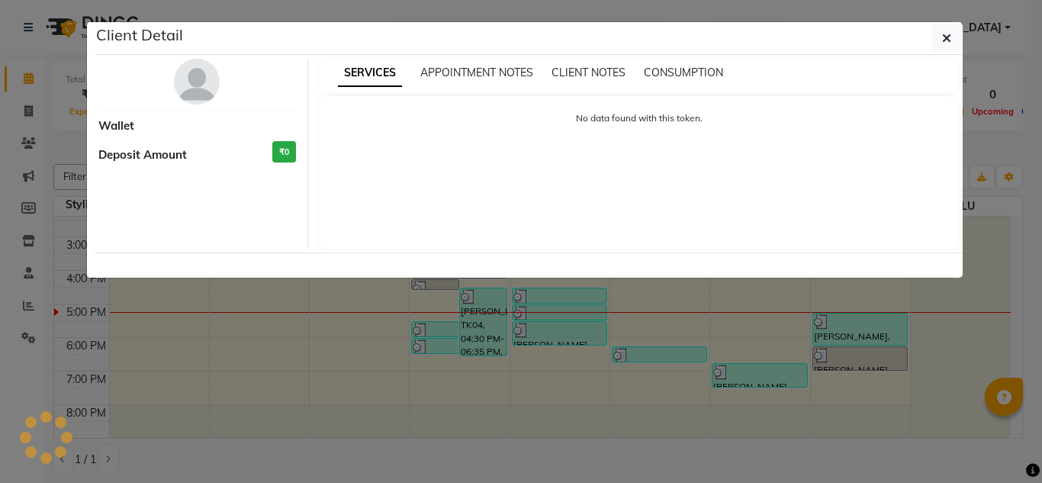
select select "3"
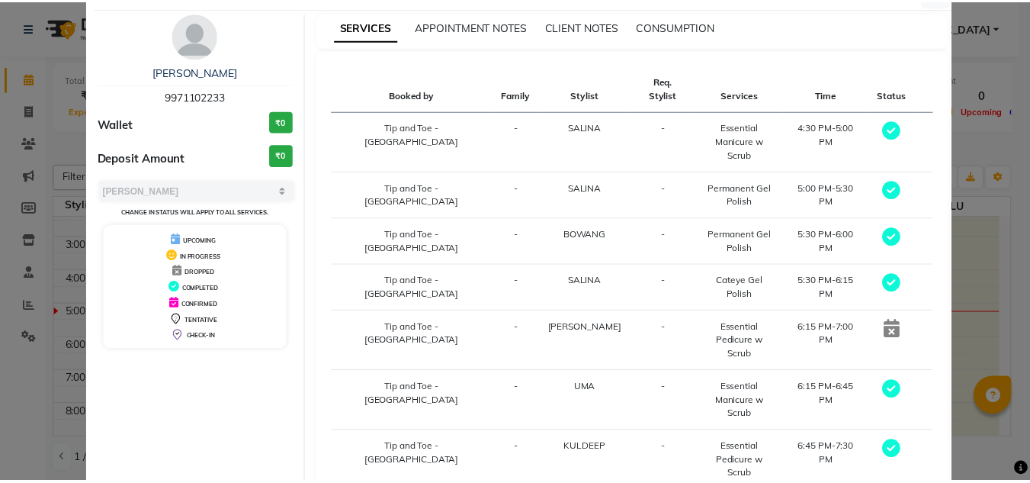
scroll to position [88, 0]
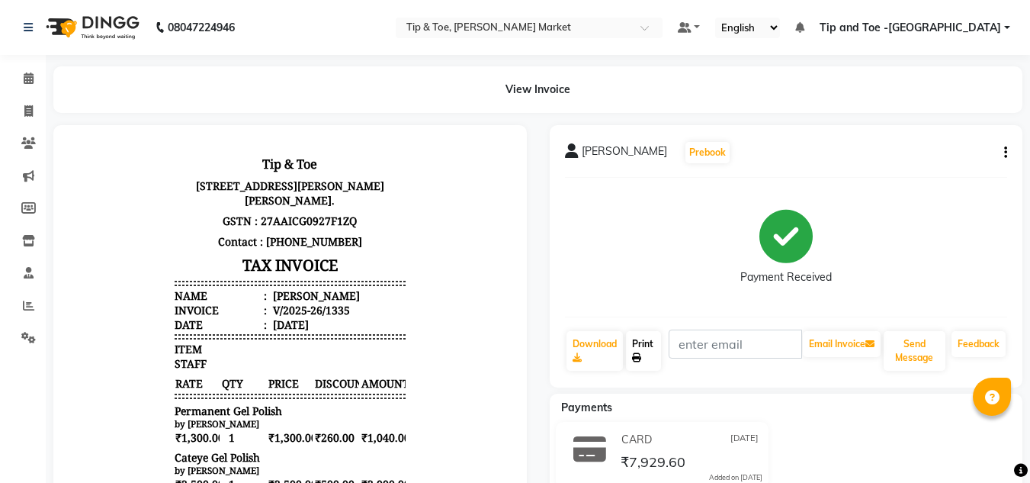
click at [643, 355] on link "Print" at bounding box center [643, 351] width 35 height 40
click at [24, 74] on icon at bounding box center [29, 77] width 10 height 11
